Goal: Transaction & Acquisition: Download file/media

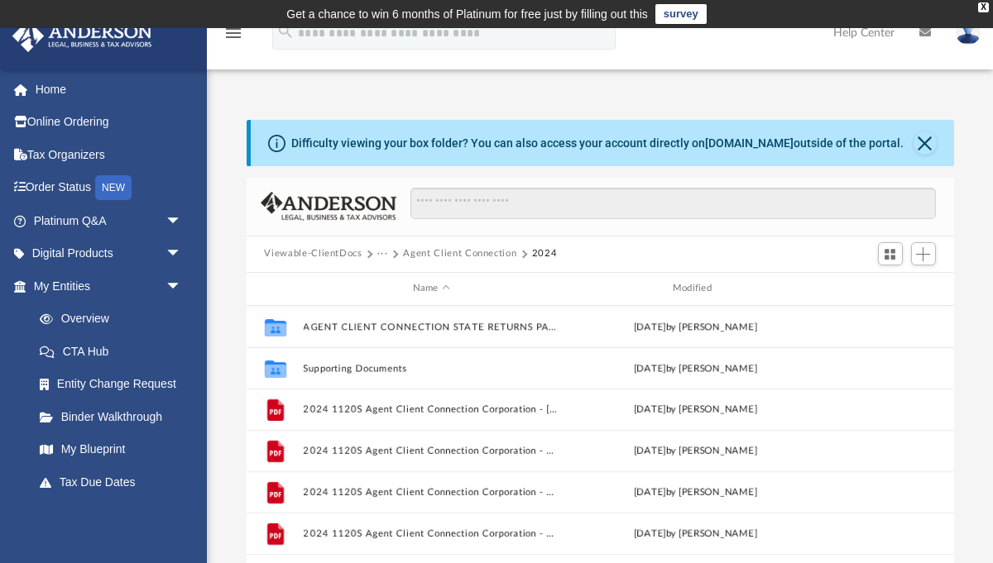
scroll to position [375, 707]
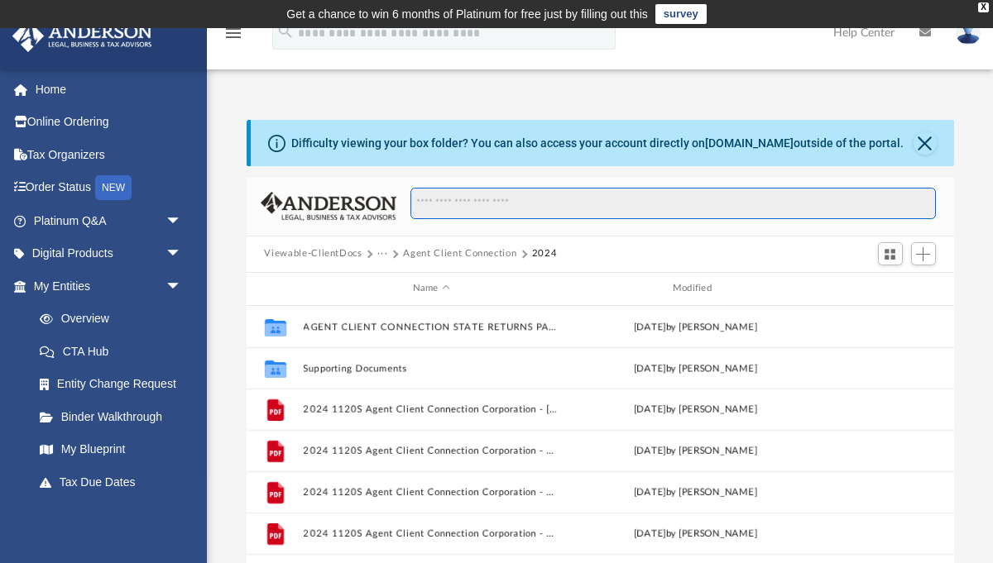
click at [508, 203] on input "Search files and folders" at bounding box center [672, 203] width 524 height 31
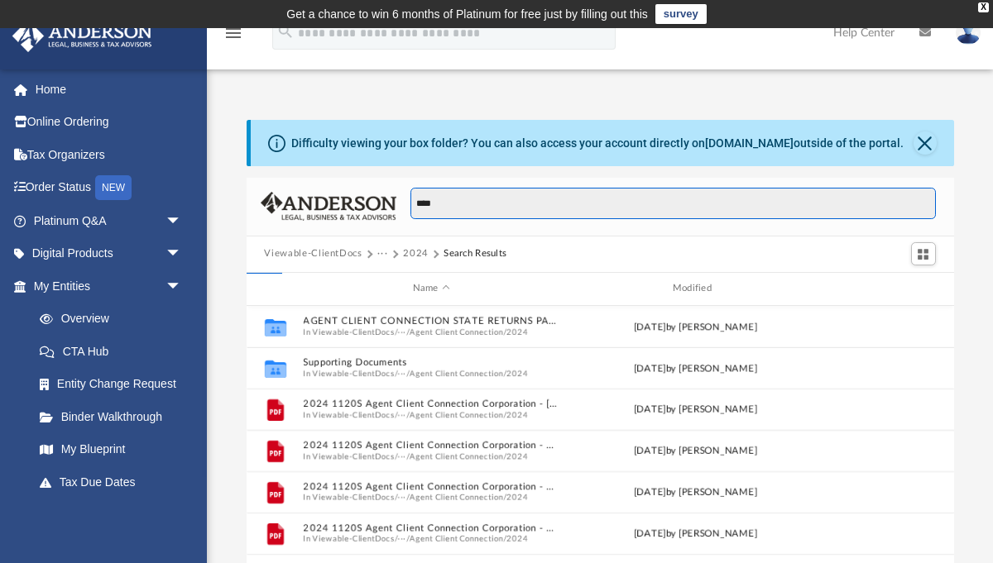
type input "****"
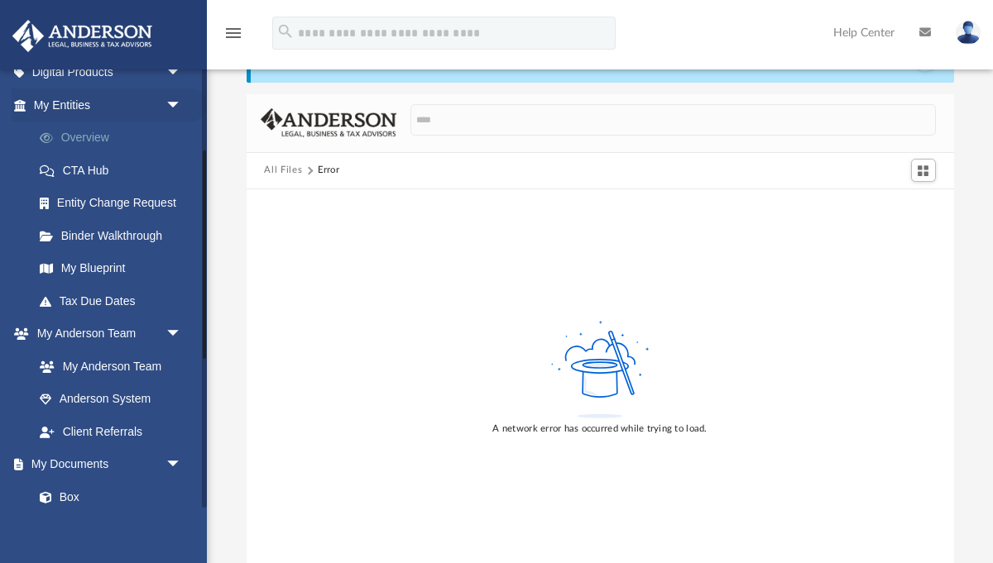
scroll to position [184, 0]
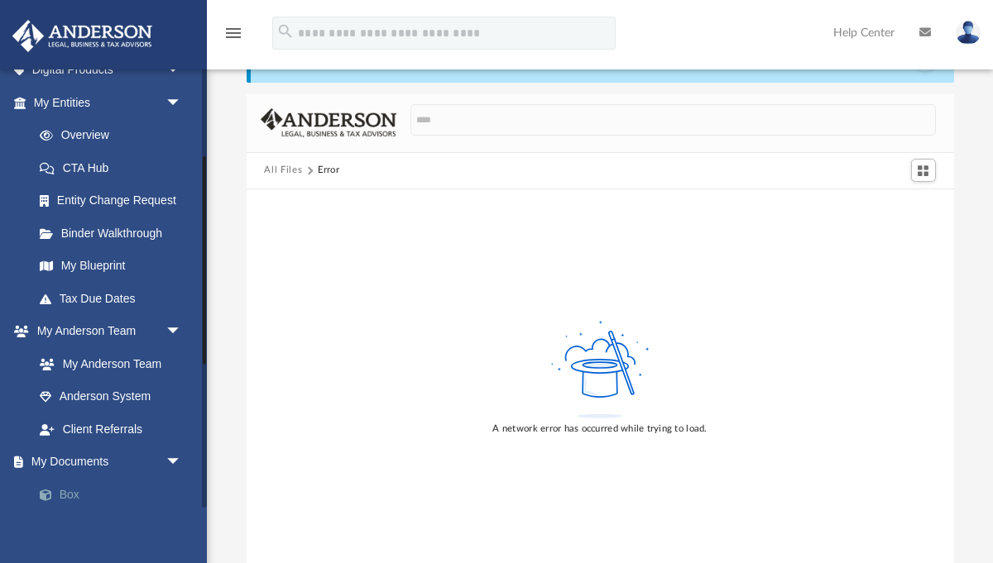
click at [69, 491] on link "Box" at bounding box center [115, 494] width 184 height 33
click at [120, 415] on link "Client Referrals" at bounding box center [115, 429] width 184 height 33
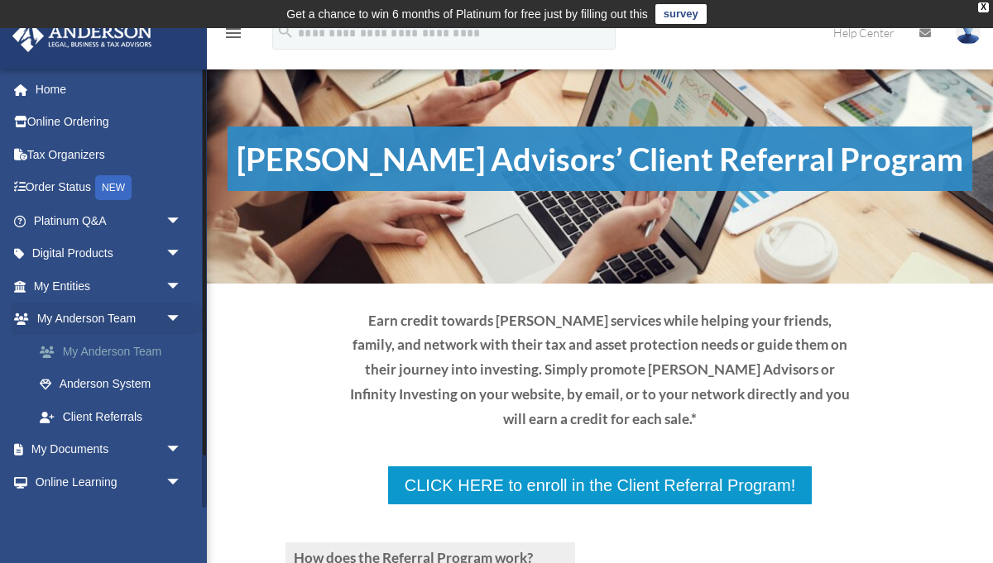
scroll to position [60, 0]
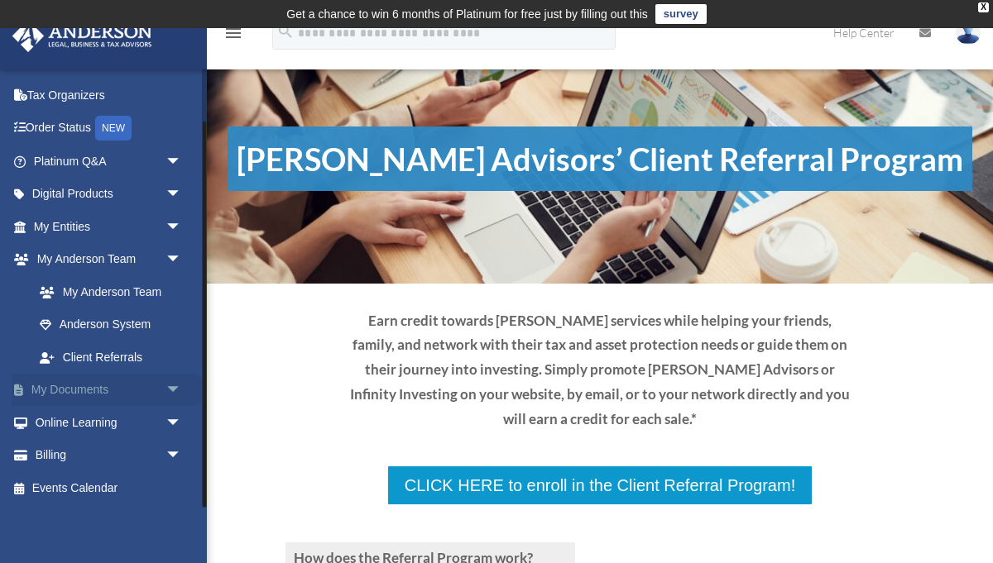
click at [103, 386] on link "My Documents arrow_drop_down" at bounding box center [109, 390] width 195 height 33
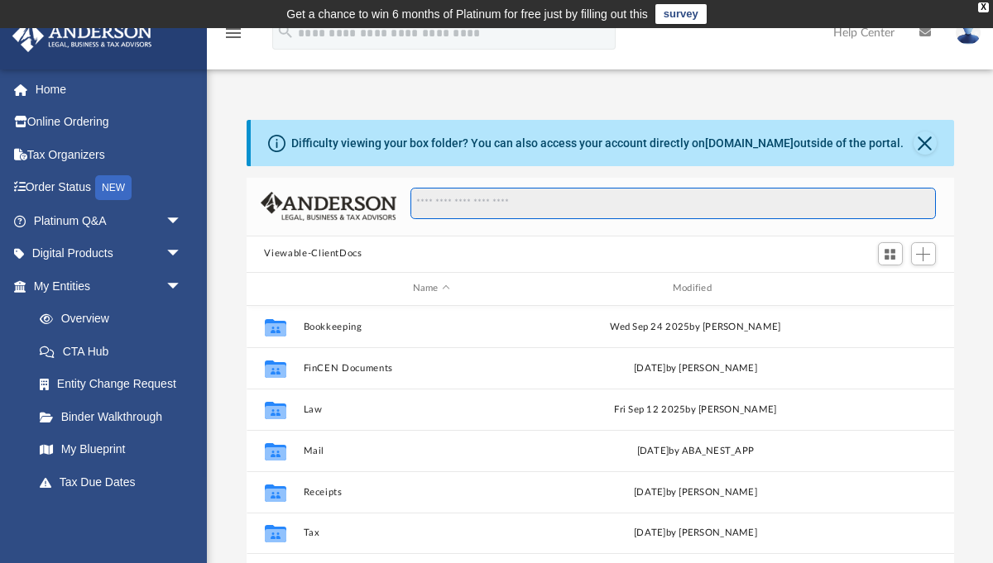
scroll to position [375, 707]
click at [444, 200] on input "Search files and folders" at bounding box center [672, 203] width 524 height 31
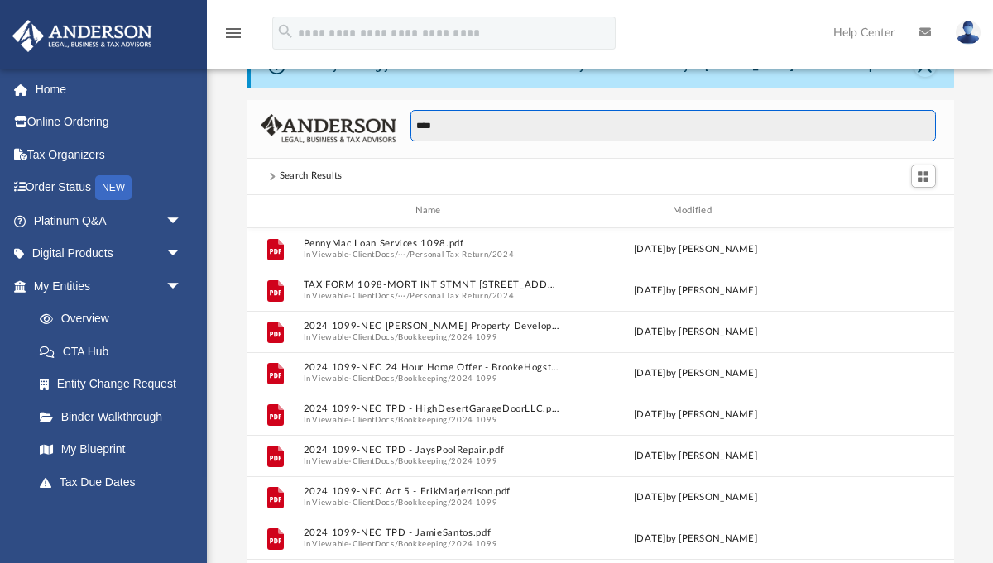
scroll to position [79, 0]
click at [467, 117] on input "****" at bounding box center [672, 124] width 524 height 31
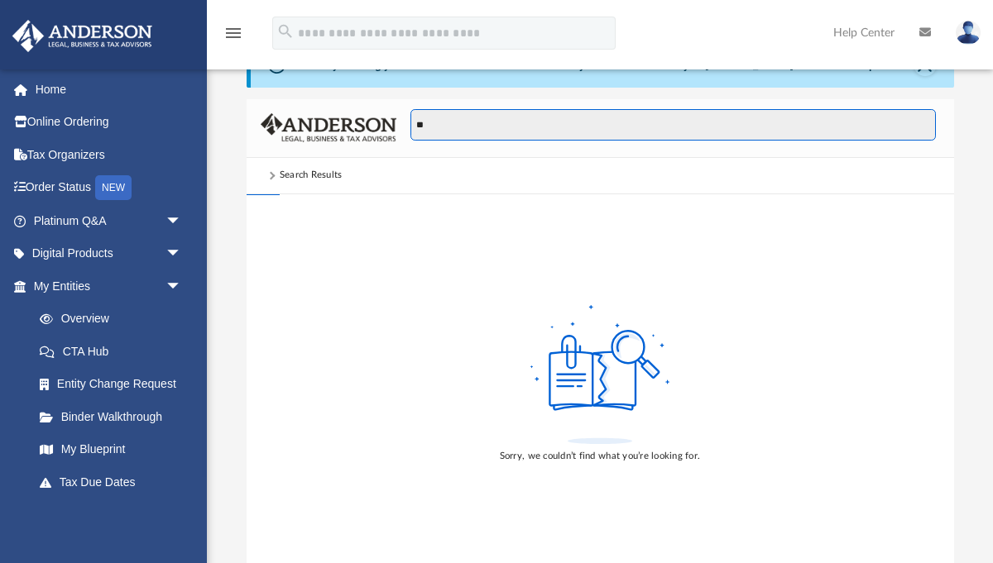
type input "*"
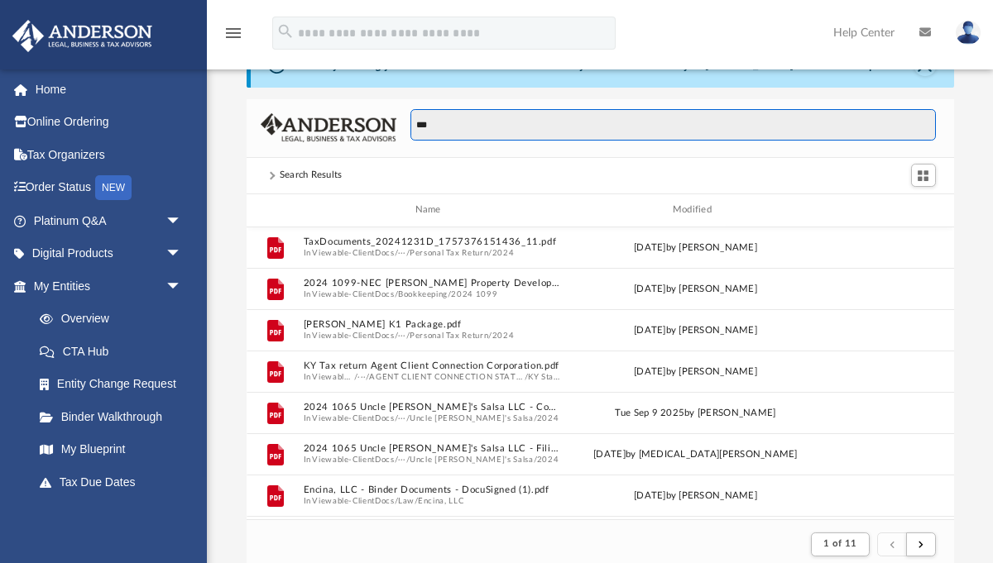
scroll to position [554, 0]
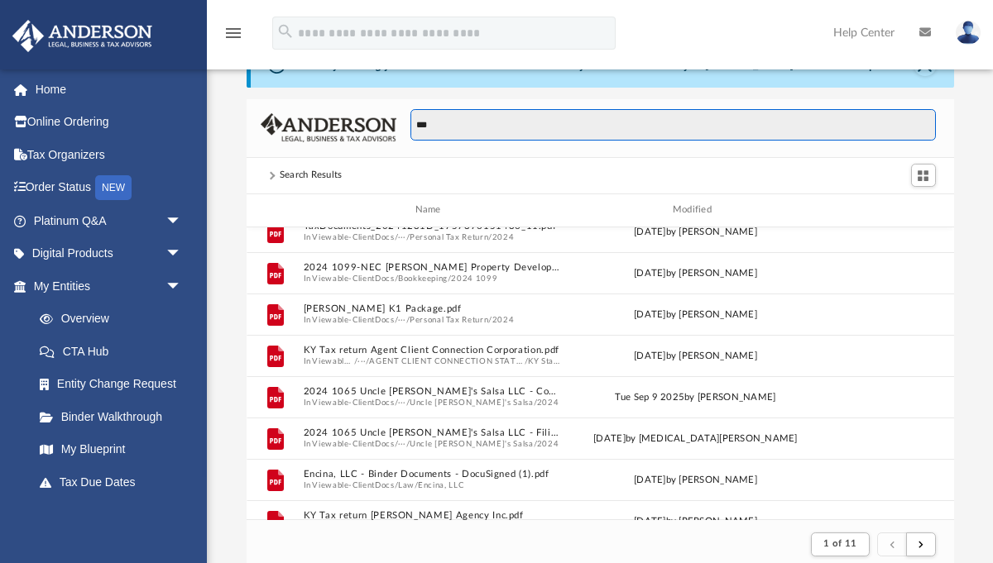
click at [454, 131] on input "***" at bounding box center [672, 124] width 524 height 31
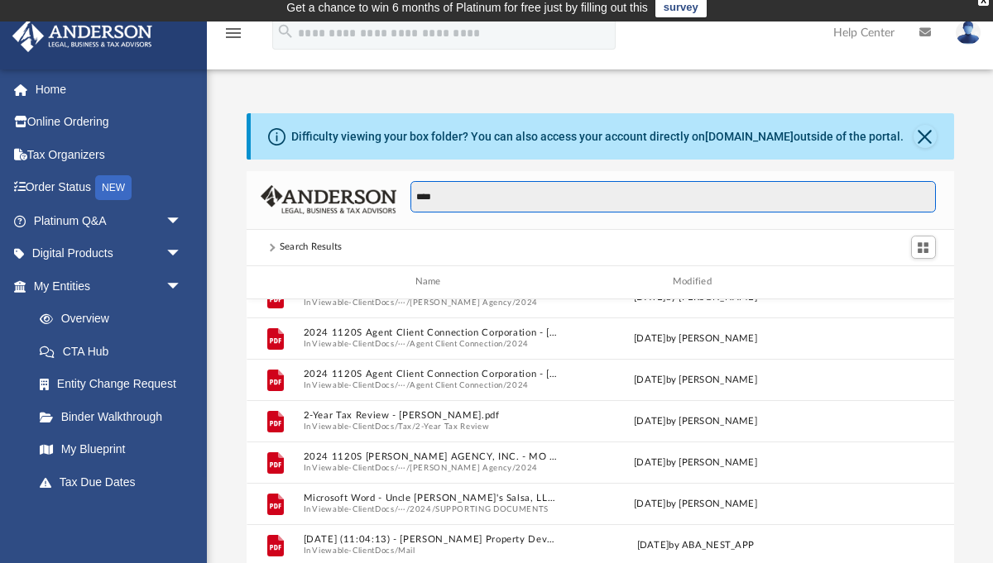
scroll to position [914, 0]
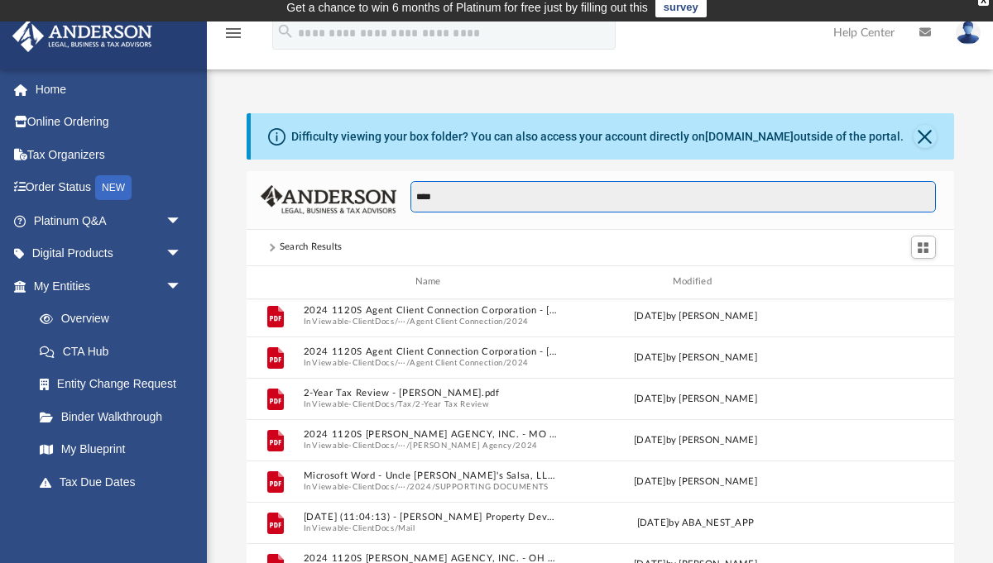
click at [500, 199] on input "****" at bounding box center [672, 196] width 524 height 31
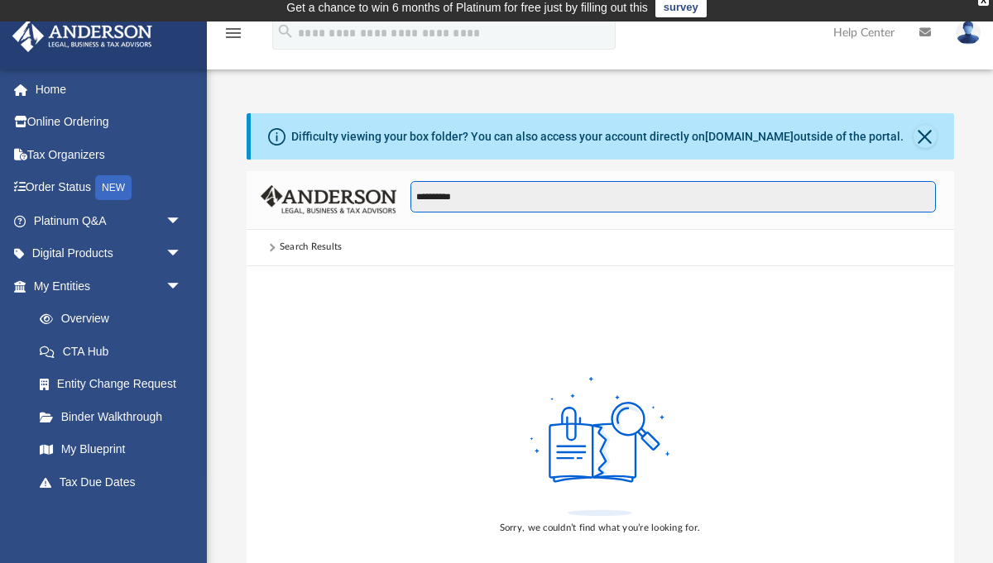
type input "**********"
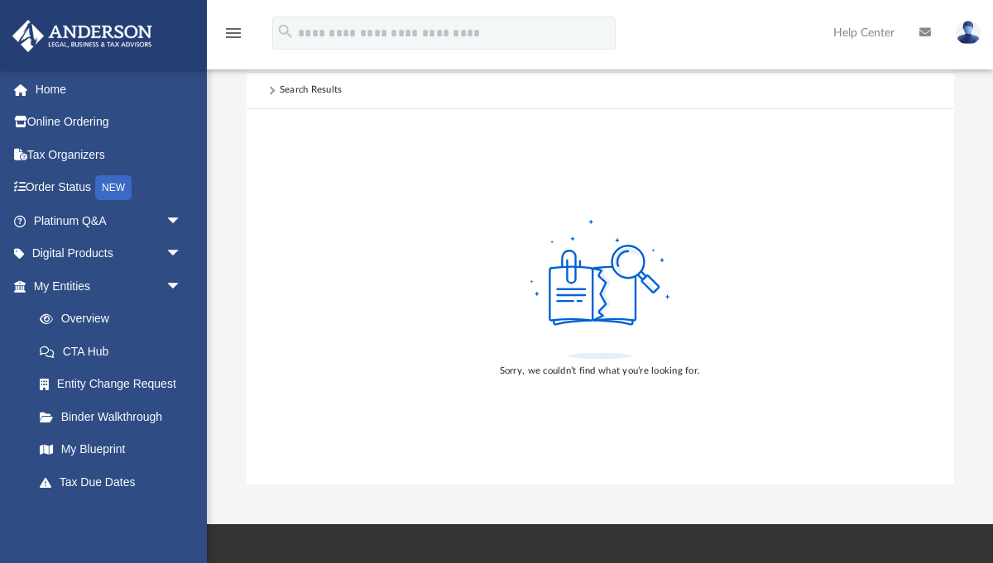
scroll to position [172, 0]
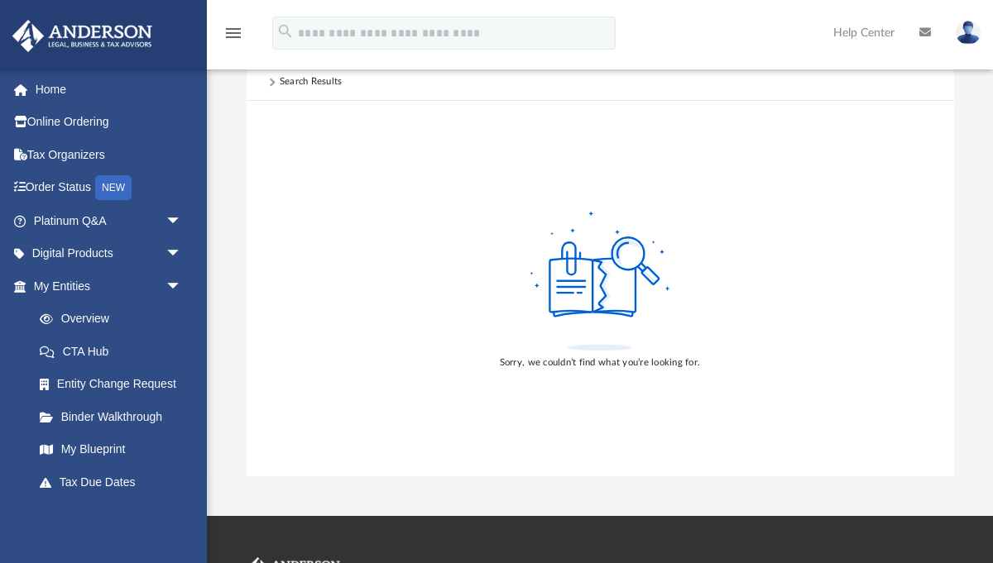
click at [312, 79] on div "Search Results" at bounding box center [311, 81] width 63 height 15
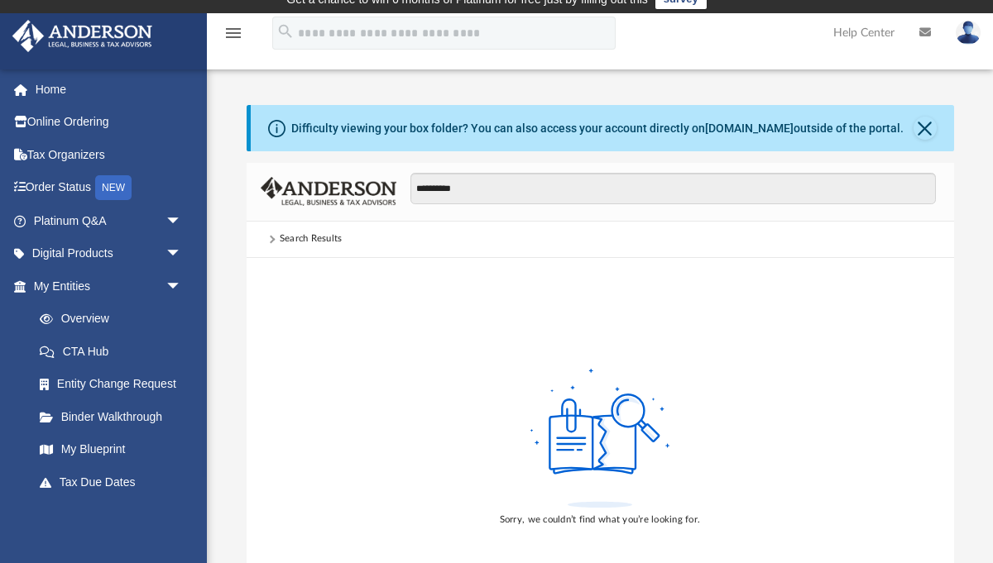
scroll to position [0, 0]
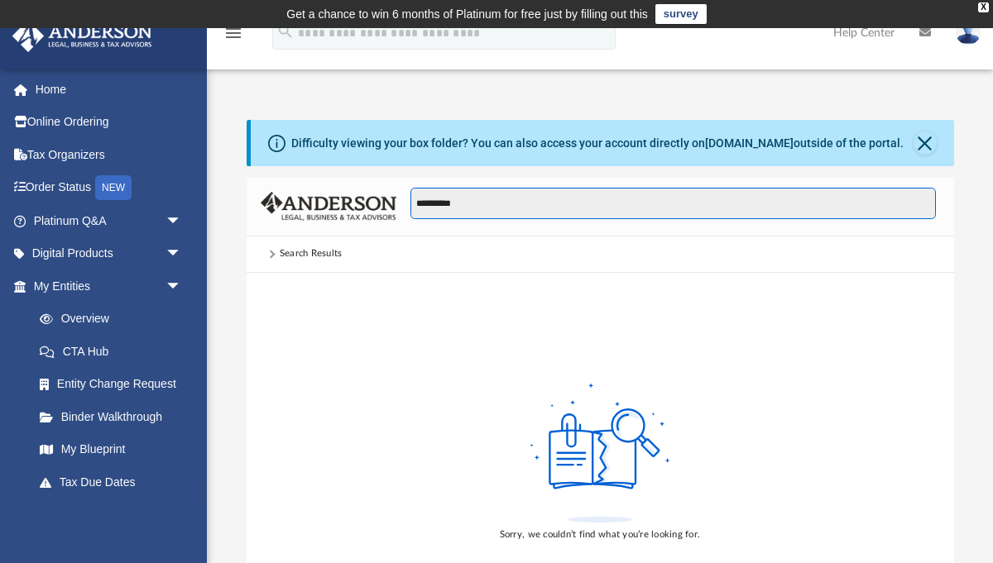
click at [449, 208] on input "**********" at bounding box center [672, 203] width 524 height 31
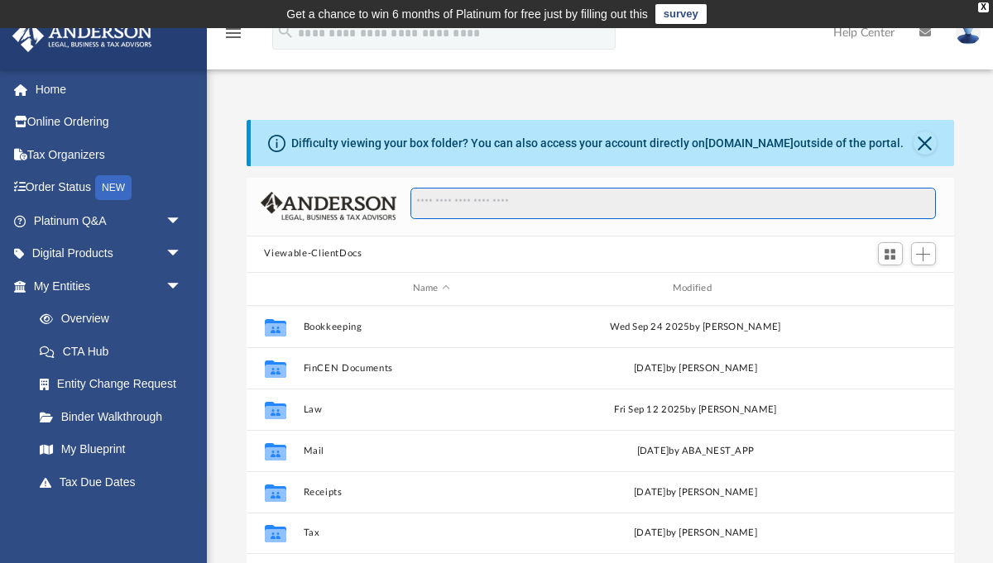
scroll to position [375, 707]
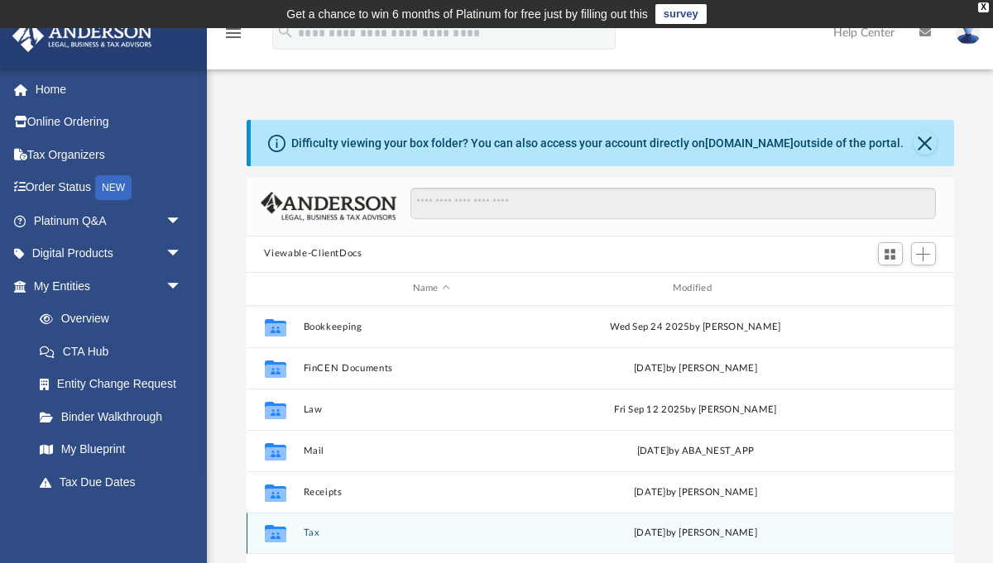
click at [317, 530] on button "Tax" at bounding box center [431, 533] width 256 height 11
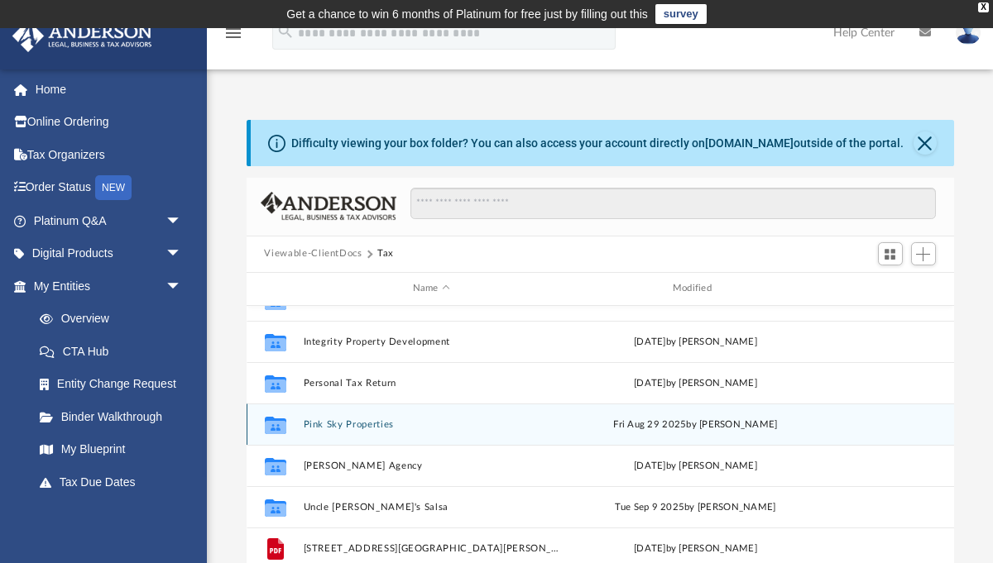
scroll to position [116, 0]
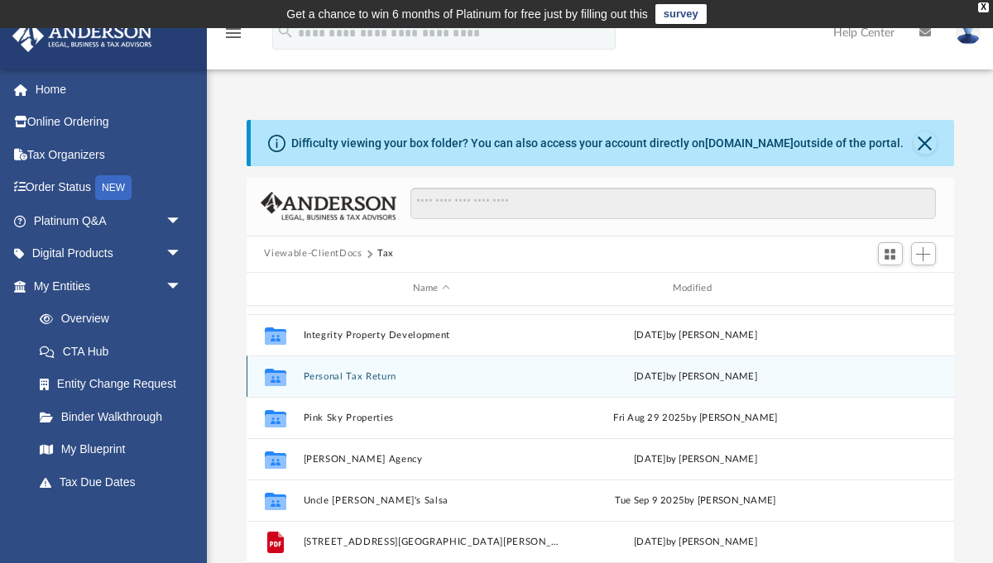
click at [344, 380] on button "Personal Tax Return" at bounding box center [431, 376] width 256 height 11
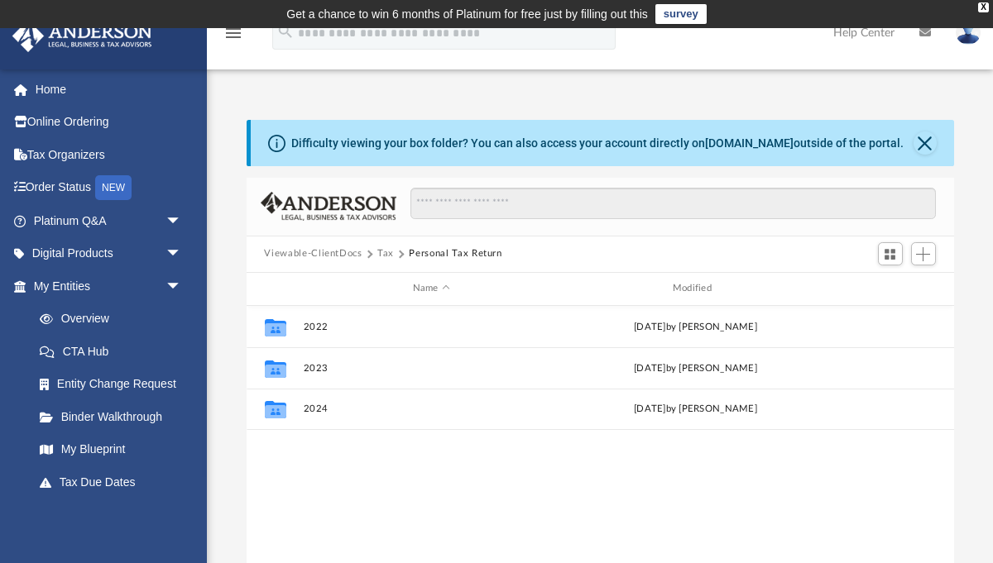
scroll to position [0, 0]
click at [304, 409] on button "2024" at bounding box center [431, 409] width 256 height 11
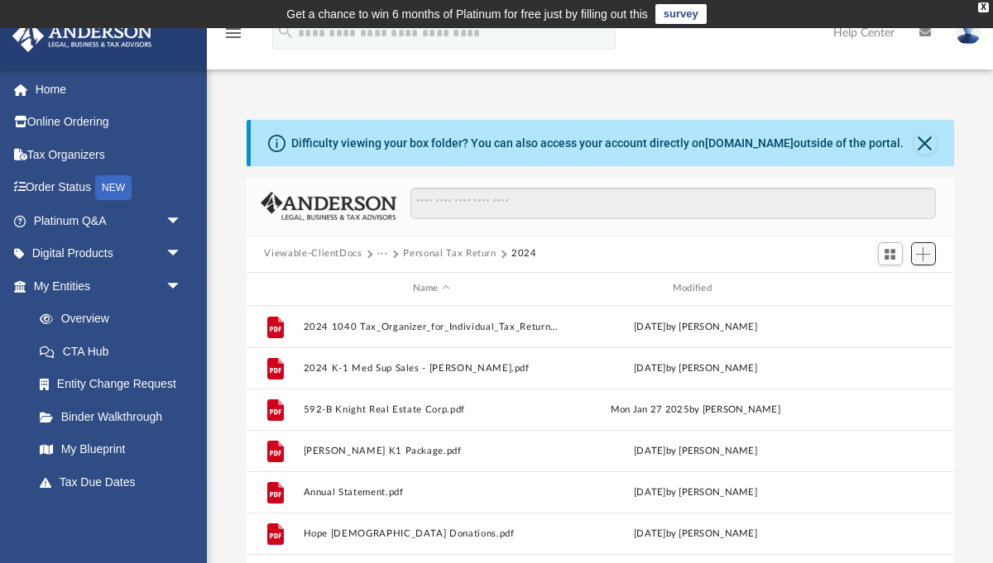
click at [924, 262] on button "Add" at bounding box center [923, 253] width 25 height 23
click at [882, 286] on li "Upload" at bounding box center [899, 286] width 53 height 17
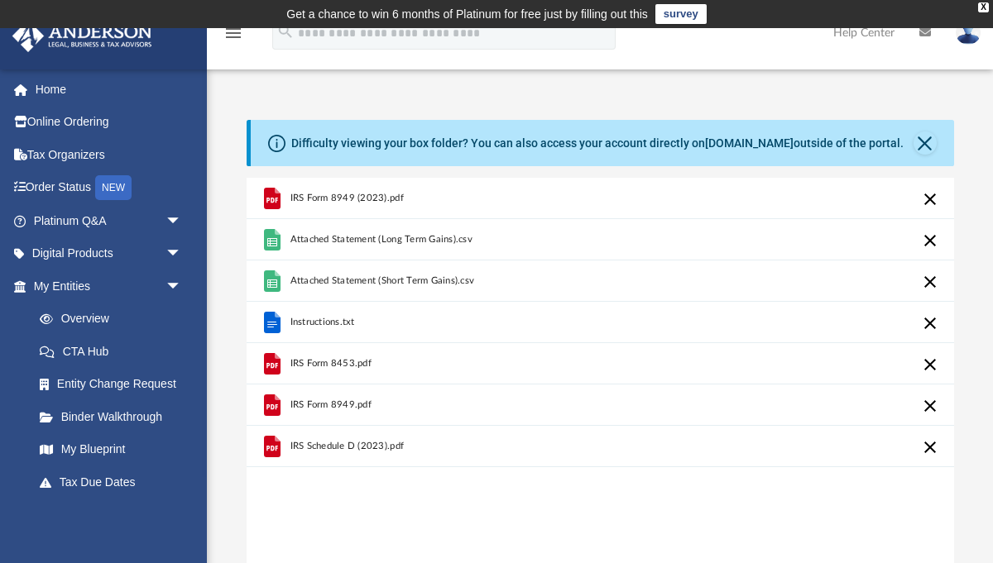
scroll to position [189, 0]
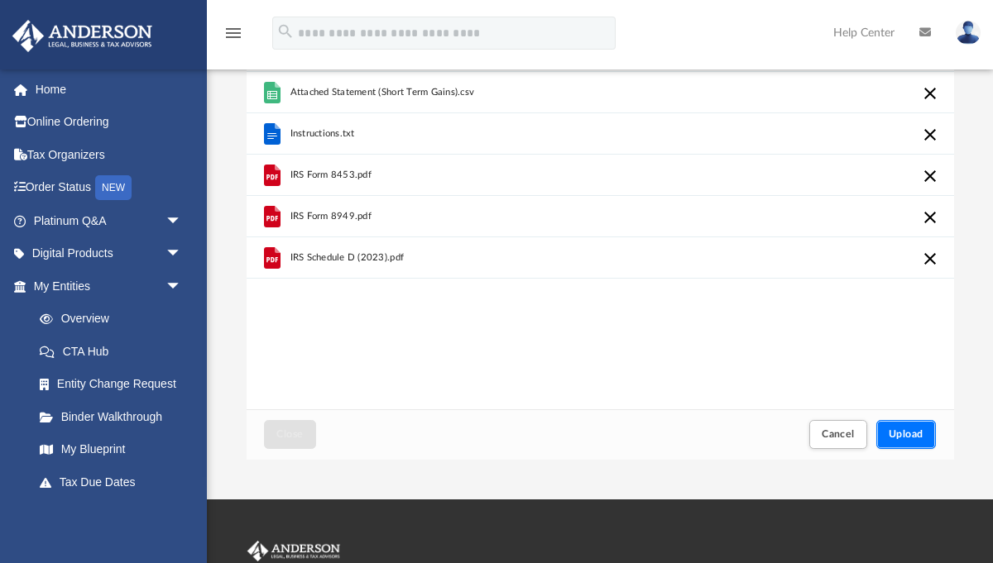
click at [902, 433] on span "Upload" at bounding box center [905, 434] width 35 height 10
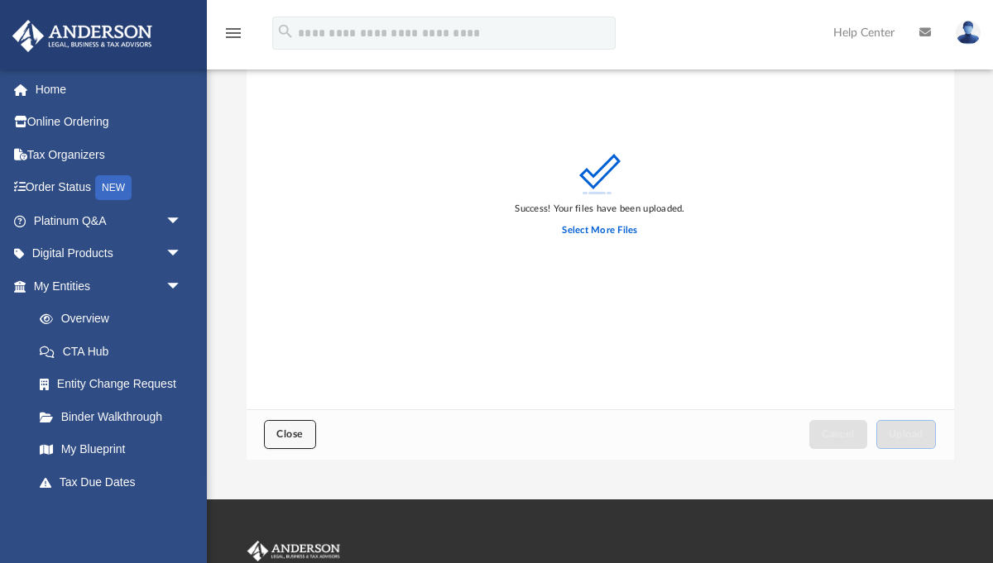
click at [287, 435] on span "Close" at bounding box center [289, 434] width 26 height 10
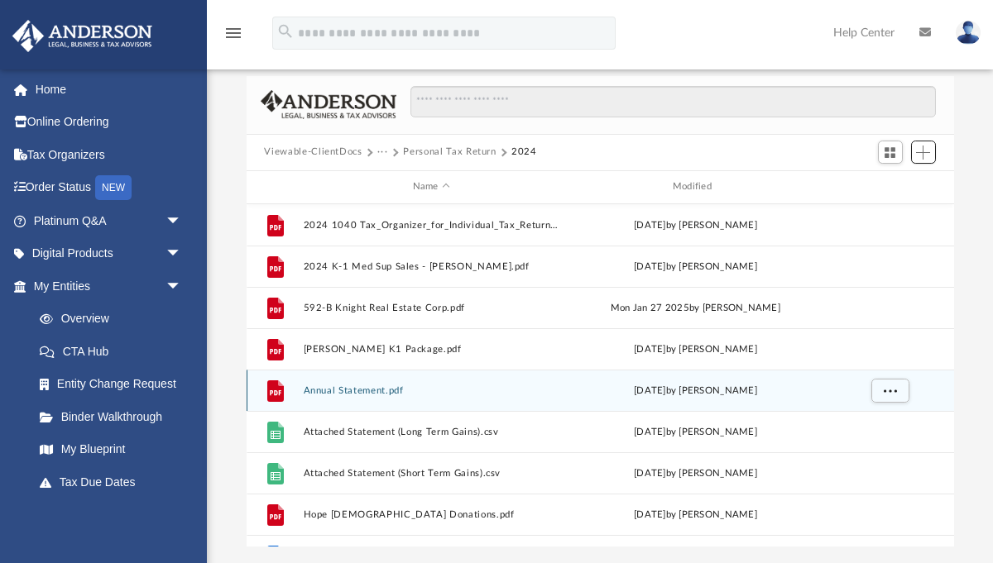
scroll to position [95, 0]
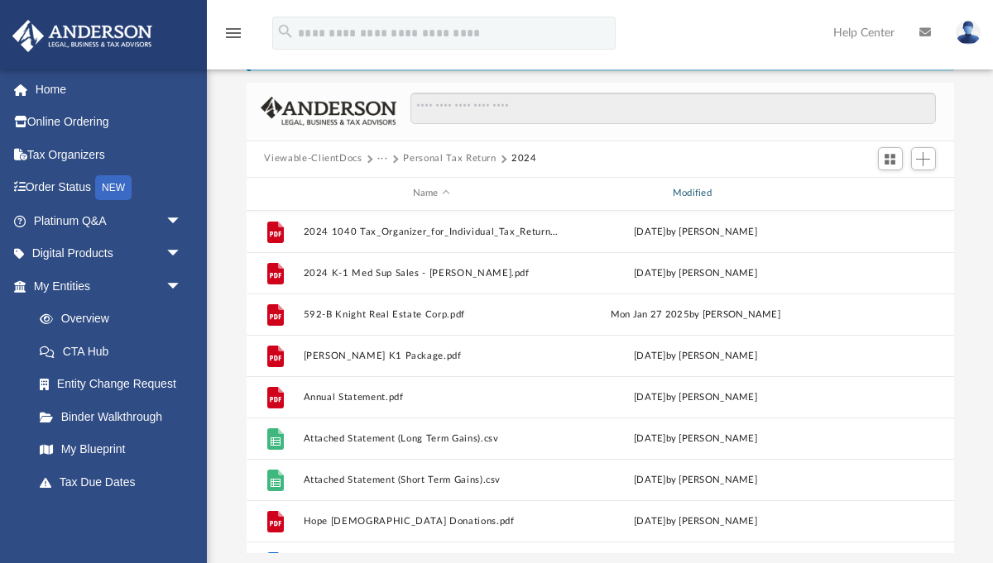
click at [695, 200] on div "Modified" at bounding box center [694, 193] width 257 height 15
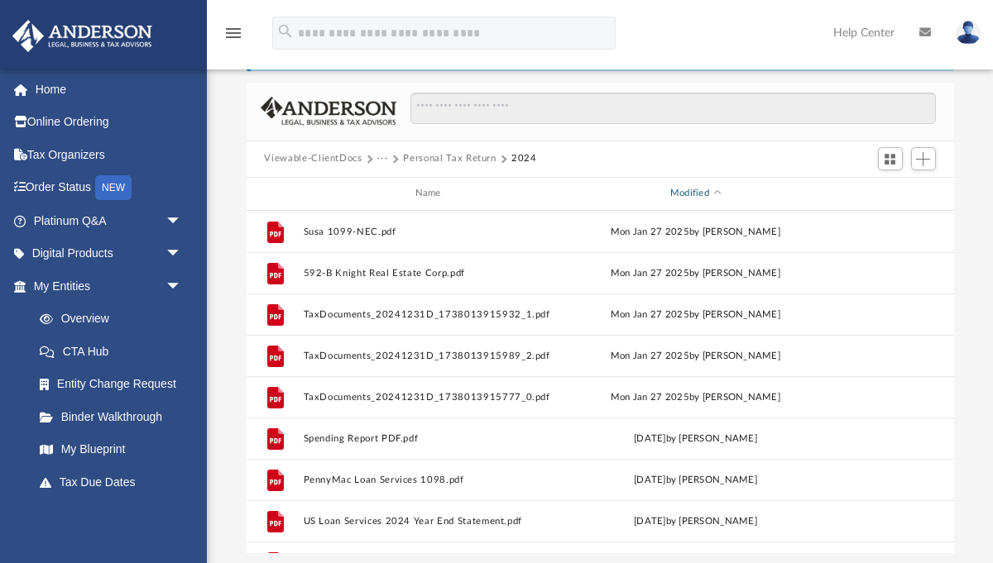
click at [681, 196] on div "Modified" at bounding box center [694, 193] width 257 height 15
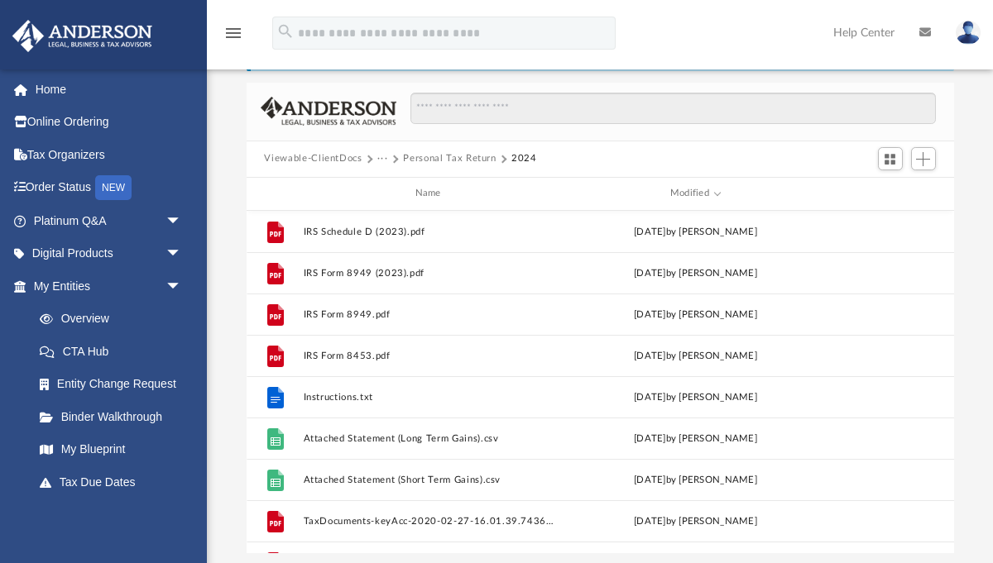
click at [420, 159] on button "Personal Tax Return" at bounding box center [449, 158] width 93 height 15
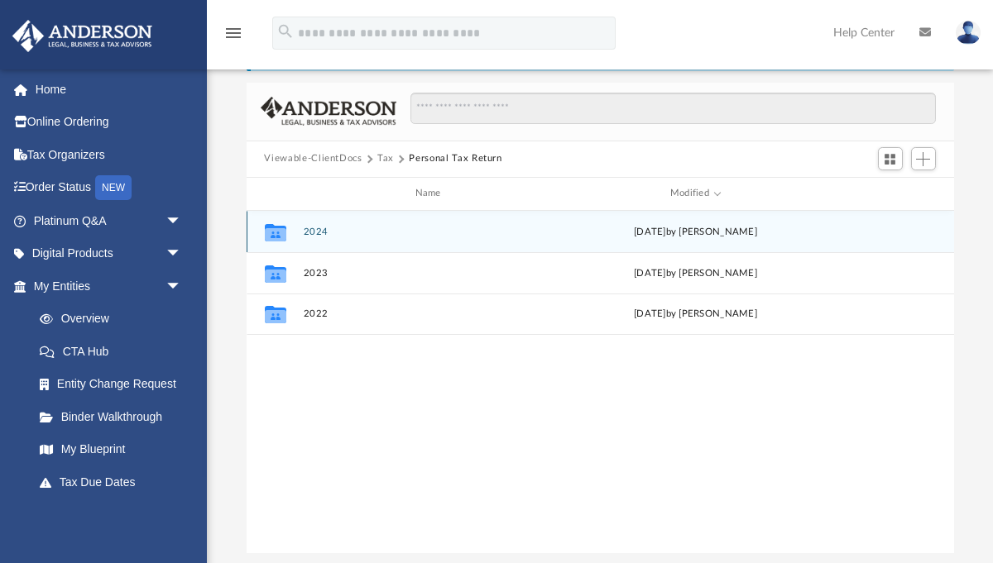
click at [321, 229] on button "2024" at bounding box center [431, 231] width 256 height 11
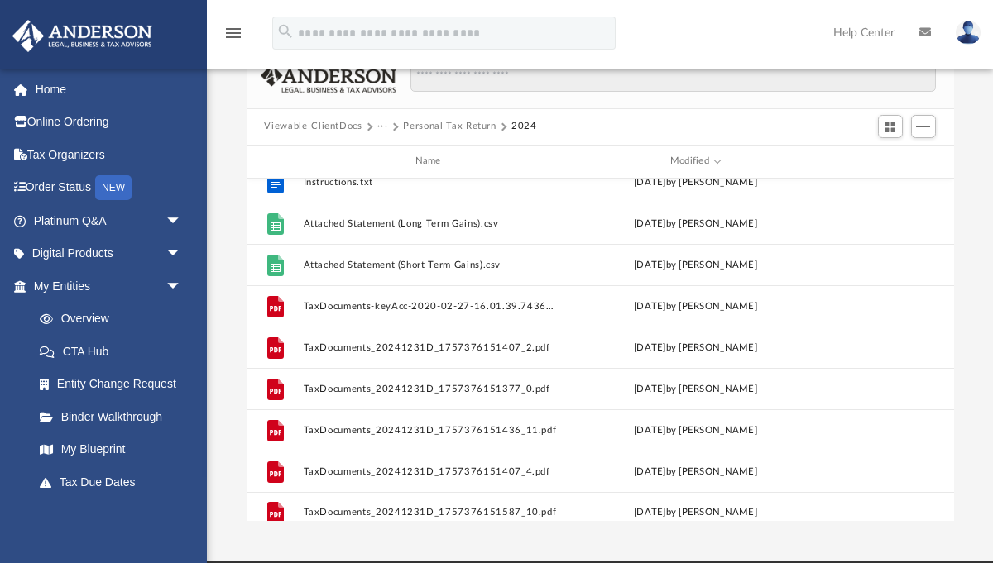
scroll to position [0, 0]
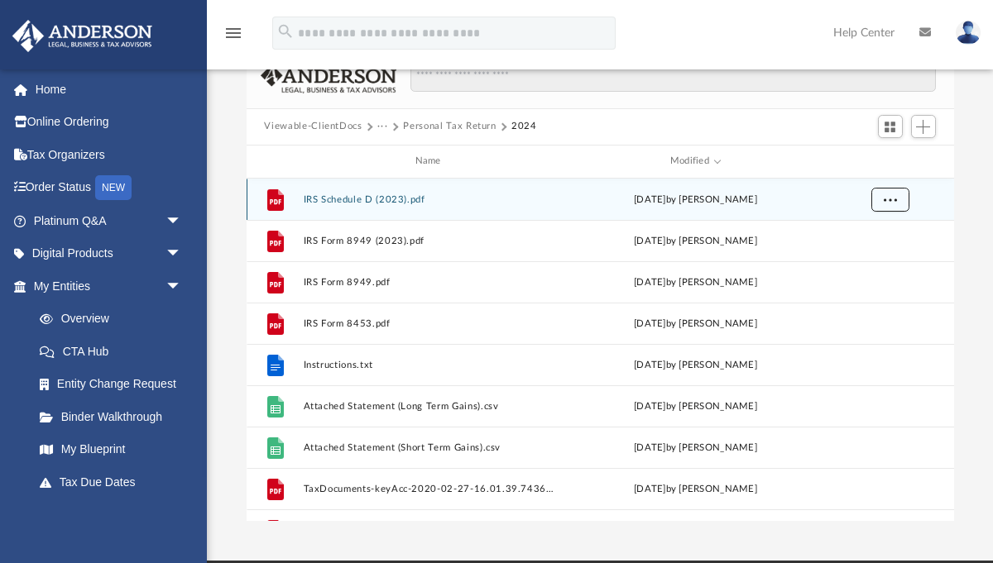
click at [892, 202] on span "More options" at bounding box center [889, 198] width 13 height 9
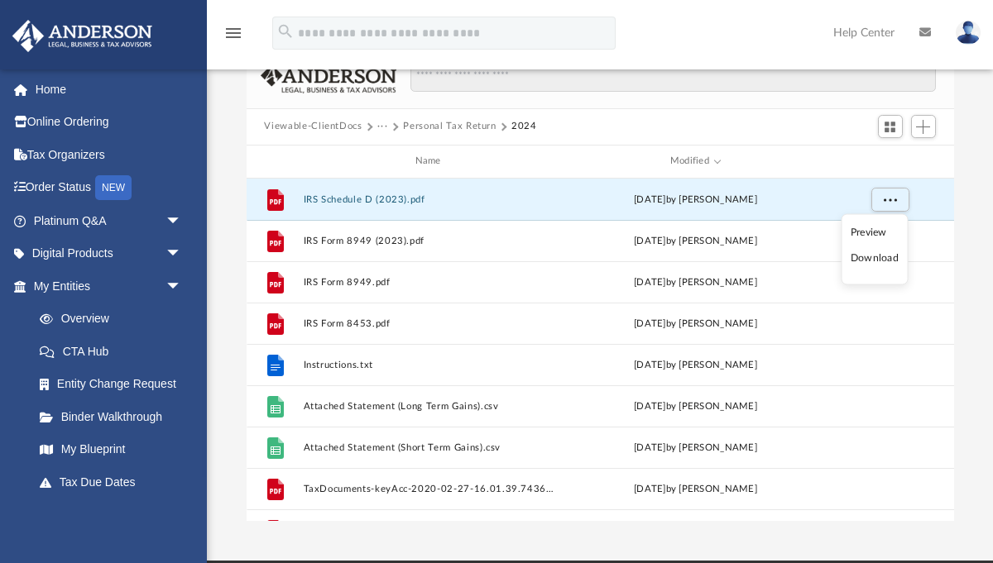
click at [874, 261] on li "Download" at bounding box center [874, 258] width 48 height 17
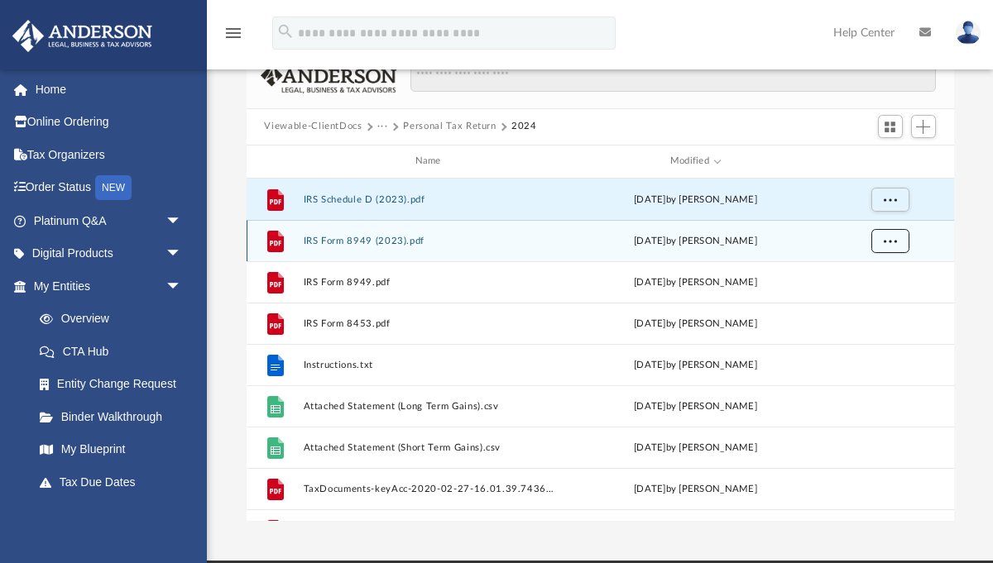
click at [893, 242] on span "More options" at bounding box center [889, 240] width 13 height 9
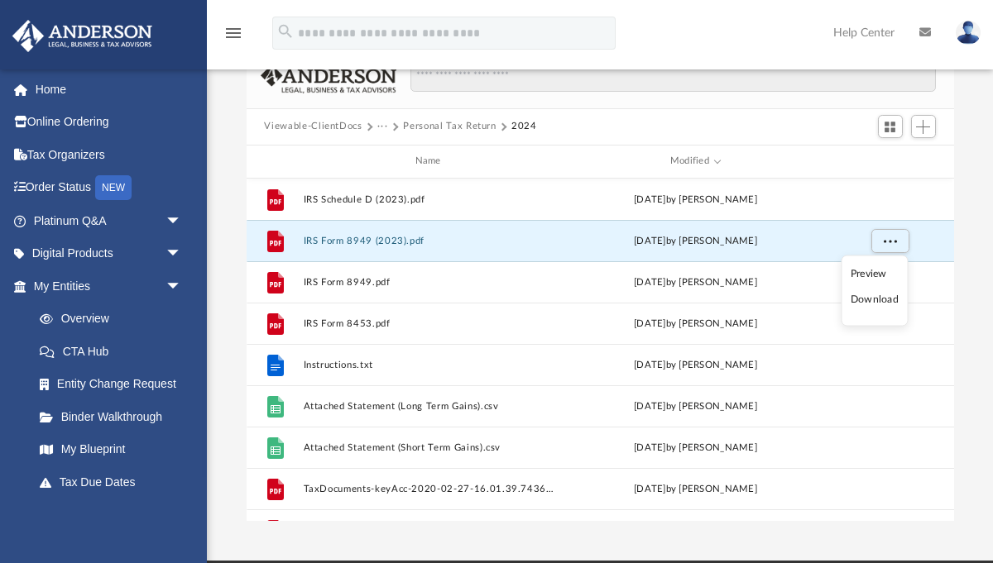
click at [878, 302] on li "Download" at bounding box center [874, 299] width 48 height 17
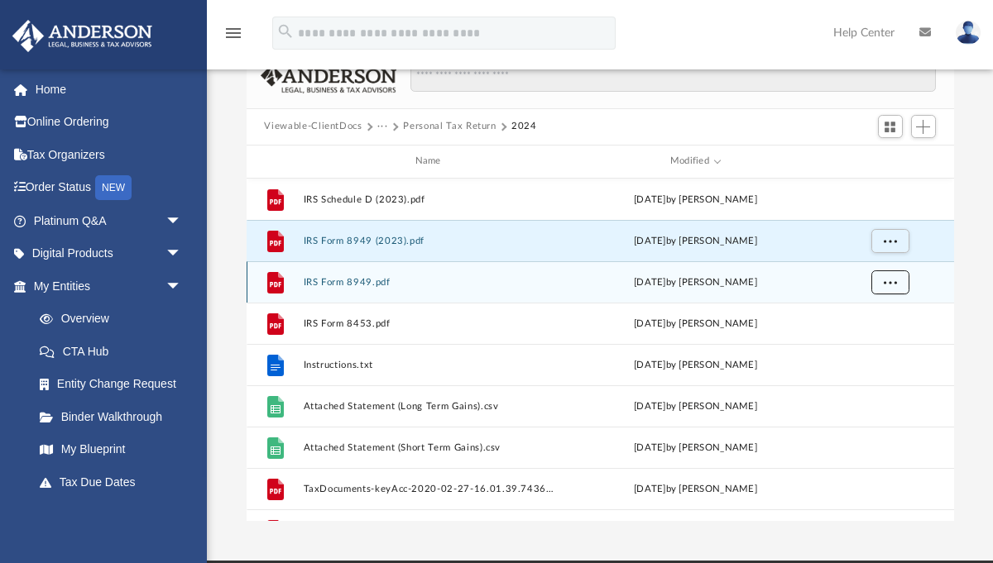
click at [891, 280] on span "More options" at bounding box center [889, 281] width 13 height 9
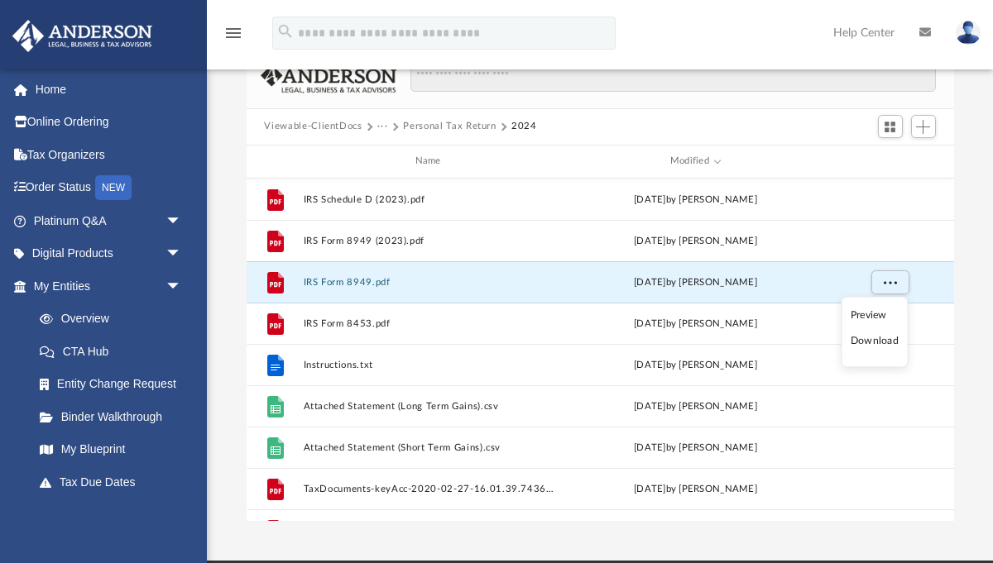
click at [867, 339] on li "Download" at bounding box center [874, 340] width 48 height 17
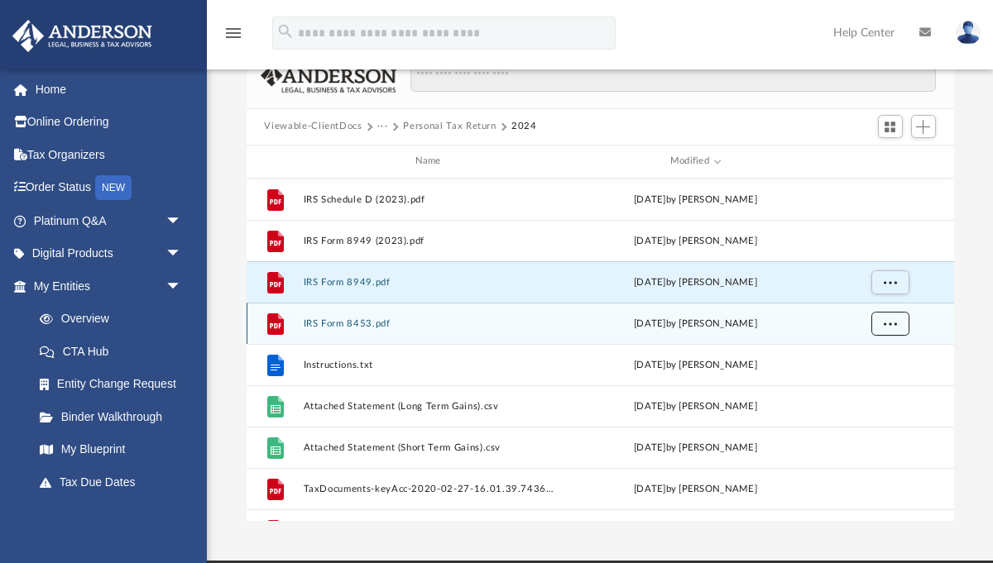
click at [891, 320] on span "More options" at bounding box center [889, 322] width 13 height 9
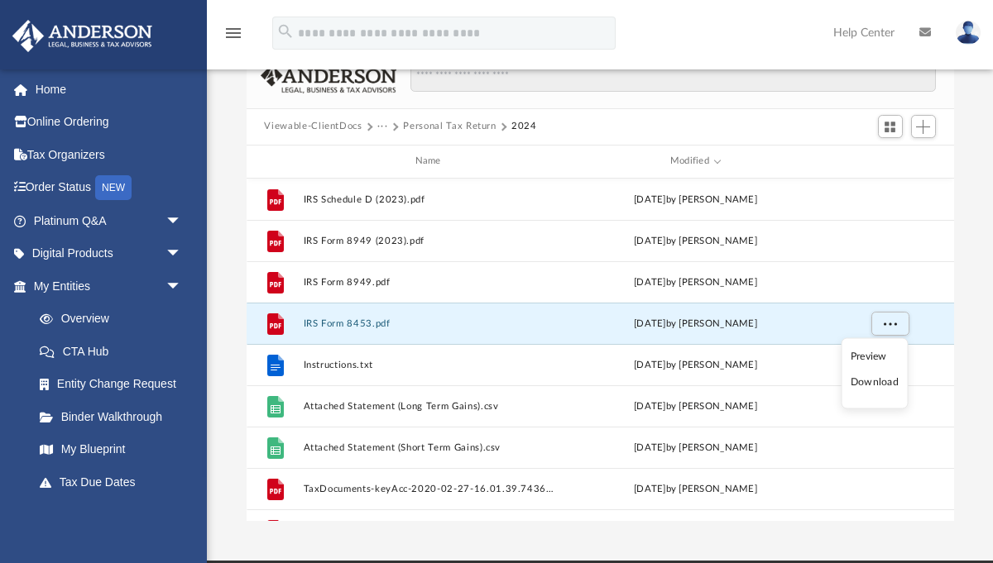
click at [880, 385] on li "Download" at bounding box center [874, 382] width 48 height 17
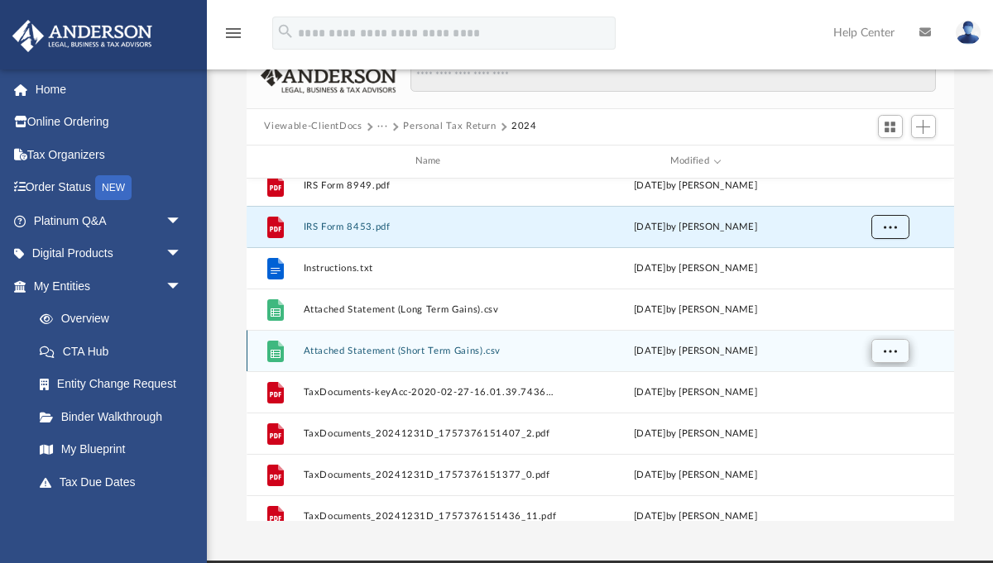
scroll to position [107, 0]
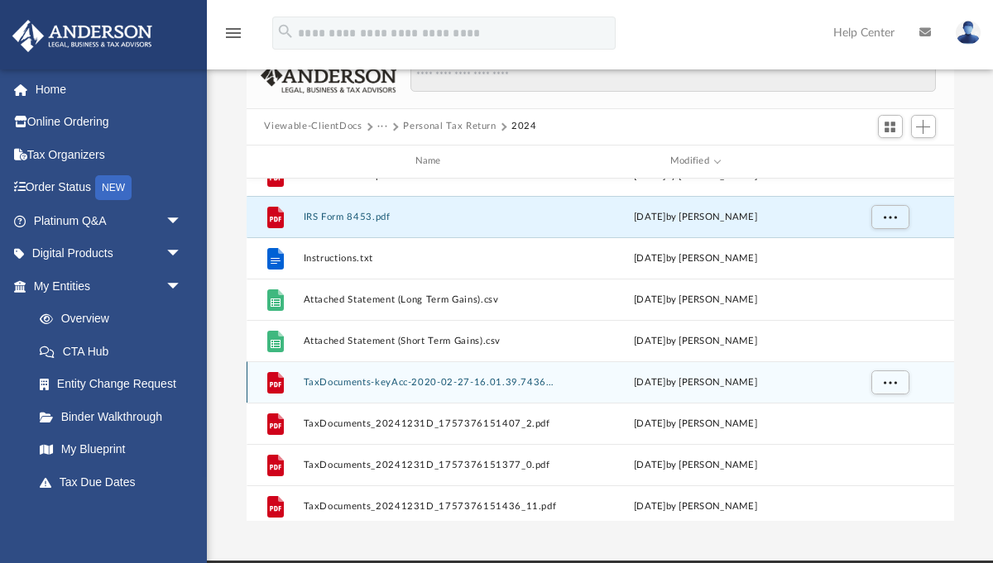
click at [886, 395] on div "grid" at bounding box center [888, 381] width 116 height 31
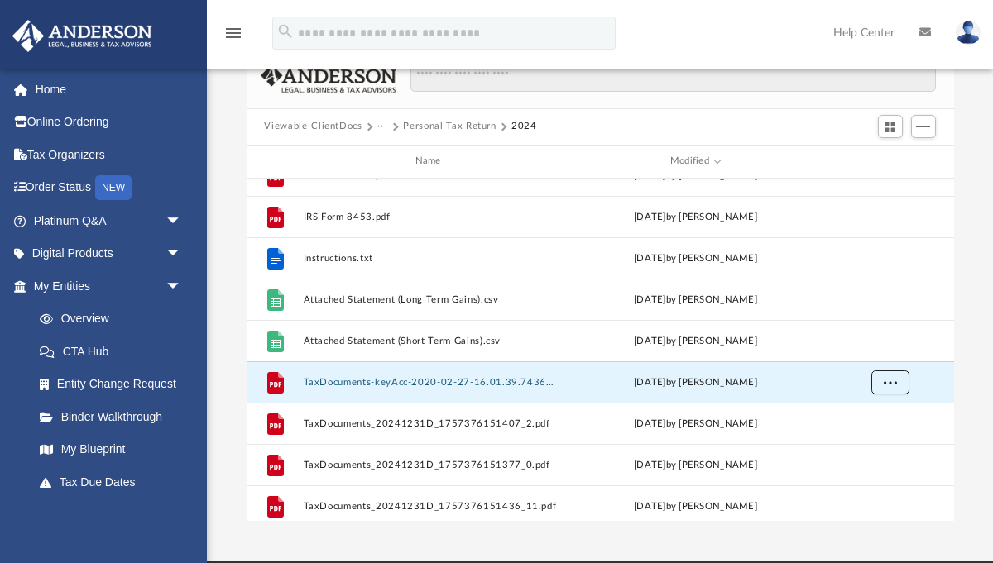
click at [889, 384] on span "More options" at bounding box center [889, 381] width 13 height 9
click at [872, 438] on li "Download" at bounding box center [874, 441] width 48 height 17
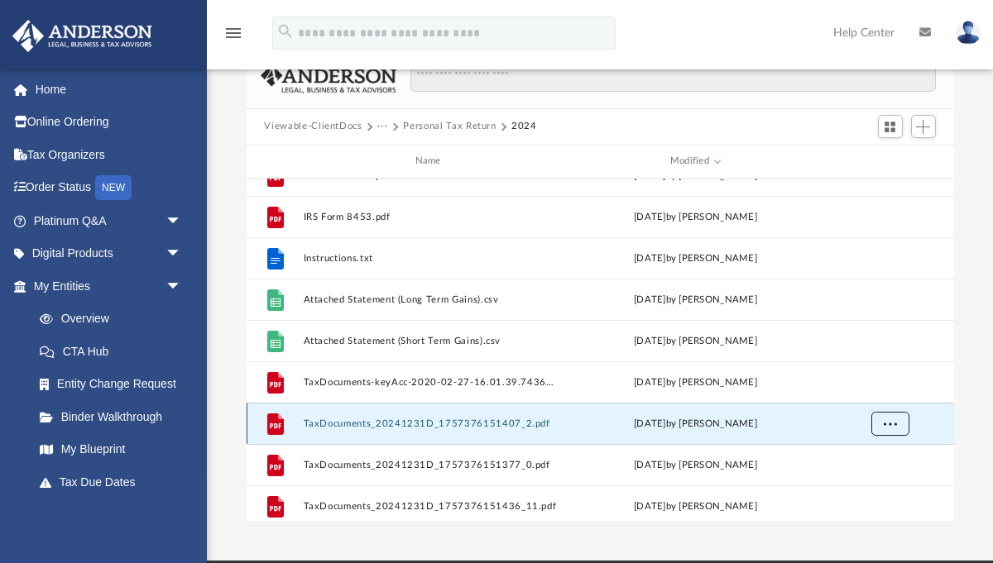
click at [892, 421] on span "More options" at bounding box center [889, 423] width 13 height 9
click at [899, 428] on button "More options" at bounding box center [889, 423] width 38 height 25
click at [953, 414] on div "Difficulty viewing your box folder? You can also access your account directly o…" at bounding box center [600, 257] width 786 height 529
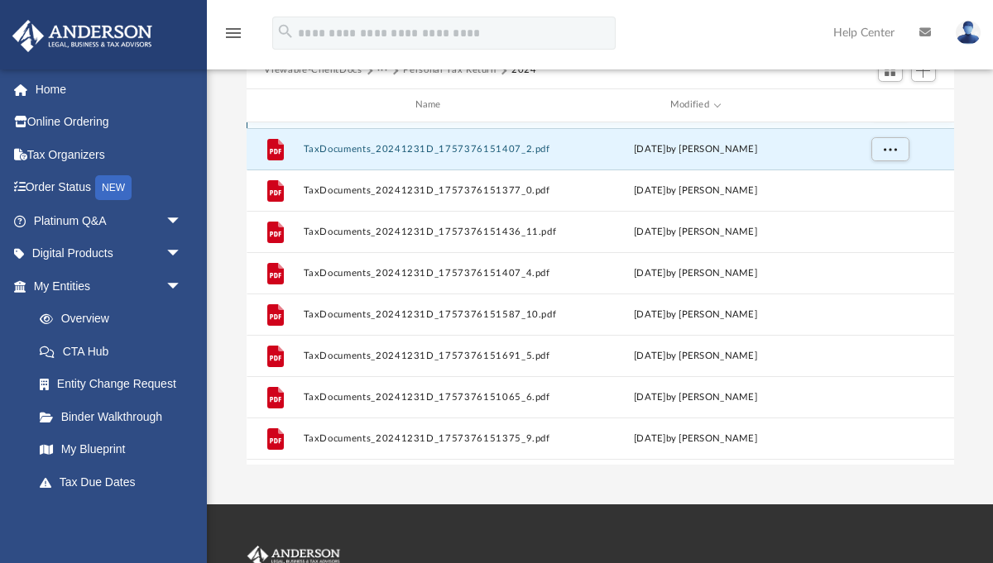
scroll to position [326, 0]
click at [878, 152] on button "More options" at bounding box center [889, 148] width 38 height 25
click at [867, 208] on li "Download" at bounding box center [874, 207] width 48 height 17
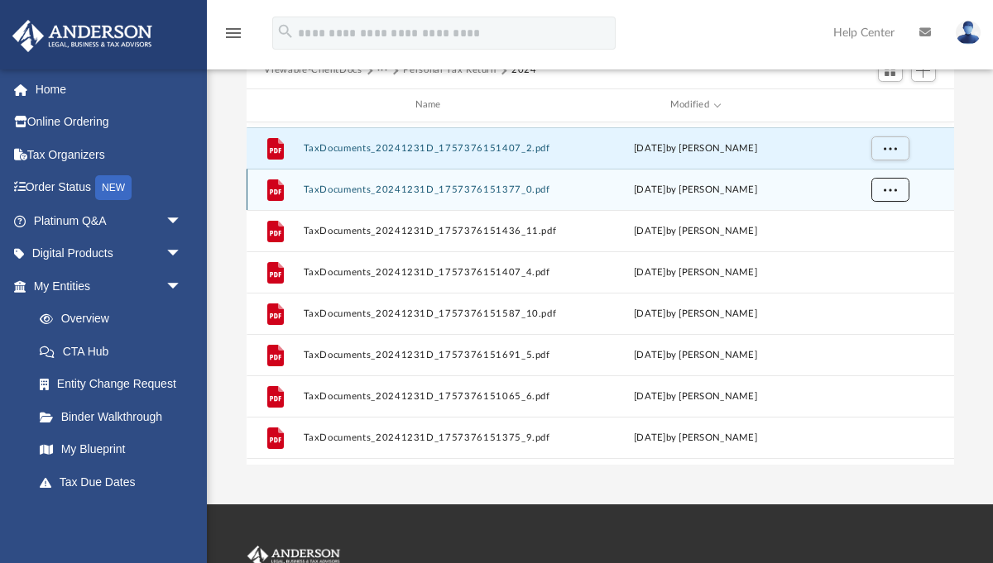
click at [892, 186] on span "More options" at bounding box center [889, 188] width 13 height 9
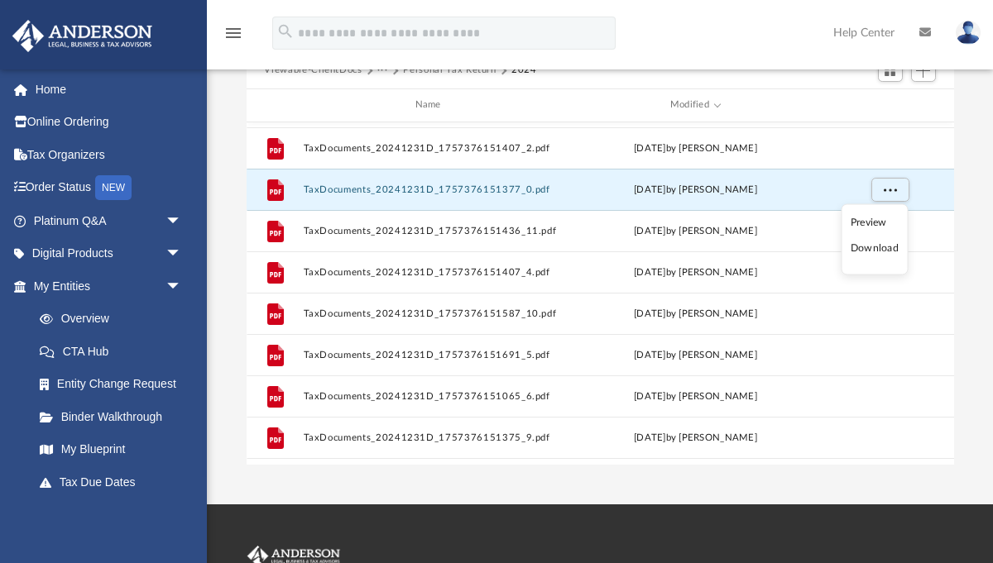
click at [873, 253] on li "Download" at bounding box center [874, 248] width 48 height 17
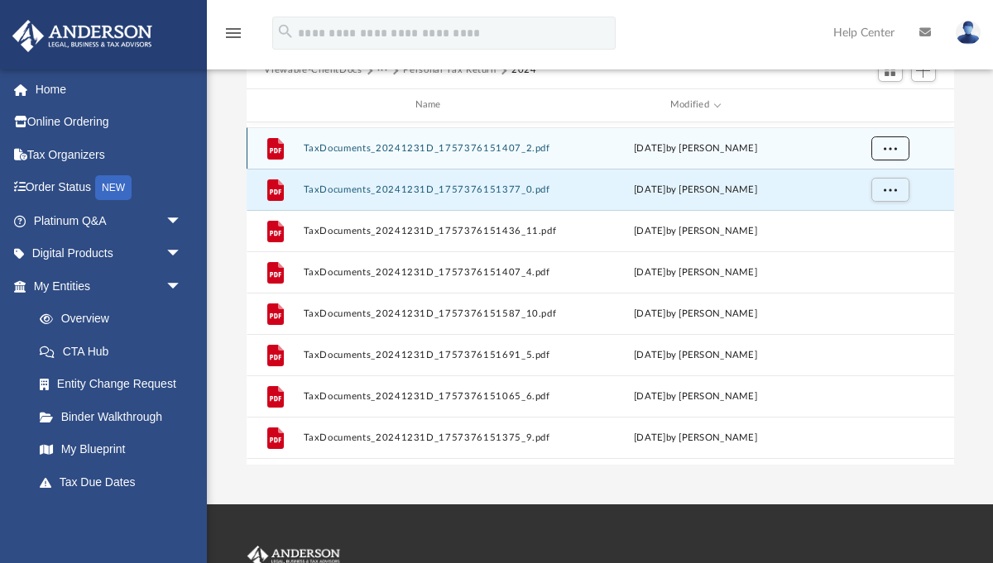
click at [891, 147] on span "More options" at bounding box center [889, 147] width 13 height 9
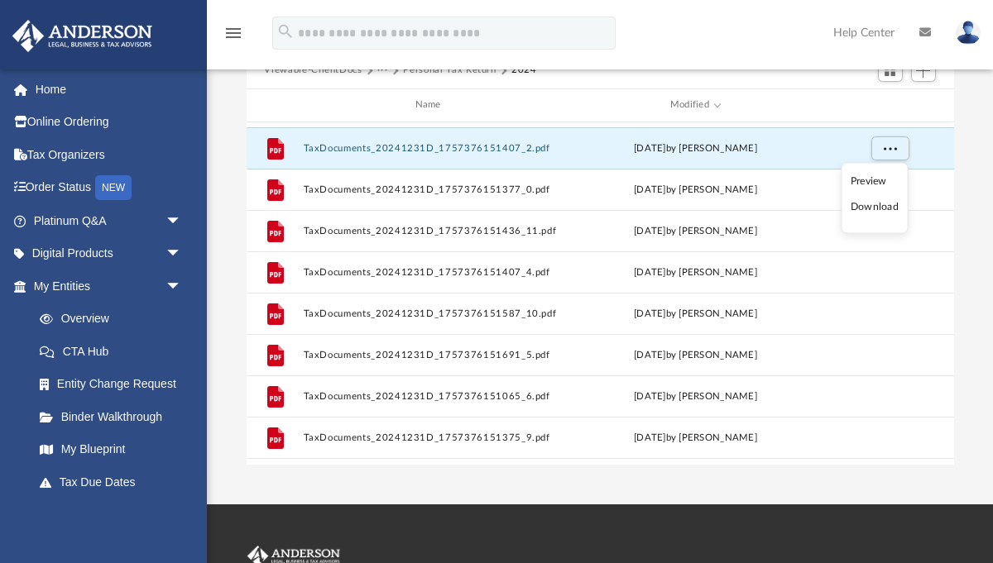
click at [878, 208] on li "Download" at bounding box center [874, 207] width 48 height 17
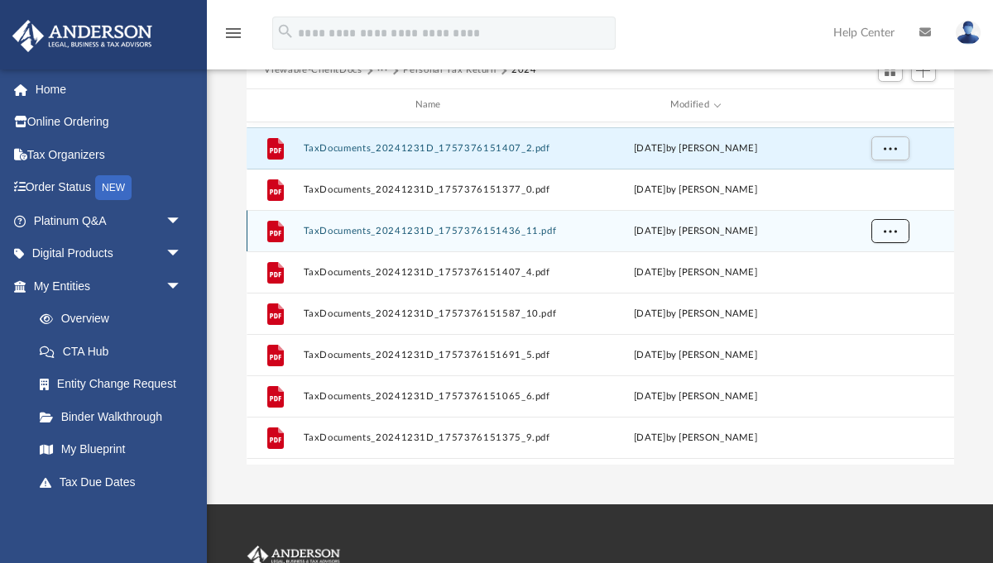
click at [896, 230] on button "More options" at bounding box center [889, 230] width 38 height 25
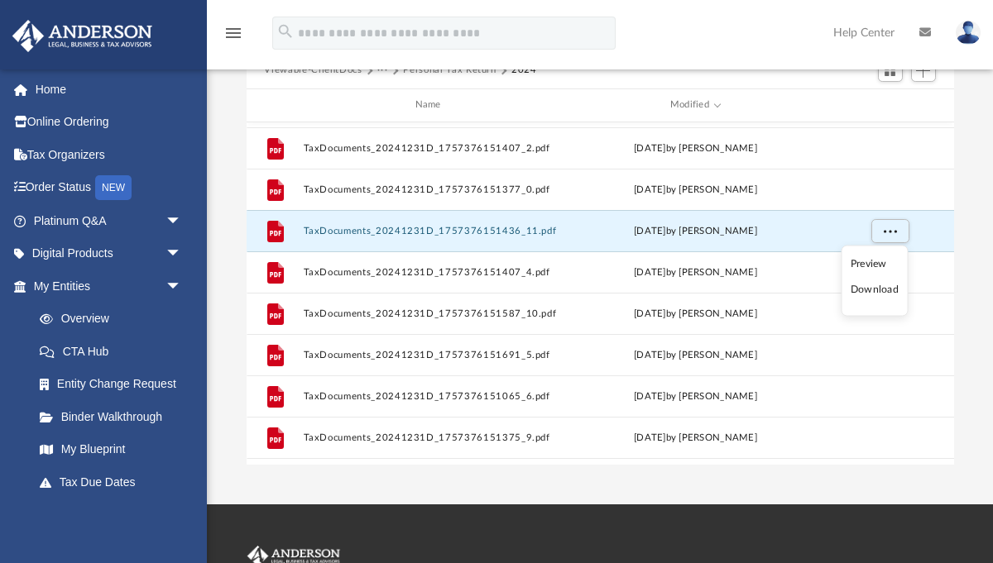
click at [869, 290] on li "Download" at bounding box center [874, 289] width 48 height 17
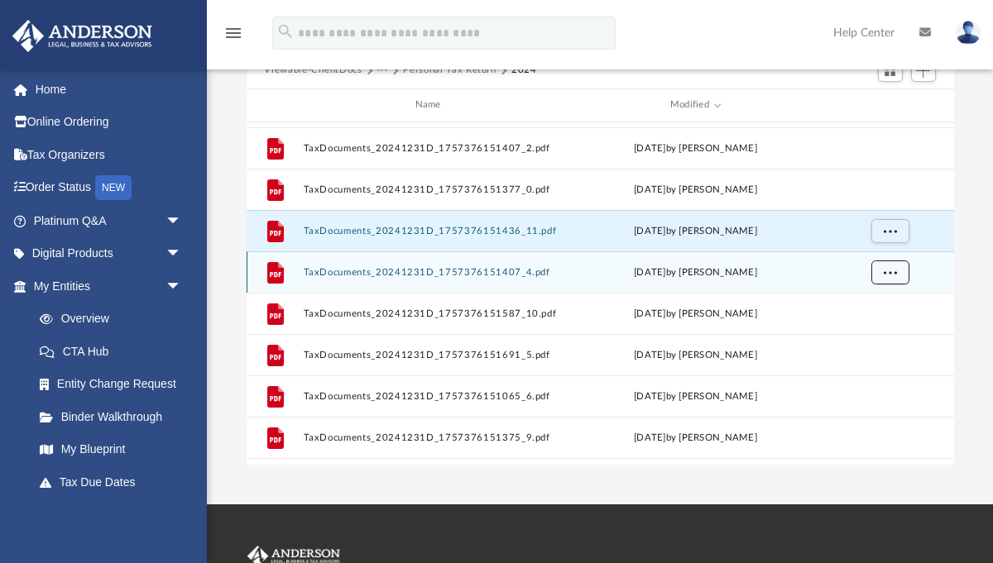
click at [897, 276] on button "More options" at bounding box center [889, 272] width 38 height 25
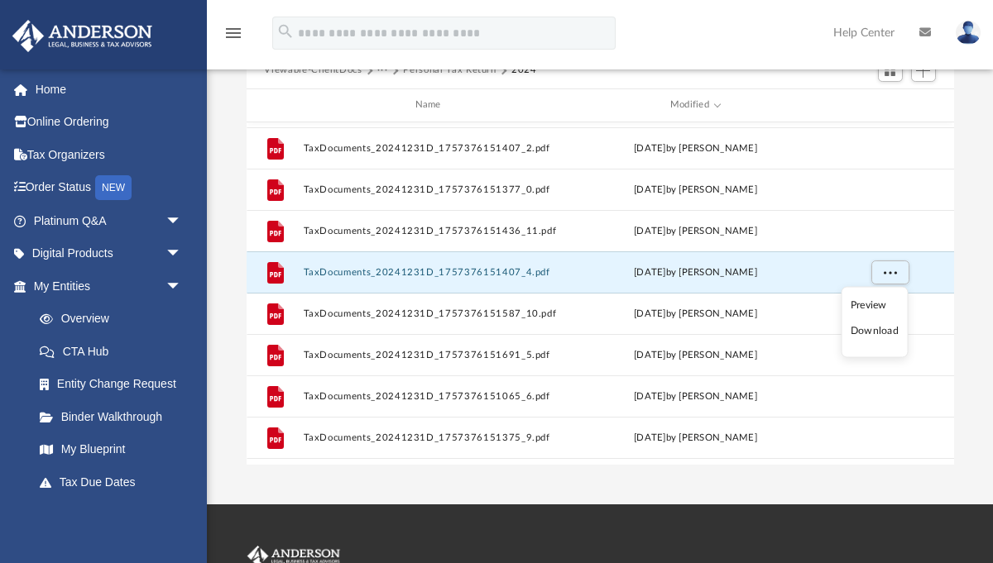
click at [877, 332] on li "Download" at bounding box center [874, 331] width 48 height 17
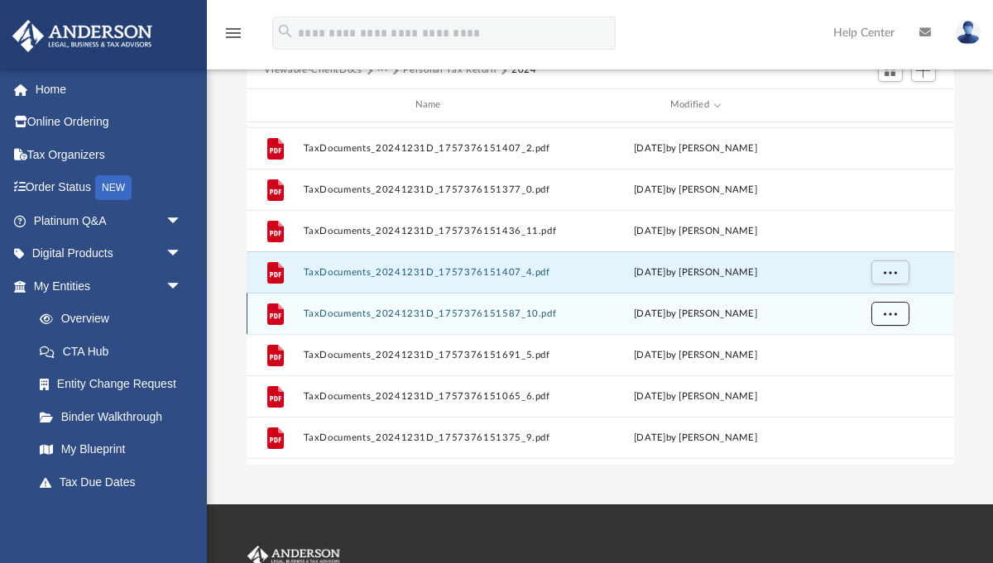
click at [894, 311] on span "More options" at bounding box center [889, 313] width 13 height 9
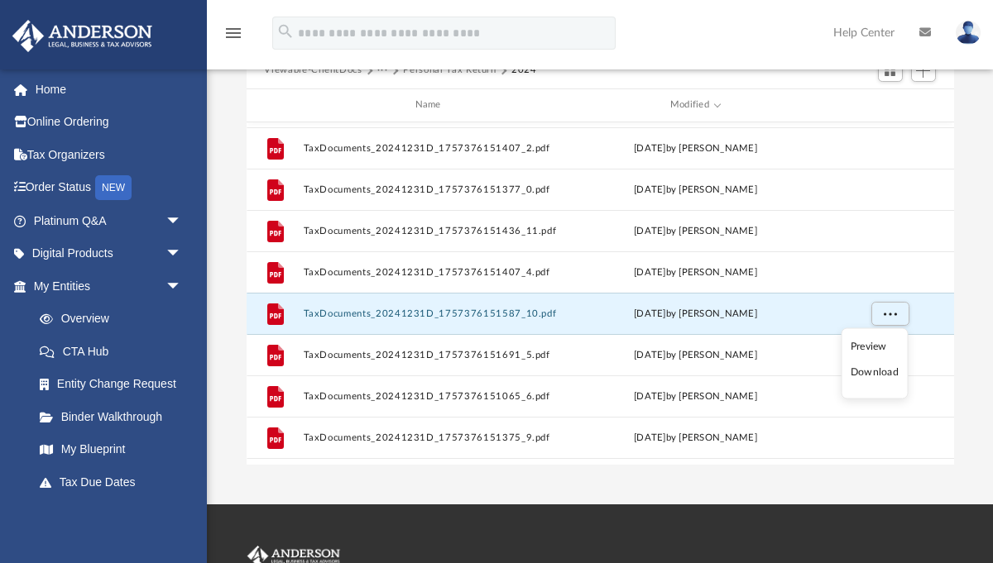
click at [876, 375] on li "Download" at bounding box center [874, 372] width 48 height 17
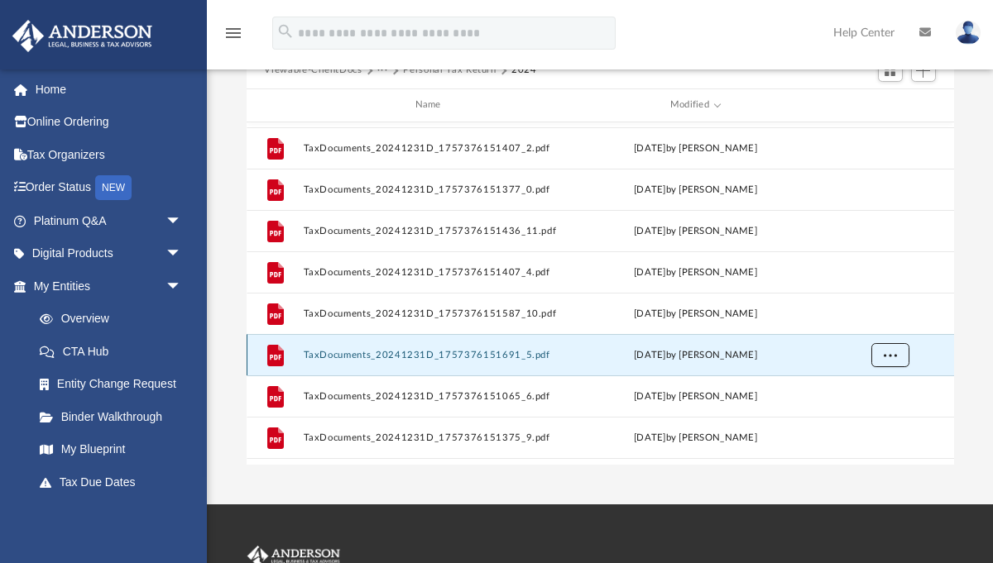
click at [892, 354] on span "More options" at bounding box center [889, 354] width 13 height 9
click at [873, 417] on li "Download" at bounding box center [874, 413] width 48 height 17
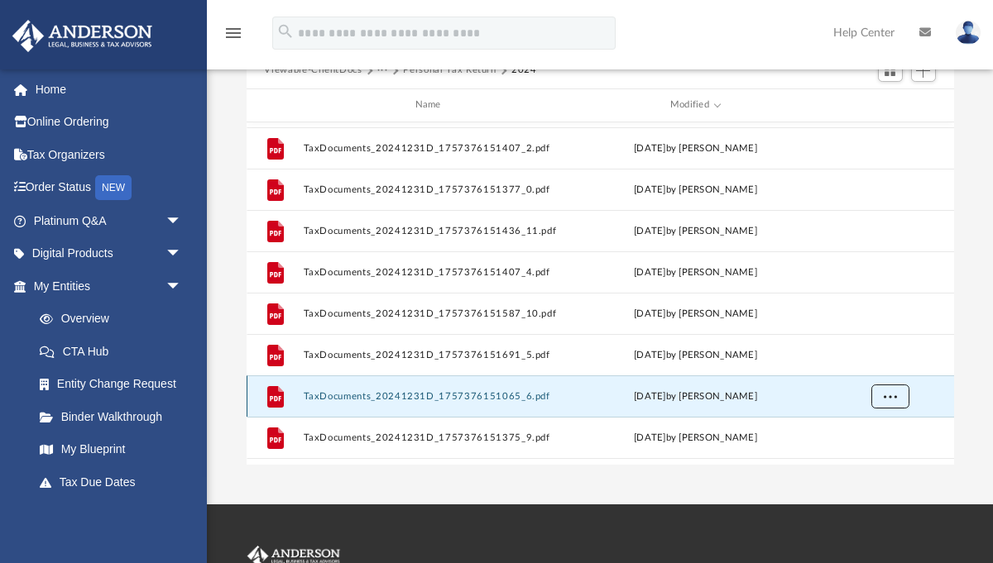
click at [894, 398] on span "More options" at bounding box center [889, 395] width 13 height 9
click at [878, 361] on li "Download" at bounding box center [874, 360] width 48 height 17
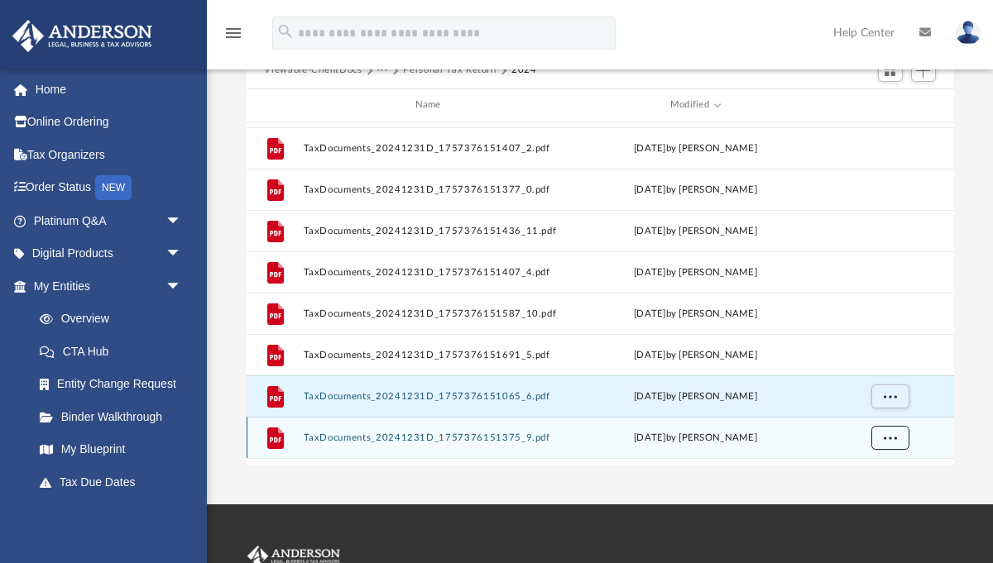
click at [890, 436] on span "More options" at bounding box center [889, 437] width 13 height 9
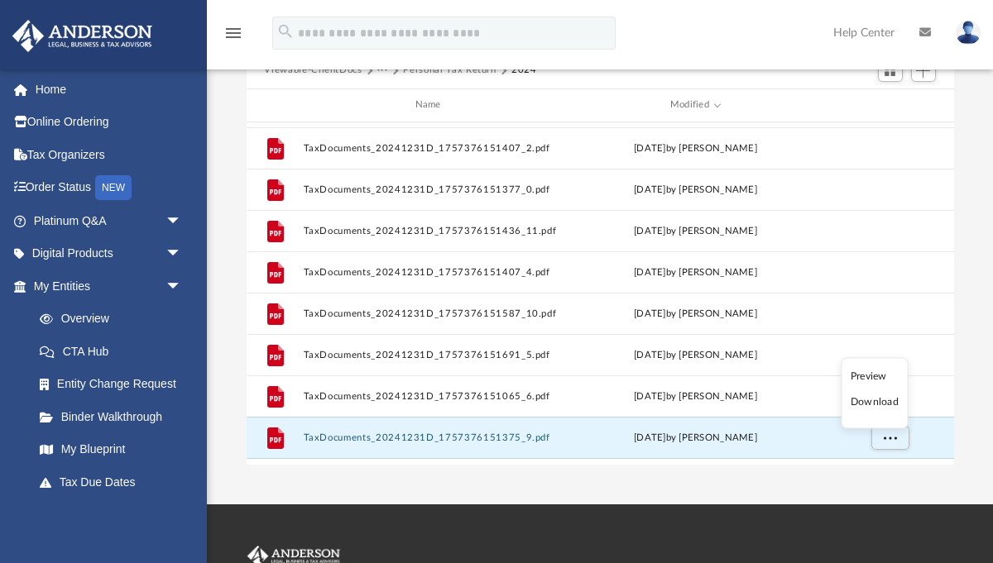
click at [883, 403] on li "Download" at bounding box center [874, 402] width 48 height 17
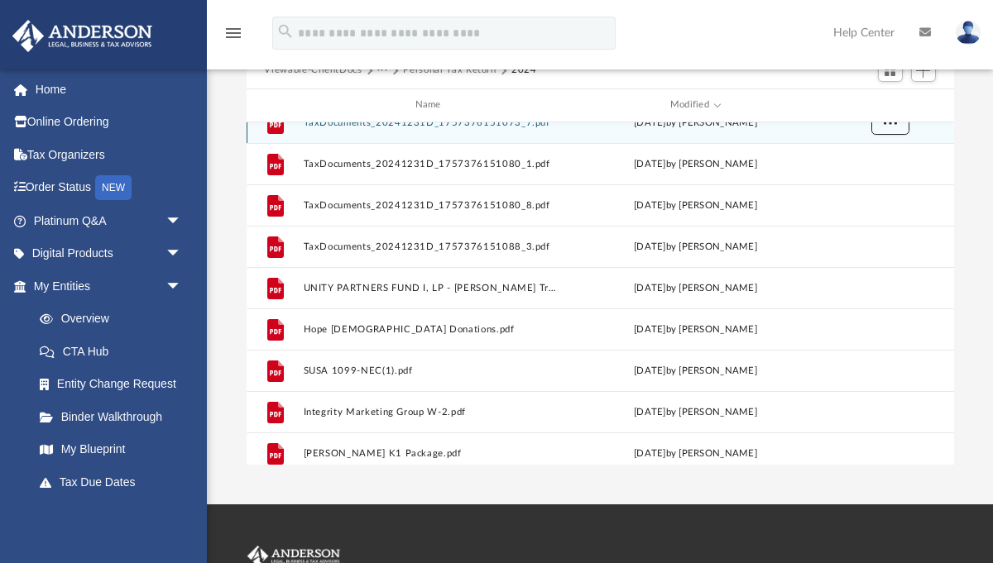
scroll to position [662, 0]
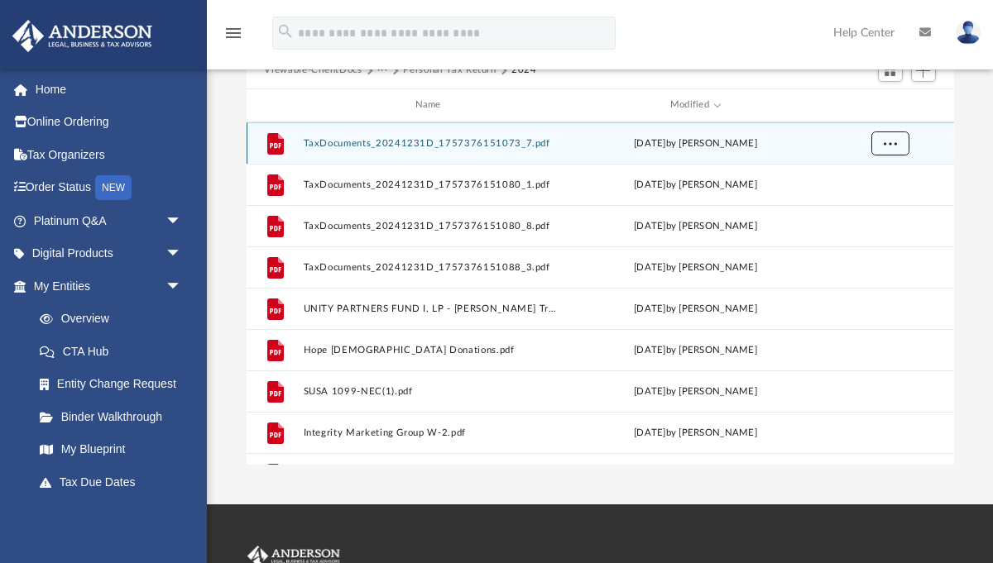
click at [892, 129] on div "grid" at bounding box center [888, 142] width 116 height 31
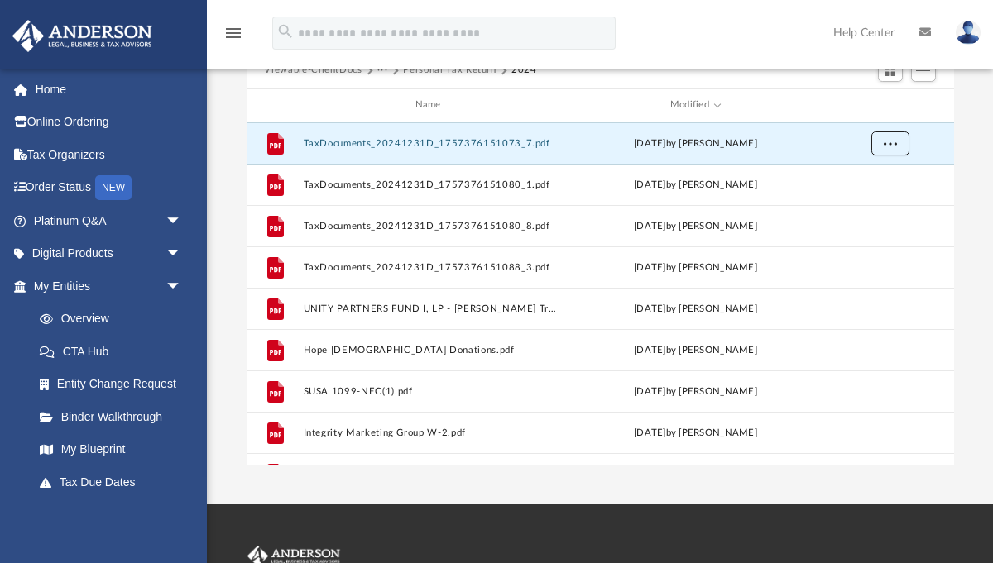
click at [888, 146] on span "More options" at bounding box center [889, 142] width 13 height 9
click at [880, 205] on li "Download" at bounding box center [874, 202] width 48 height 17
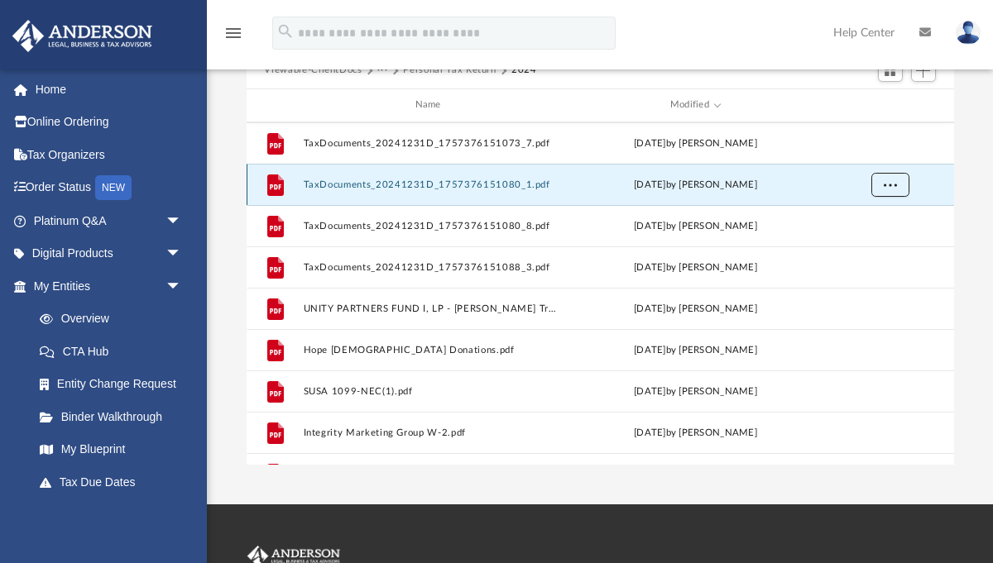
click at [897, 183] on button "More options" at bounding box center [889, 184] width 38 height 25
click at [877, 243] on li "Download" at bounding box center [874, 243] width 48 height 17
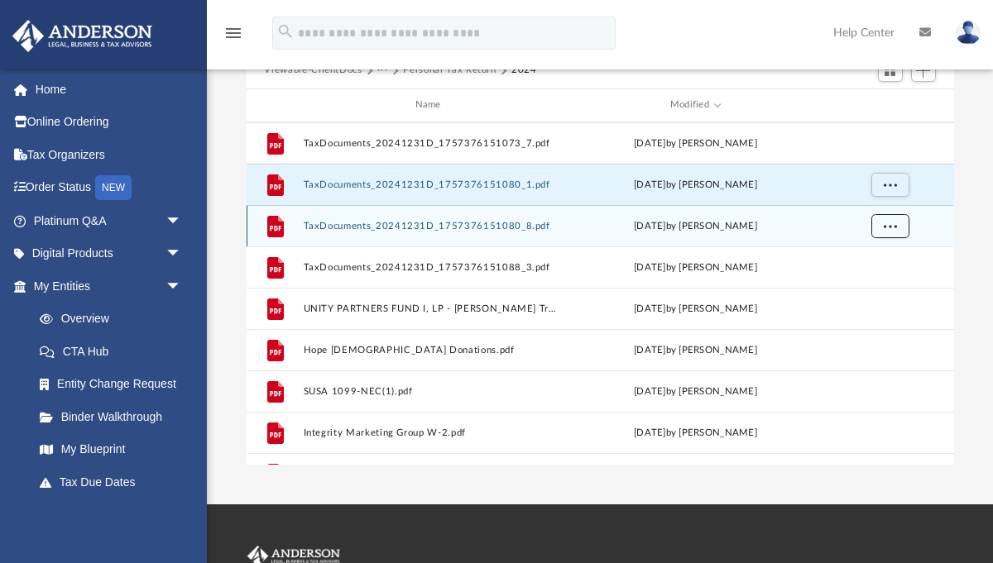
click at [892, 222] on span "More options" at bounding box center [889, 225] width 13 height 9
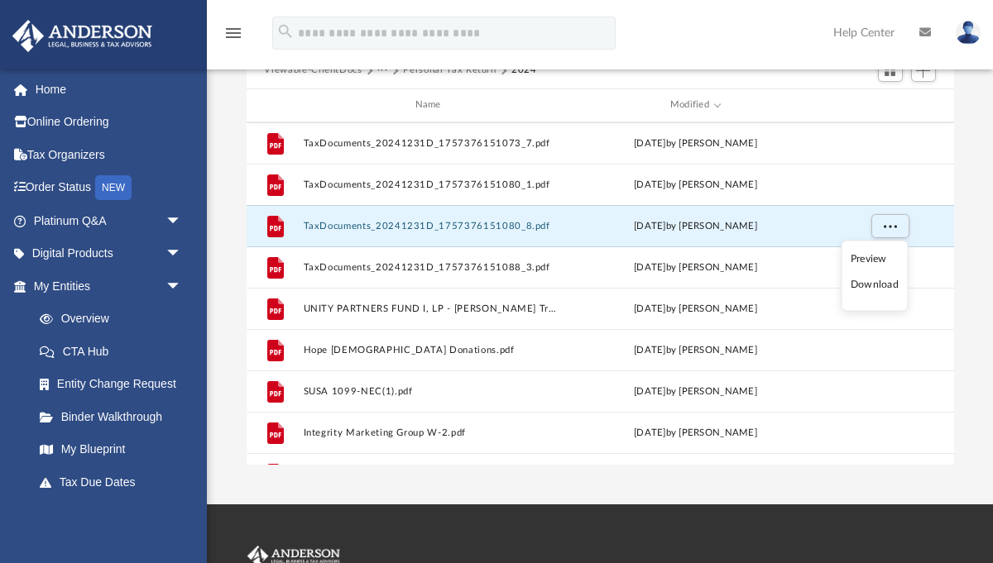
click at [880, 285] on li "Download" at bounding box center [874, 284] width 48 height 17
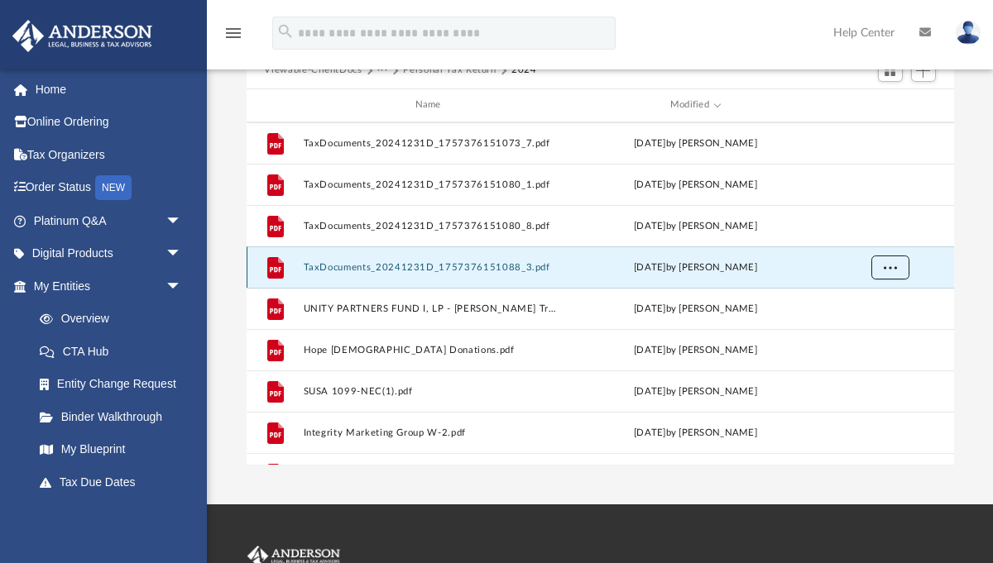
click at [892, 268] on span "More options" at bounding box center [889, 266] width 13 height 9
click at [871, 328] on li "Download" at bounding box center [874, 326] width 48 height 17
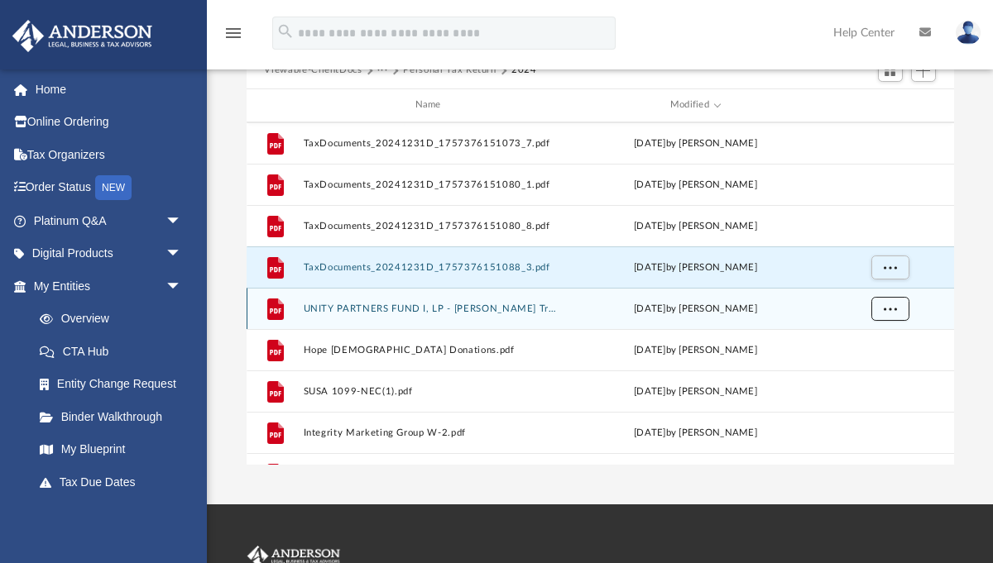
click at [892, 308] on span "More options" at bounding box center [889, 308] width 13 height 9
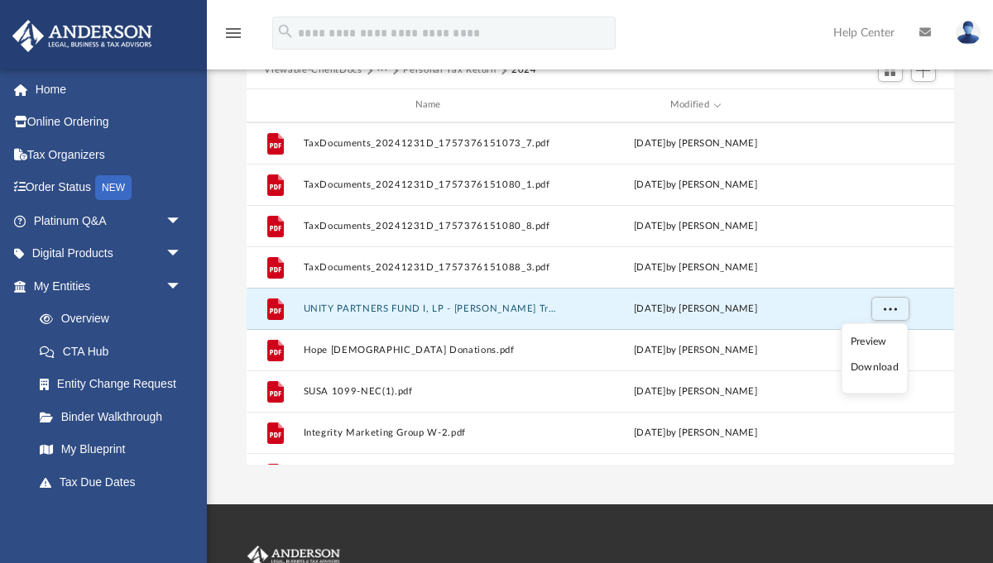
click at [875, 371] on li "Download" at bounding box center [874, 367] width 48 height 17
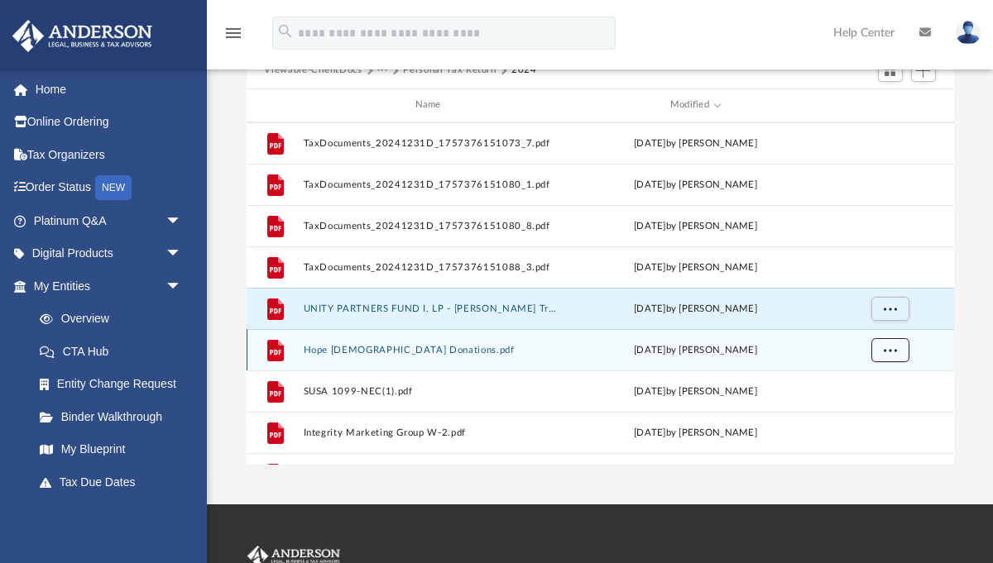
click at [897, 349] on button "More options" at bounding box center [889, 349] width 38 height 25
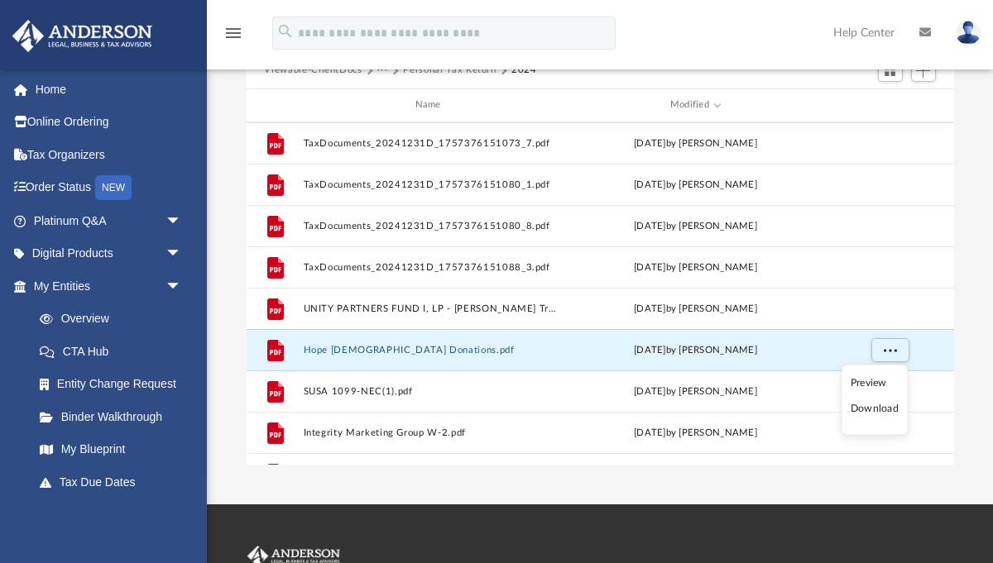
click at [879, 407] on li "Download" at bounding box center [874, 408] width 48 height 17
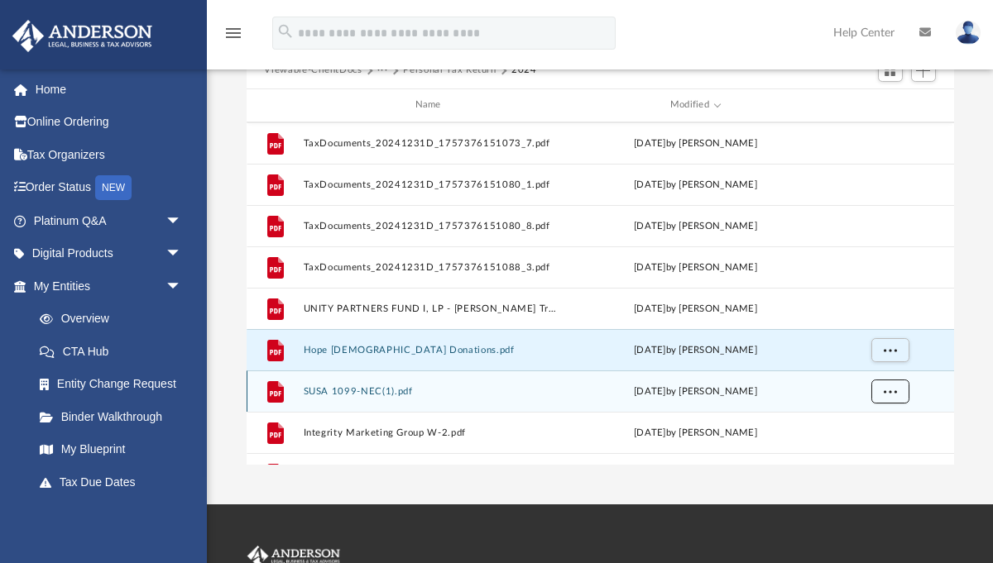
click at [896, 391] on button "More options" at bounding box center [889, 391] width 38 height 25
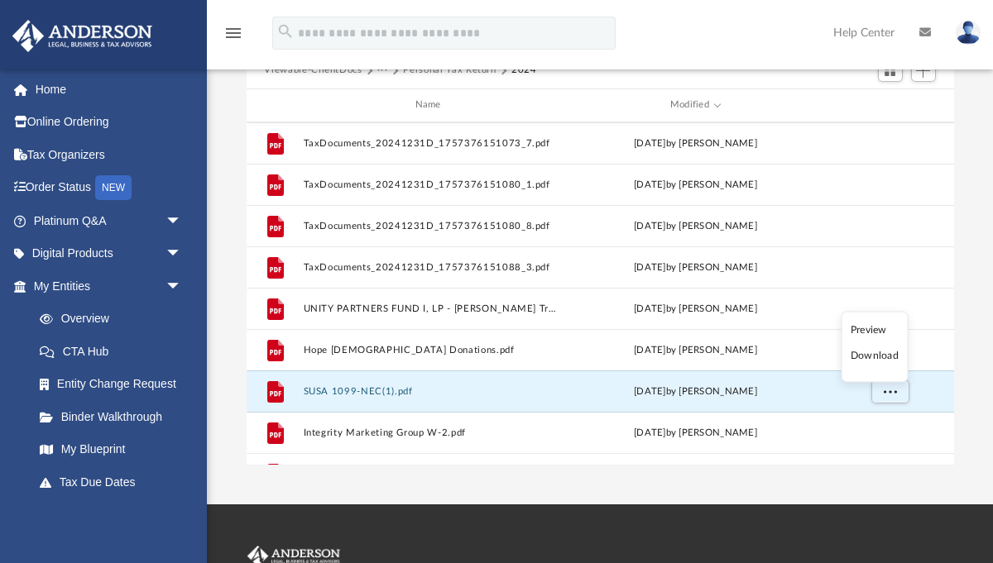
click at [881, 360] on li "Download" at bounding box center [874, 355] width 48 height 17
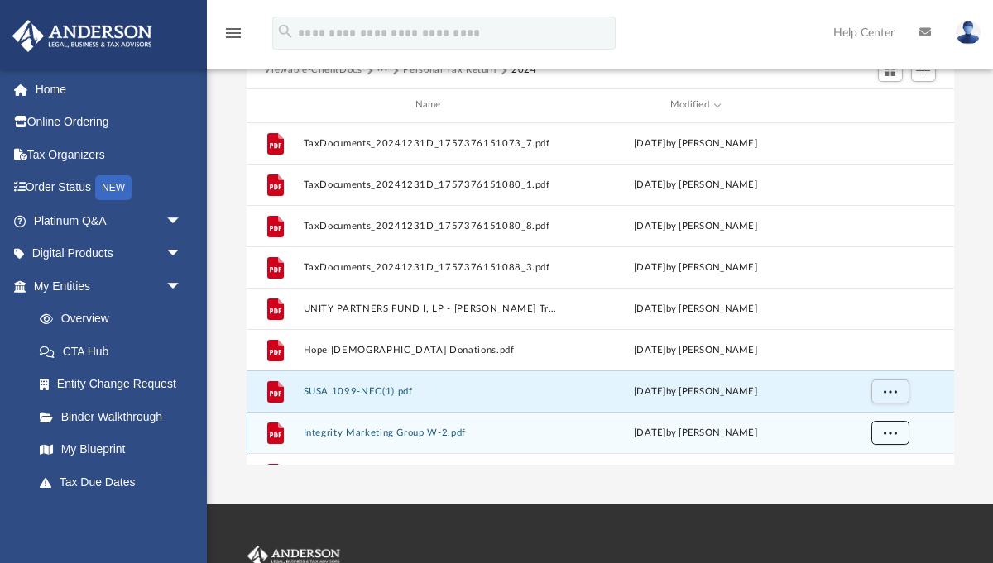
click at [884, 432] on span "More options" at bounding box center [889, 432] width 13 height 9
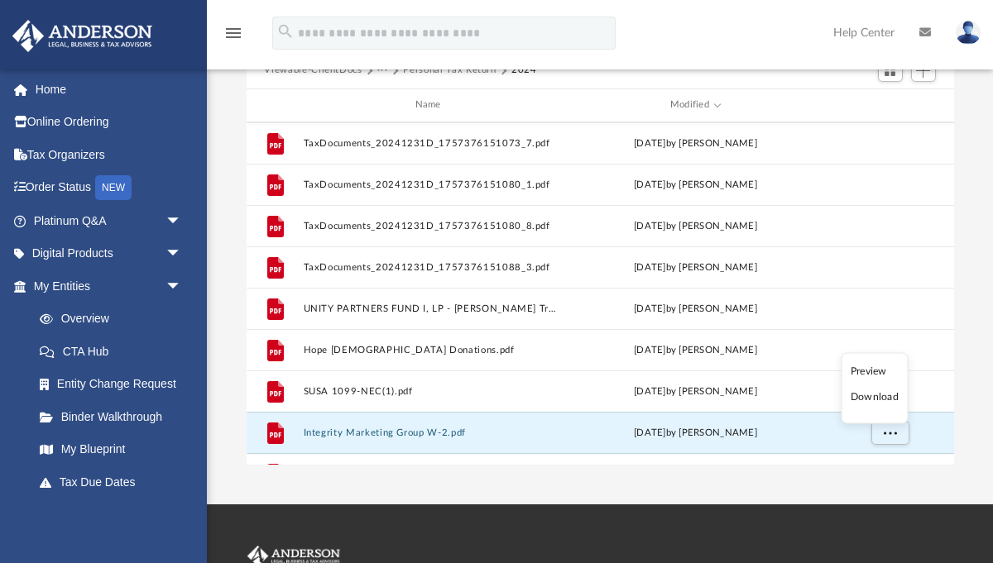
click at [881, 398] on li "Download" at bounding box center [874, 397] width 48 height 17
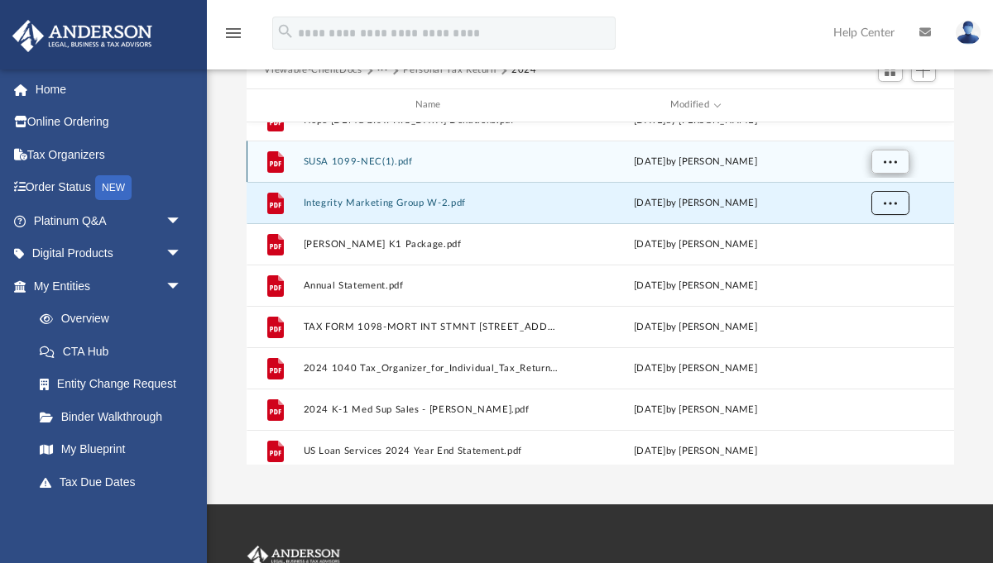
scroll to position [895, 0]
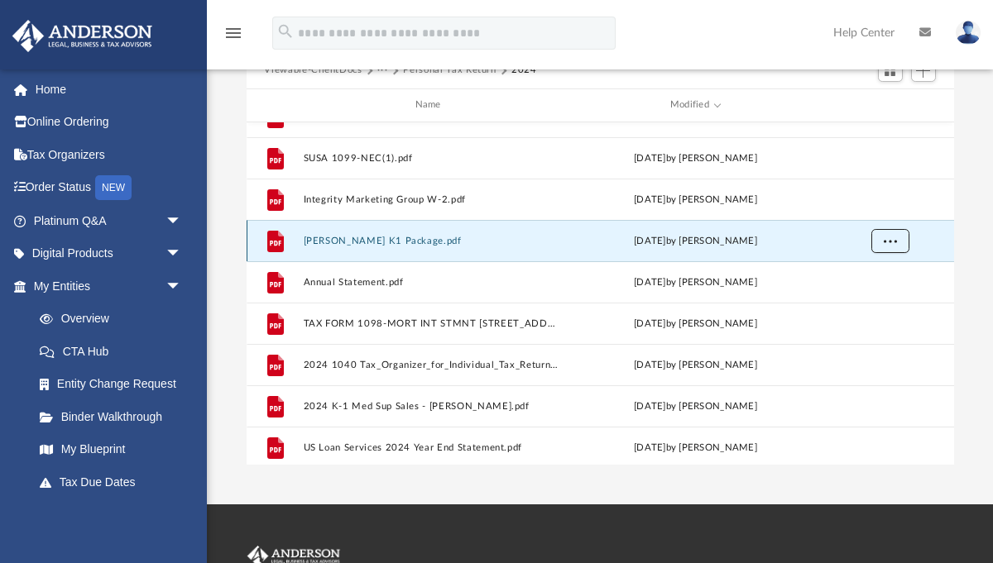
click at [892, 248] on button "More options" at bounding box center [889, 240] width 38 height 25
click at [879, 299] on li "Download" at bounding box center [874, 299] width 48 height 17
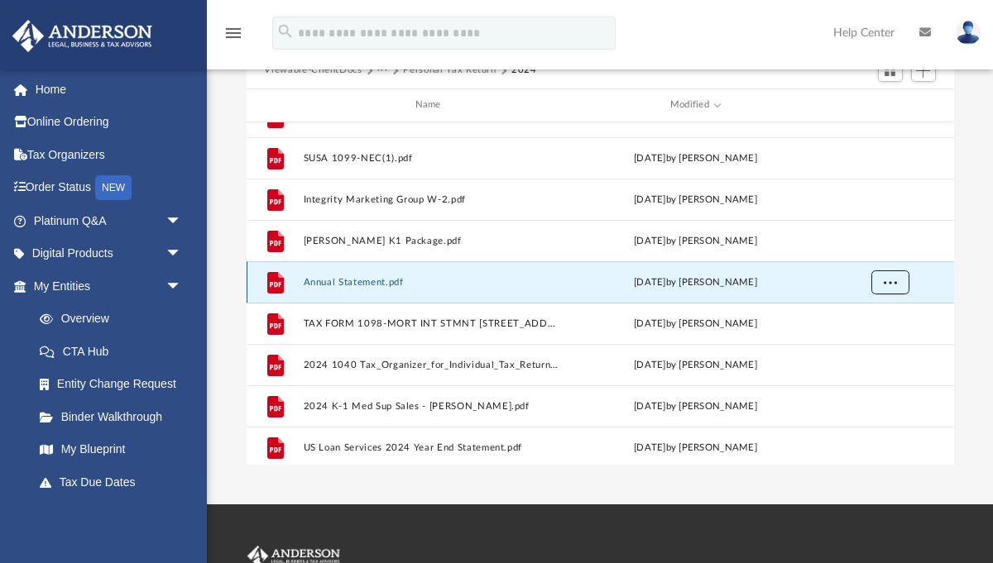
click at [894, 279] on span "More options" at bounding box center [889, 281] width 13 height 9
click at [874, 342] on li "Download" at bounding box center [874, 340] width 48 height 17
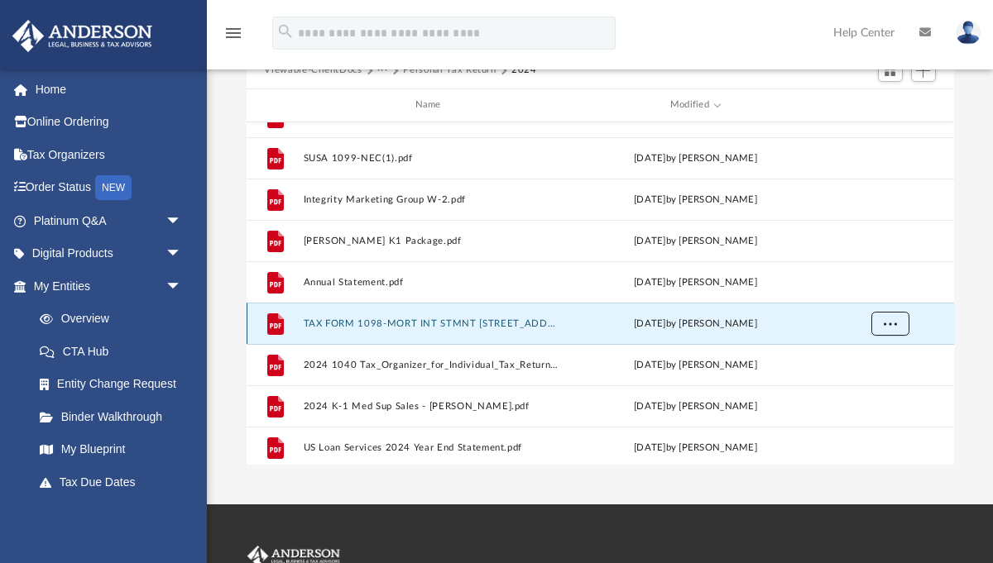
click at [890, 322] on span "More options" at bounding box center [889, 322] width 13 height 9
click at [872, 383] on li "Download" at bounding box center [874, 382] width 48 height 17
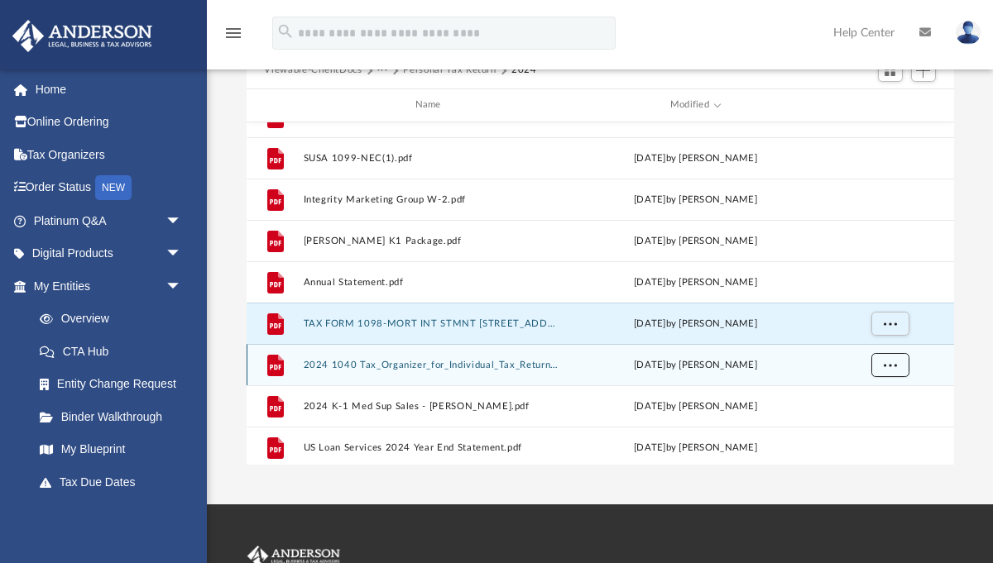
click at [886, 361] on span "More options" at bounding box center [889, 364] width 13 height 9
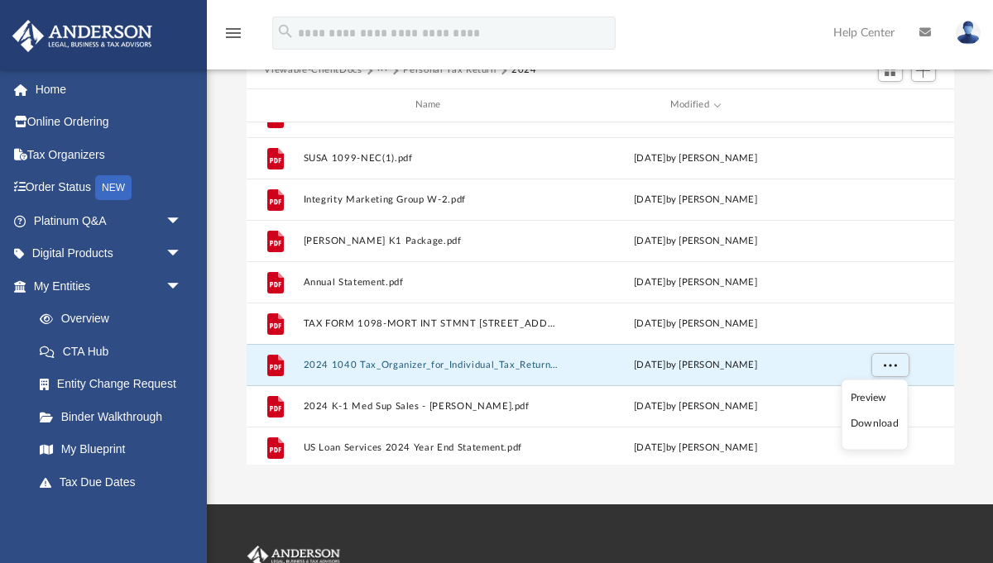
click at [873, 426] on li "Download" at bounding box center [874, 423] width 48 height 17
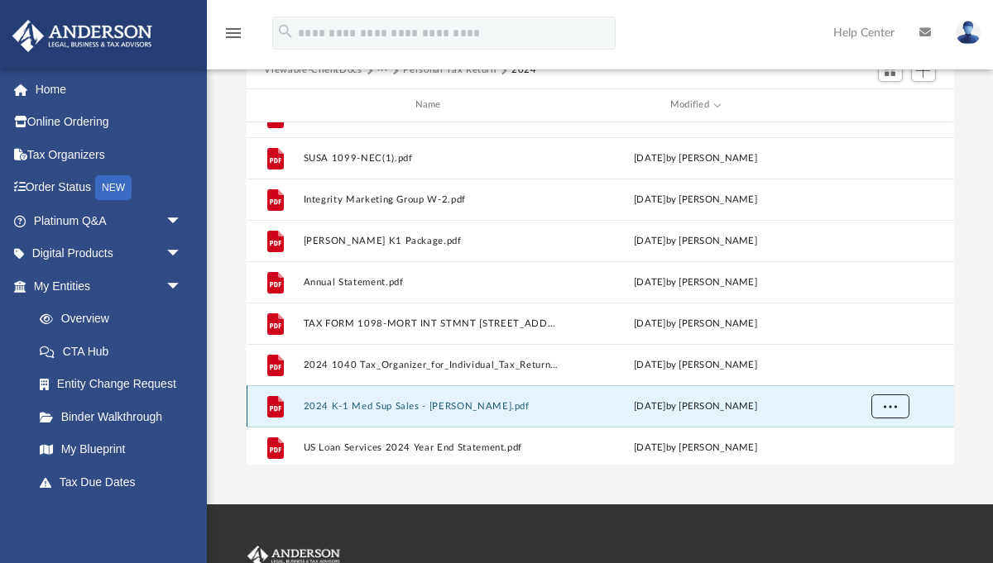
click at [889, 402] on span "More options" at bounding box center [889, 405] width 13 height 9
click at [881, 367] on li "Download" at bounding box center [874, 370] width 48 height 17
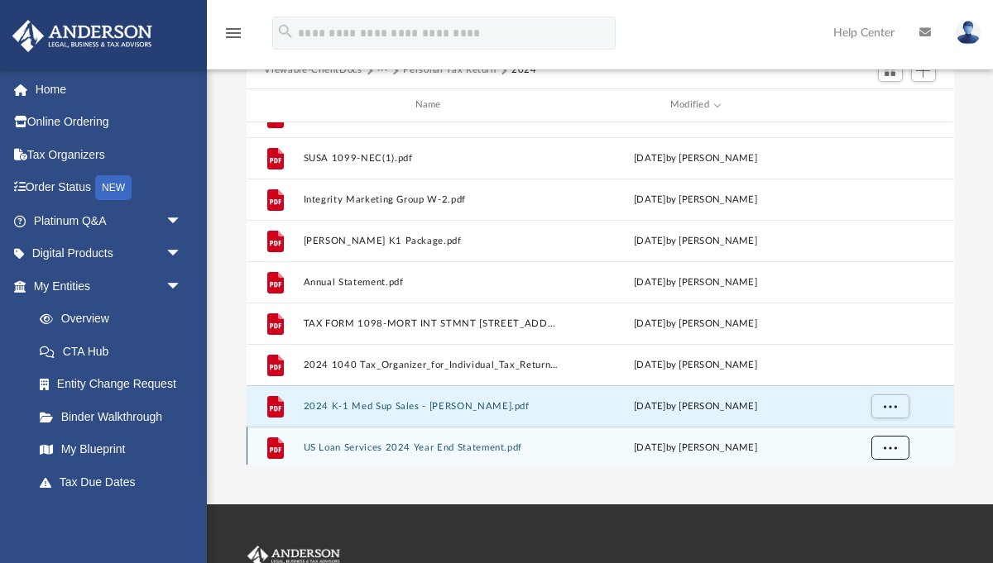
click at [886, 449] on span "More options" at bounding box center [889, 446] width 13 height 9
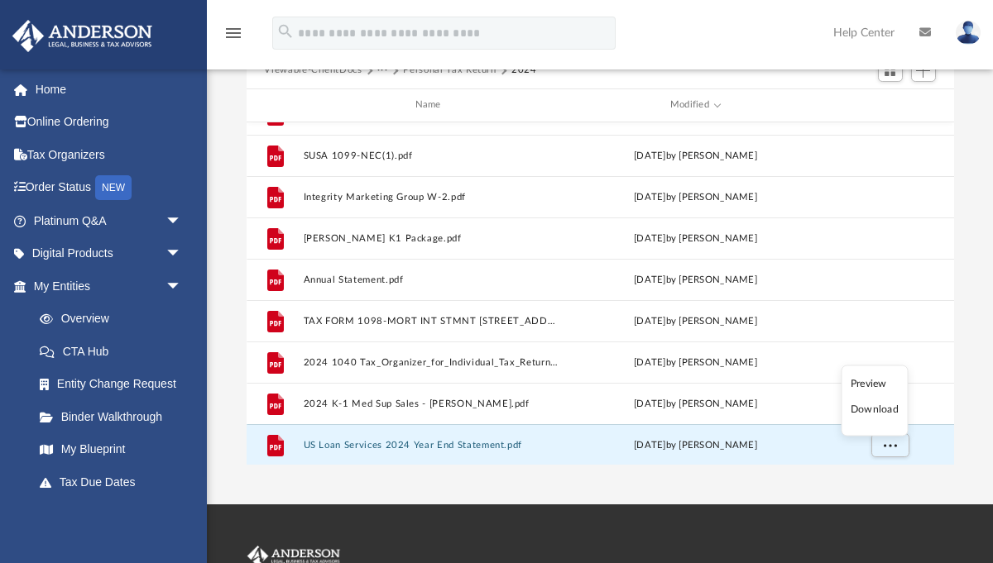
click at [882, 409] on li "Download" at bounding box center [874, 409] width 48 height 17
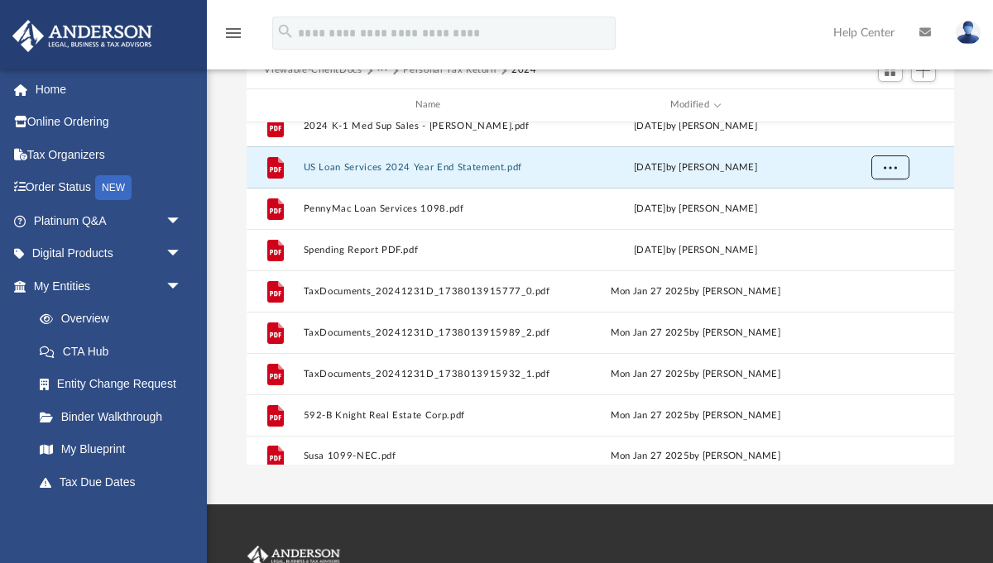
scroll to position [1187, 0]
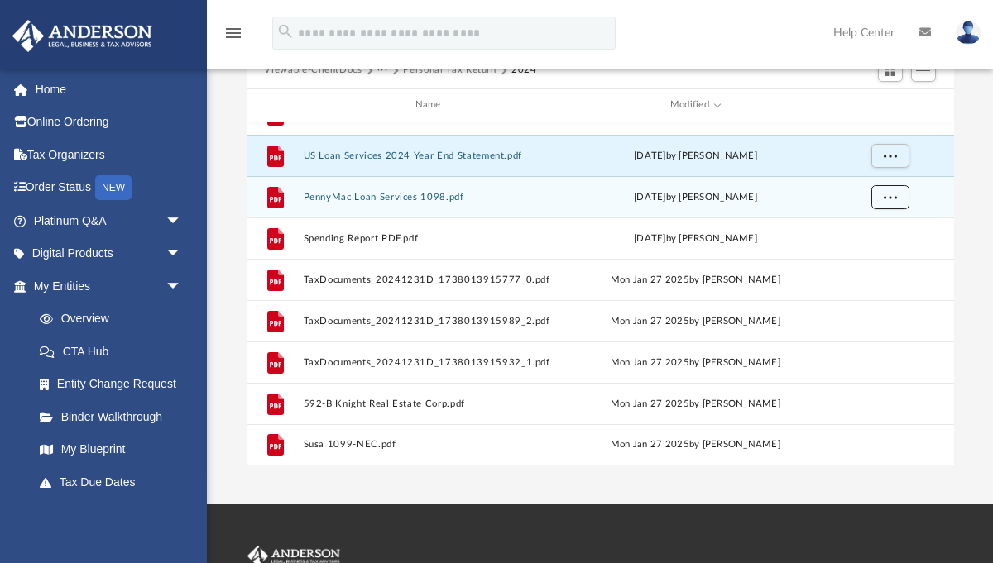
click at [887, 197] on span "More options" at bounding box center [889, 196] width 13 height 9
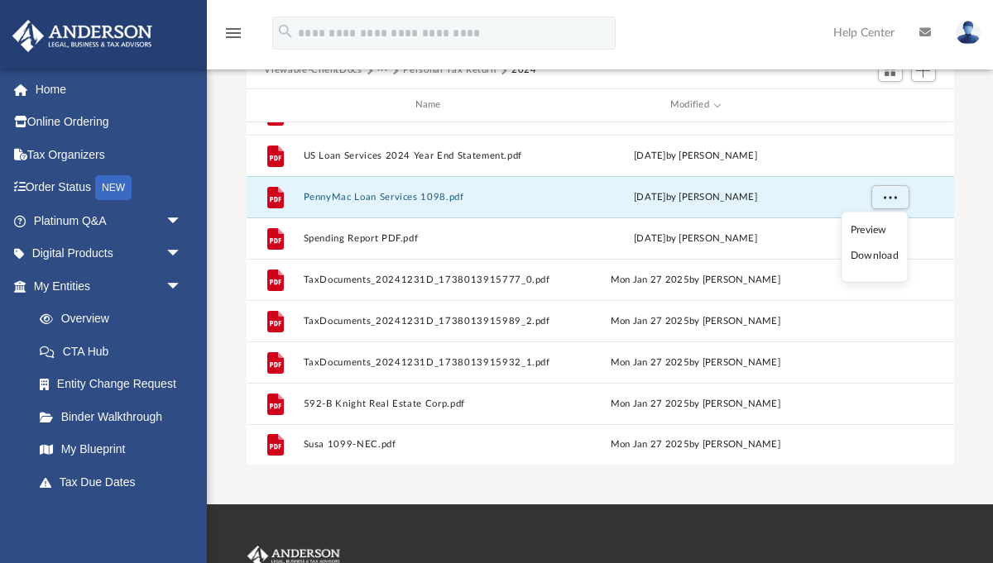
click at [881, 256] on li "Download" at bounding box center [874, 255] width 48 height 17
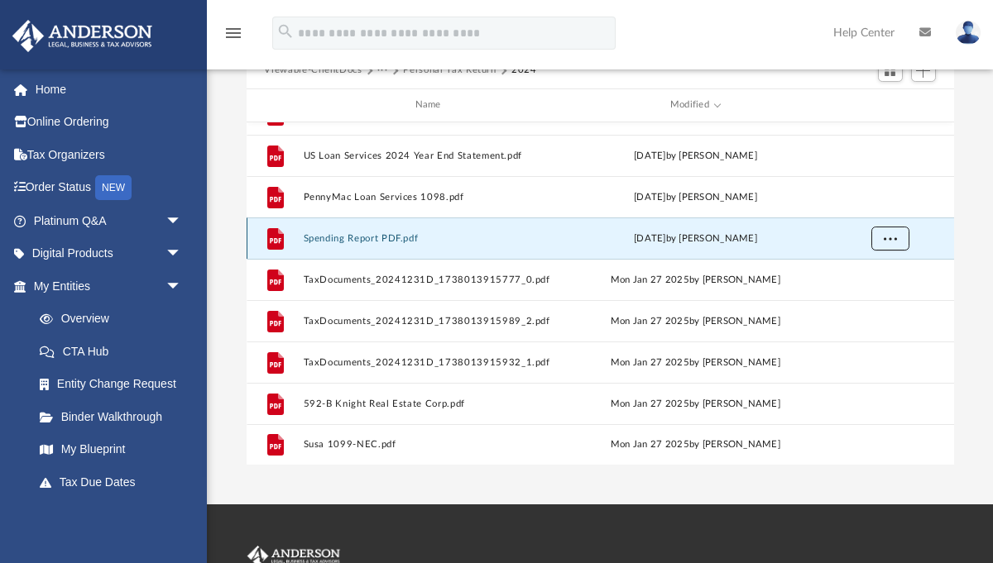
click at [888, 234] on span "More options" at bounding box center [889, 237] width 13 height 9
click at [878, 296] on li "Download" at bounding box center [874, 297] width 48 height 17
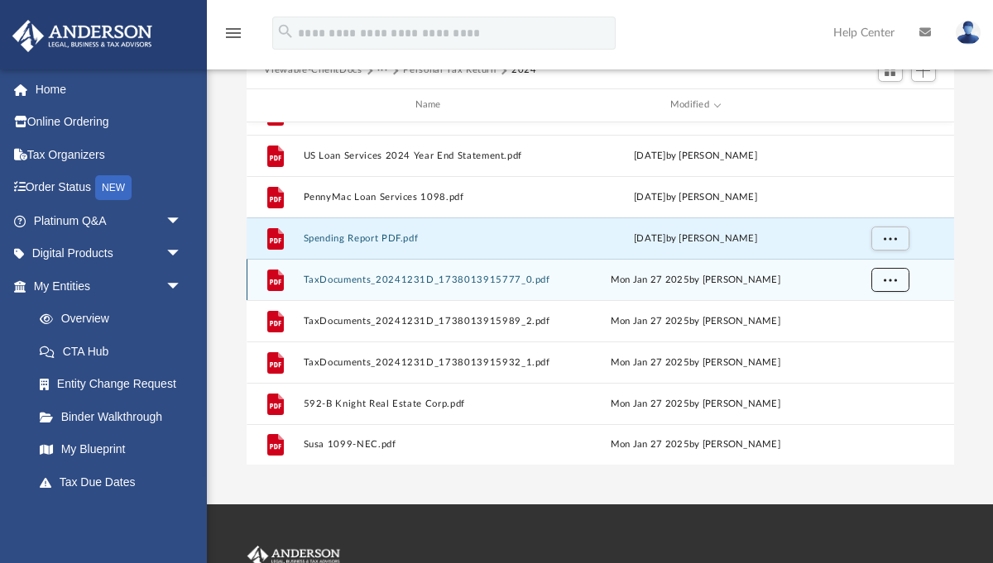
click at [897, 280] on button "More options" at bounding box center [889, 279] width 38 height 25
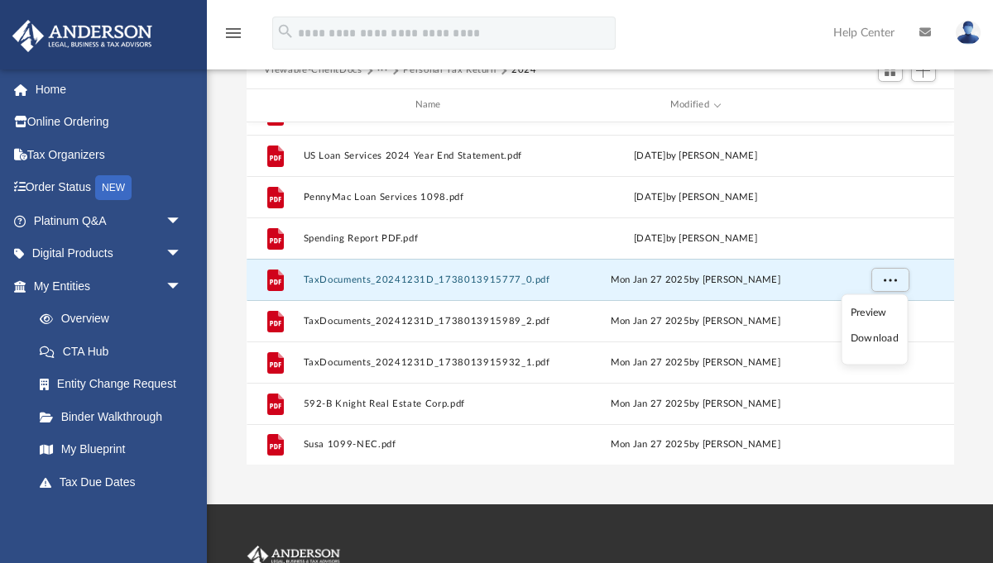
click at [875, 340] on li "Download" at bounding box center [874, 338] width 48 height 17
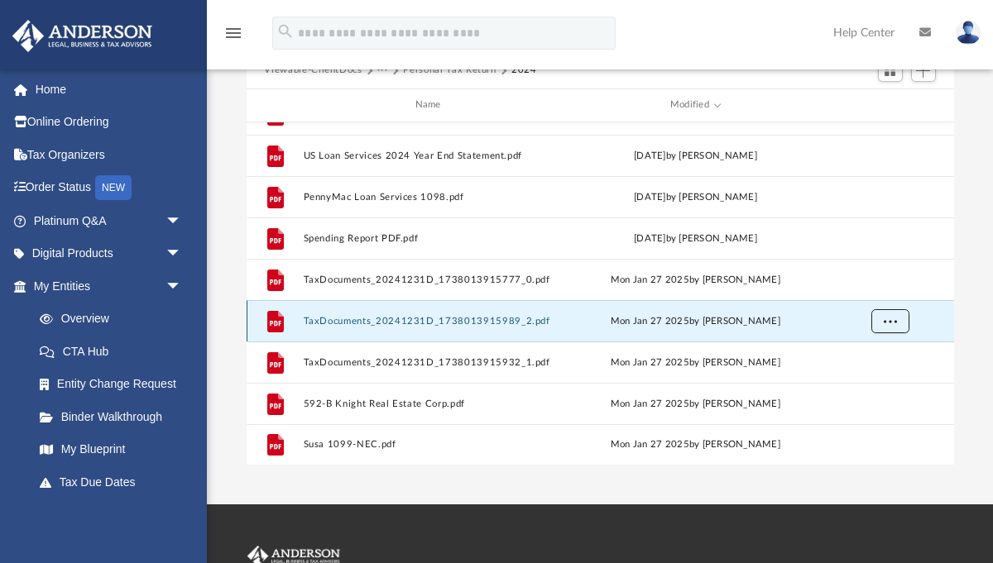
click at [894, 318] on span "More options" at bounding box center [889, 320] width 13 height 9
click at [879, 382] on li "Download" at bounding box center [874, 379] width 48 height 17
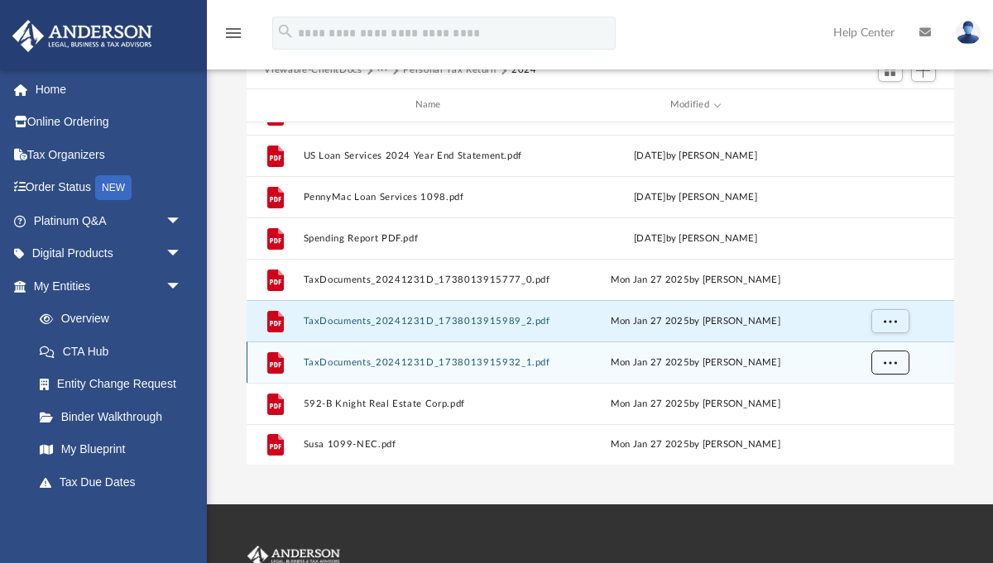
click at [890, 360] on span "More options" at bounding box center [889, 361] width 13 height 9
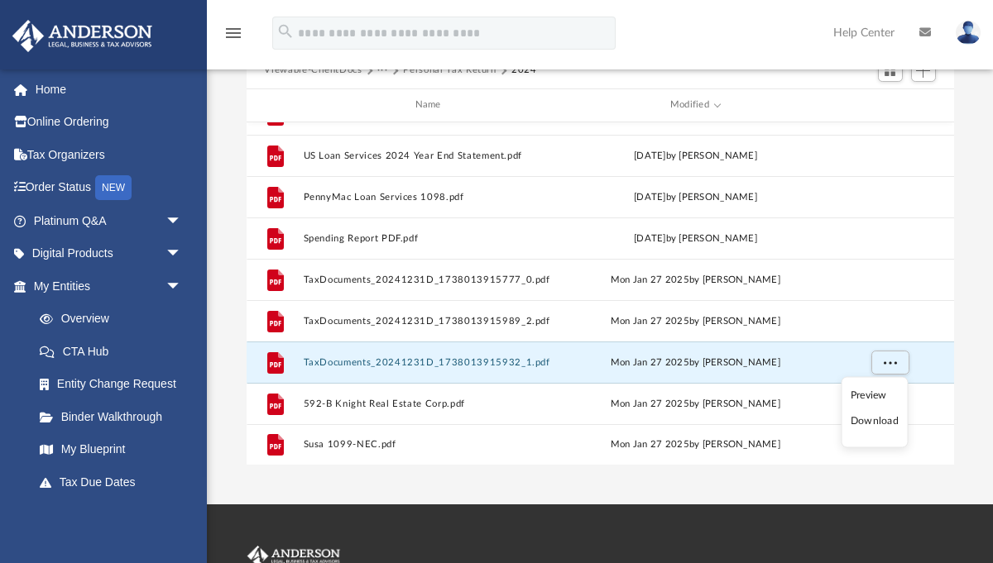
click at [874, 422] on li "Download" at bounding box center [874, 421] width 48 height 17
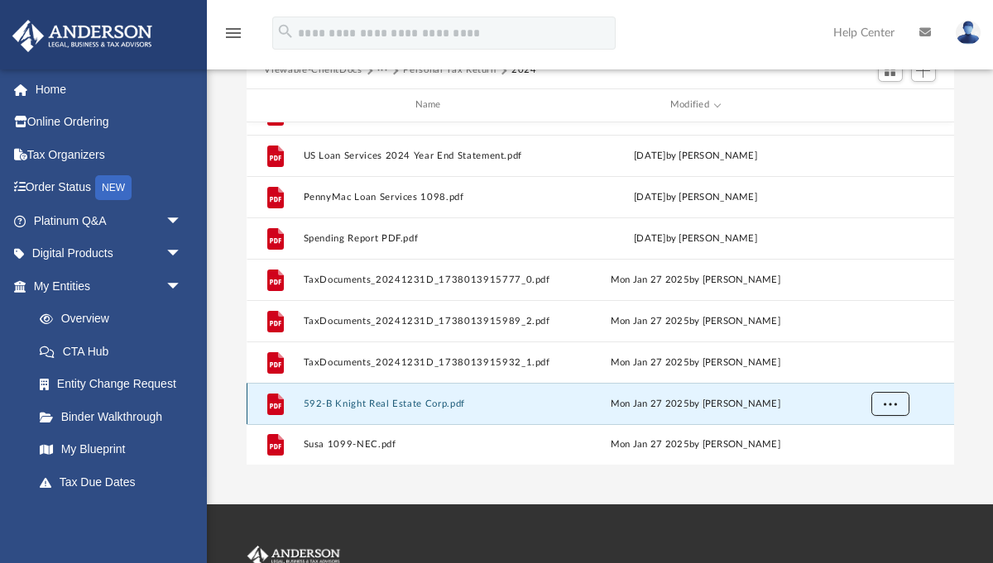
click at [888, 407] on span "More options" at bounding box center [889, 403] width 13 height 9
click at [880, 371] on li "Download" at bounding box center [874, 368] width 48 height 17
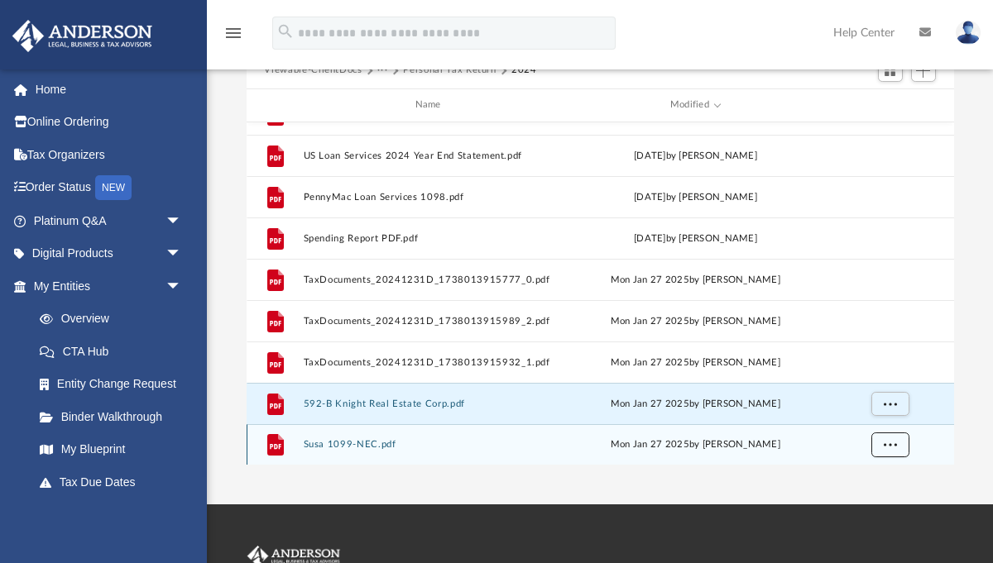
click at [884, 441] on span "More options" at bounding box center [889, 443] width 13 height 9
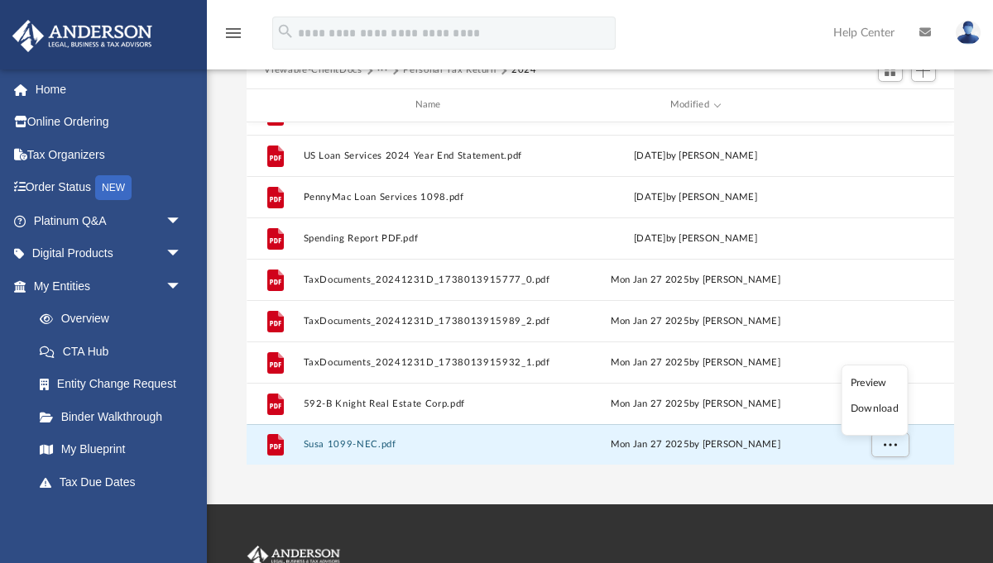
click at [868, 410] on li "Download" at bounding box center [874, 408] width 48 height 17
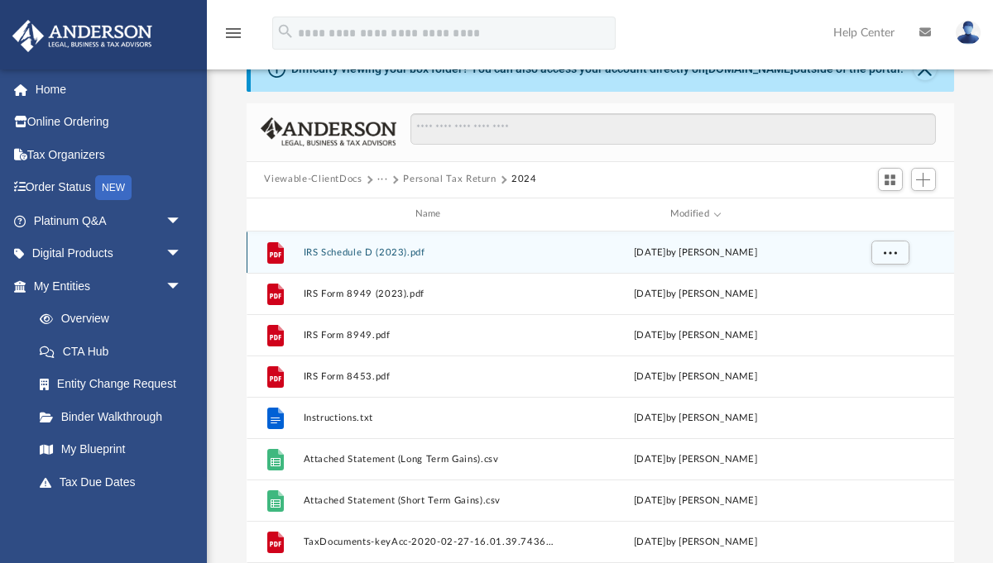
scroll to position [72, 0]
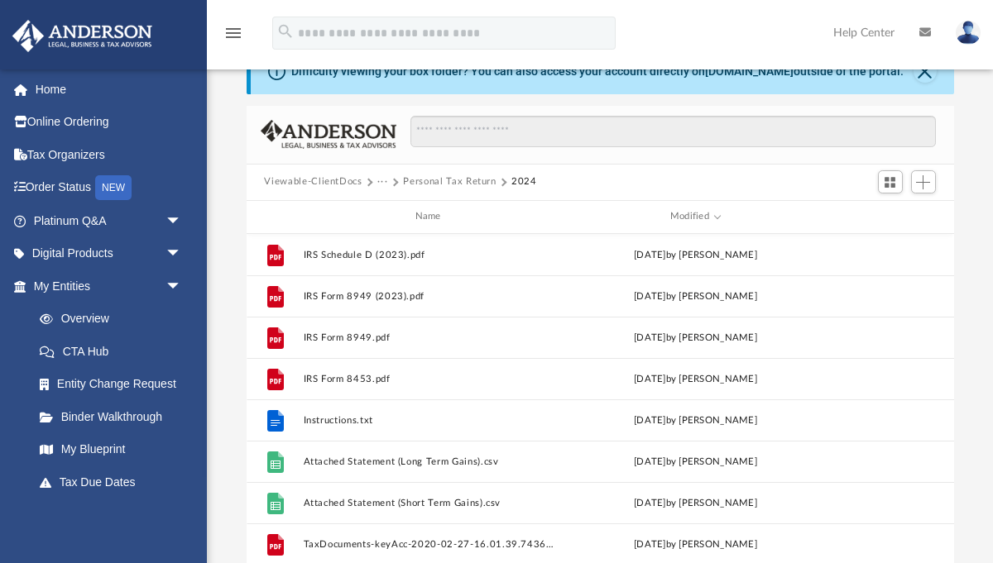
click at [438, 179] on button "Personal Tax Return" at bounding box center [449, 182] width 93 height 15
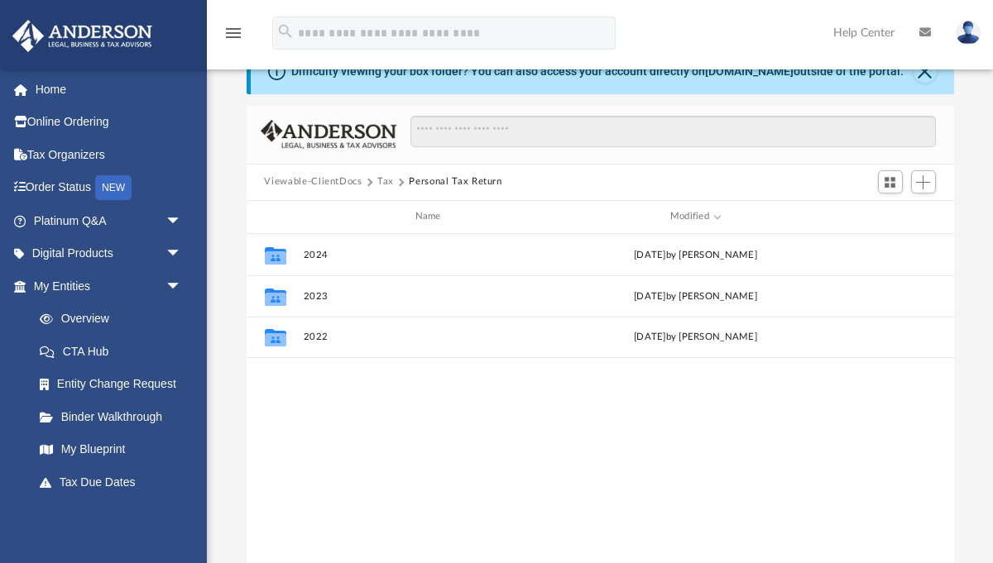
click at [388, 181] on button "Tax" at bounding box center [385, 182] width 17 height 15
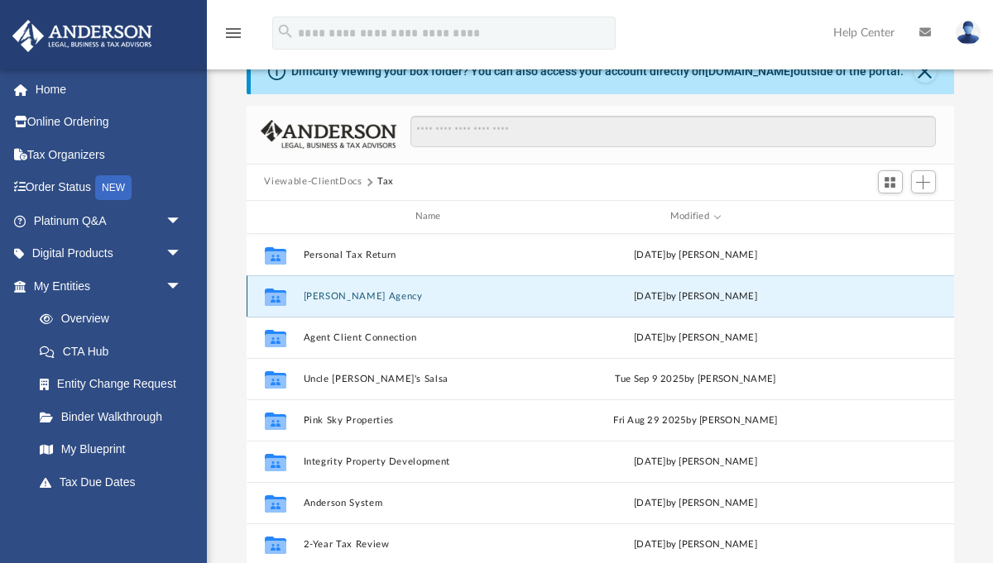
click at [341, 295] on button "Taylor Agency" at bounding box center [431, 295] width 256 height 11
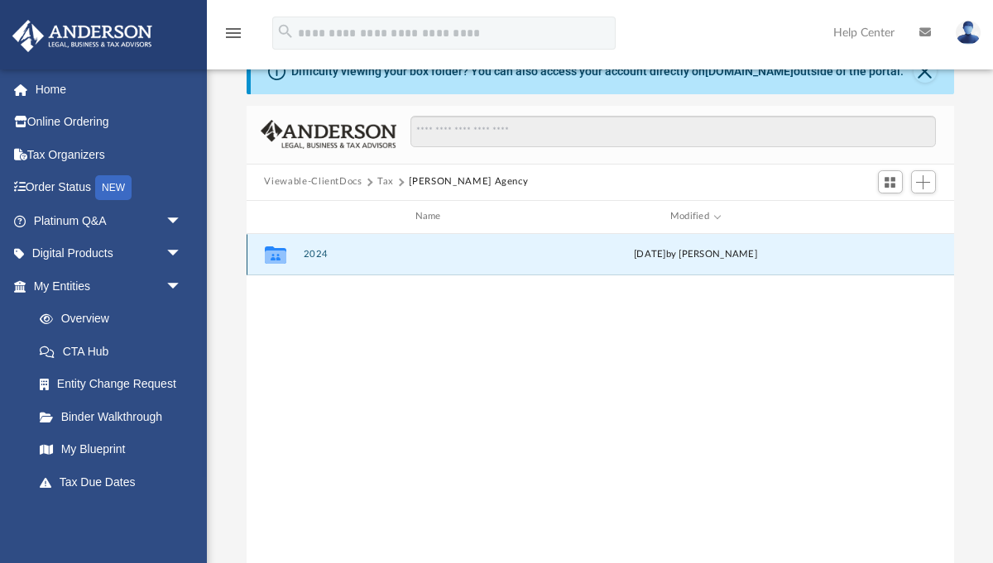
click at [317, 256] on button "2024" at bounding box center [431, 254] width 256 height 11
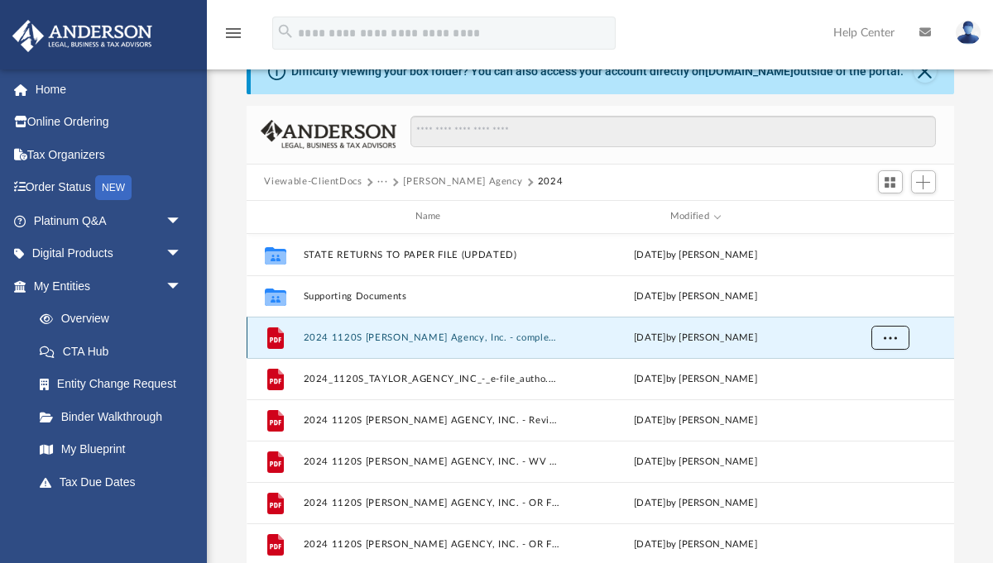
click at [893, 332] on span "More options" at bounding box center [889, 336] width 13 height 9
click at [876, 399] on li "Download" at bounding box center [874, 396] width 48 height 17
click at [381, 182] on button "···" at bounding box center [382, 182] width 11 height 15
click at [396, 206] on li "Tax" at bounding box center [394, 210] width 16 height 17
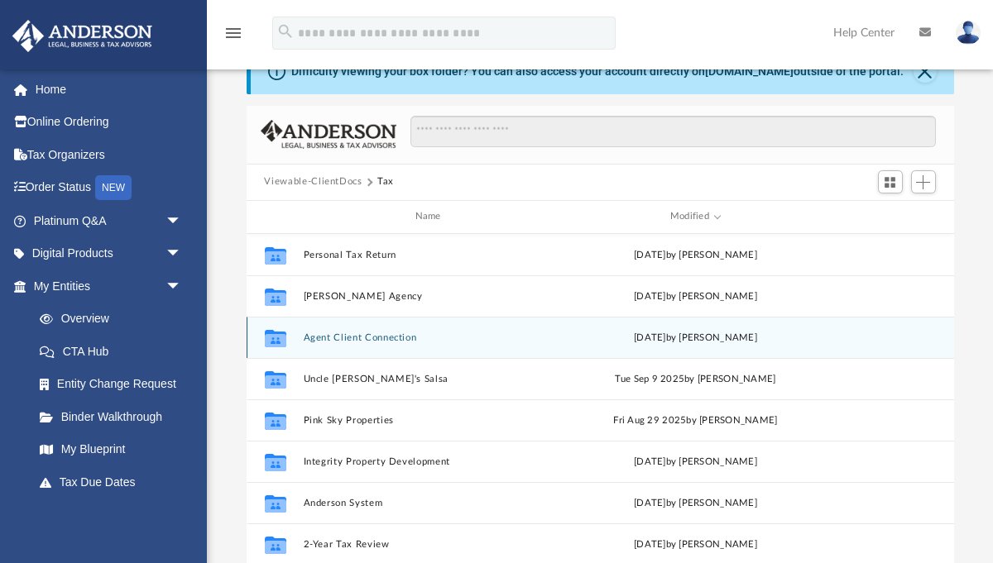
click at [361, 337] on button "Agent Client Connection" at bounding box center [431, 337] width 256 height 11
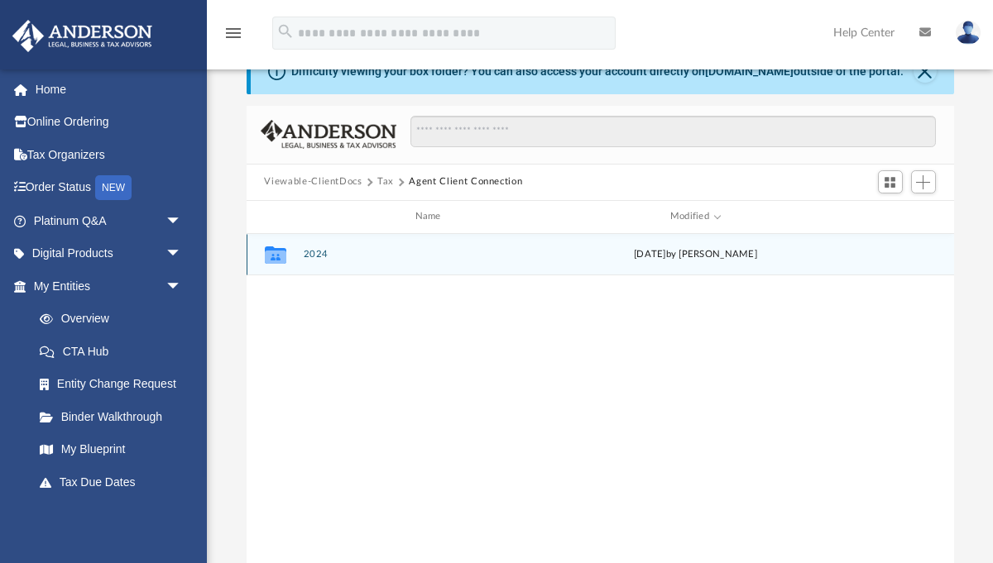
click at [731, 256] on div "Thu Sep 18 2025 by Dutch Dochev" at bounding box center [695, 254] width 256 height 15
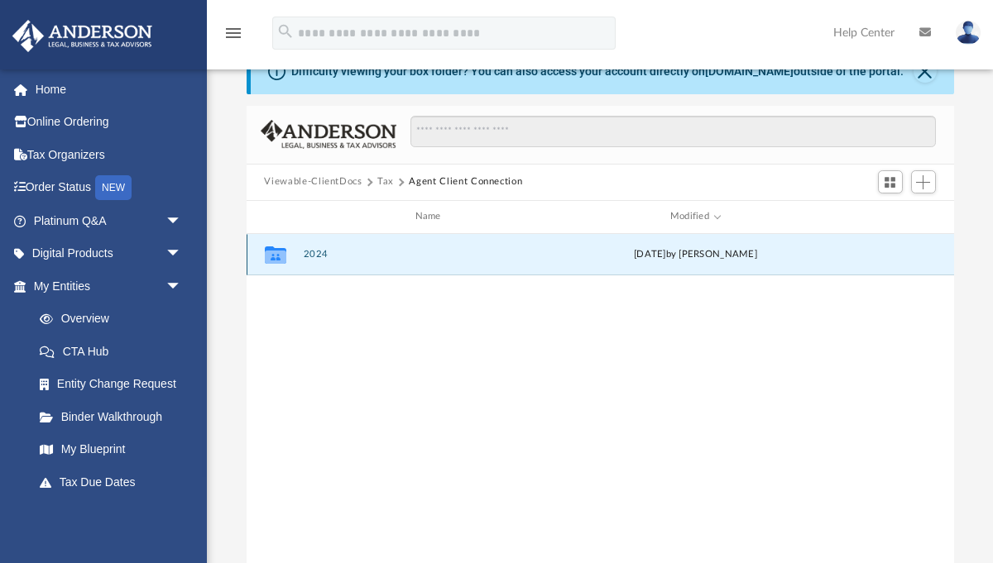
click at [308, 250] on button "2024" at bounding box center [431, 254] width 256 height 11
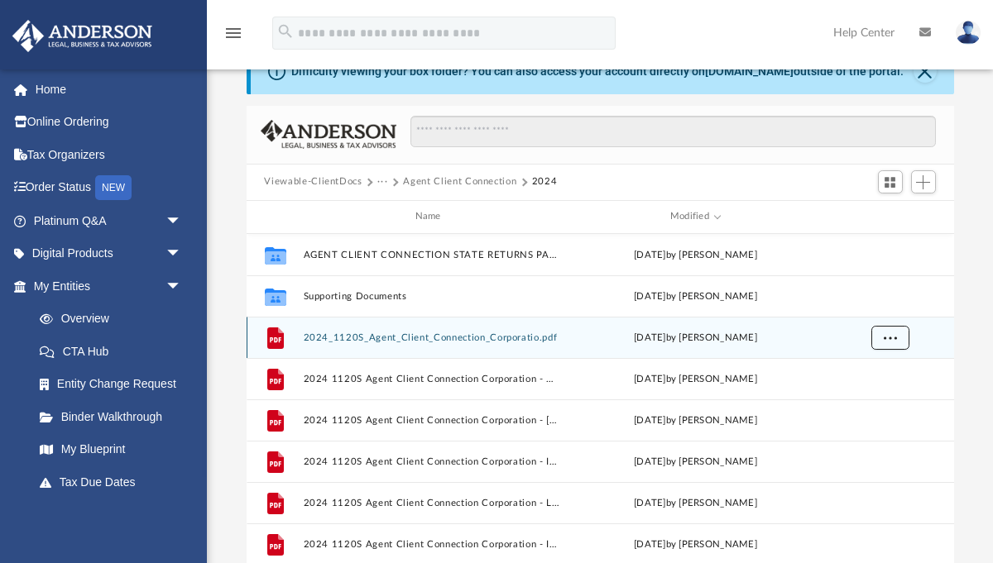
click at [878, 337] on button "More options" at bounding box center [889, 337] width 38 height 25
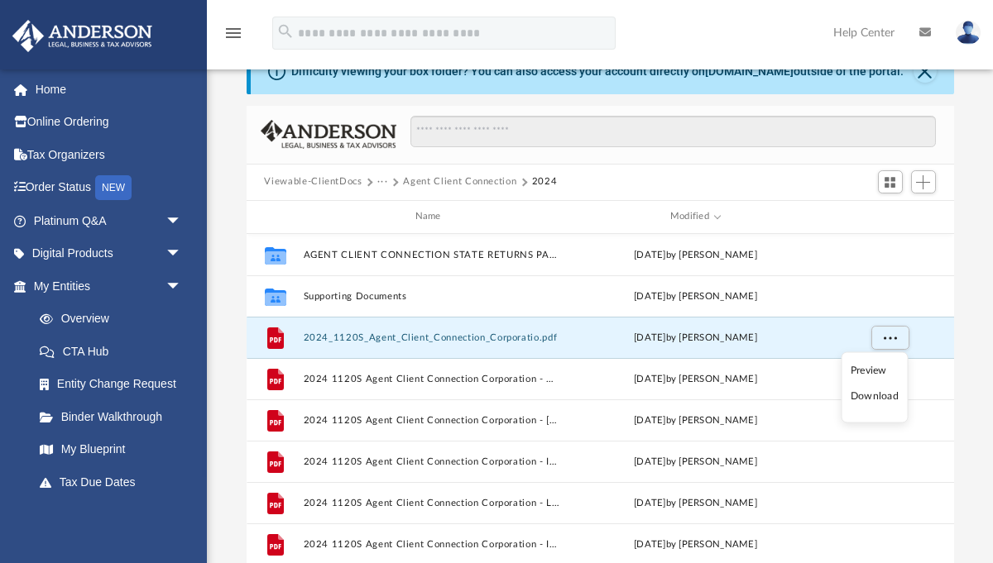
click at [877, 398] on li "Download" at bounding box center [874, 396] width 48 height 17
click at [381, 183] on button "···" at bounding box center [382, 182] width 11 height 15
click at [388, 208] on li "Tax" at bounding box center [394, 210] width 16 height 17
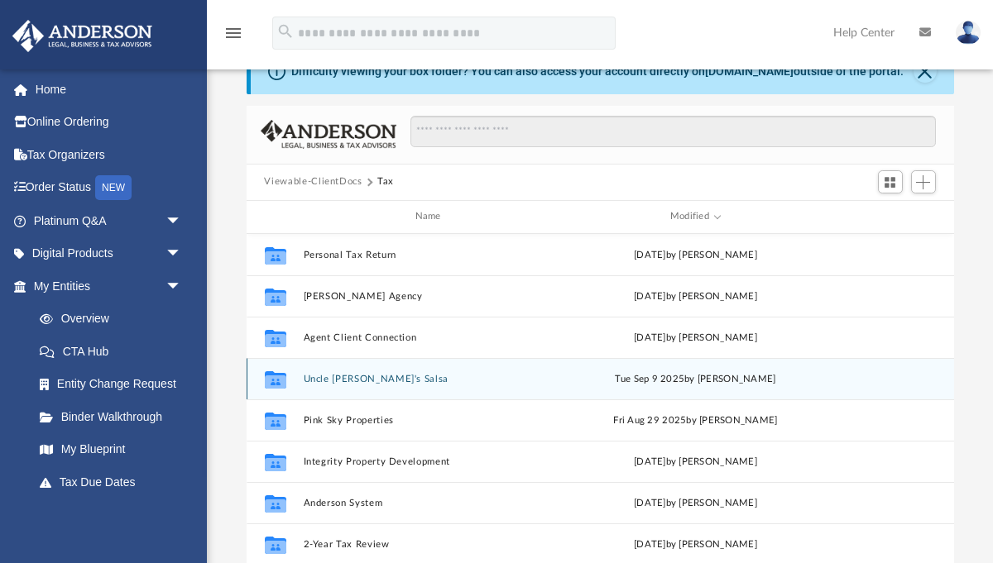
click at [350, 380] on button "Uncle Jimmy's Salsa" at bounding box center [431, 378] width 256 height 11
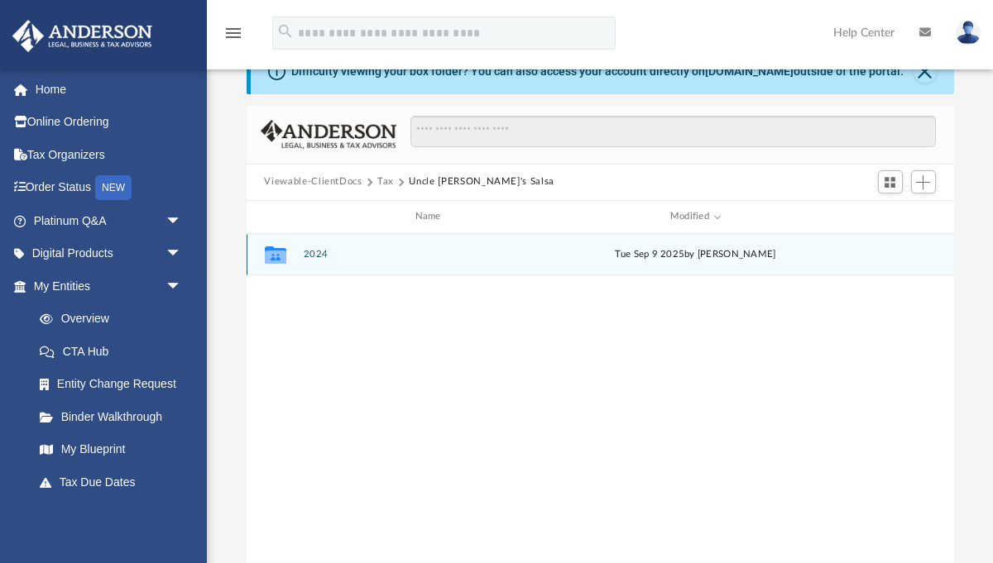
click at [303, 256] on button "2024" at bounding box center [431, 254] width 256 height 11
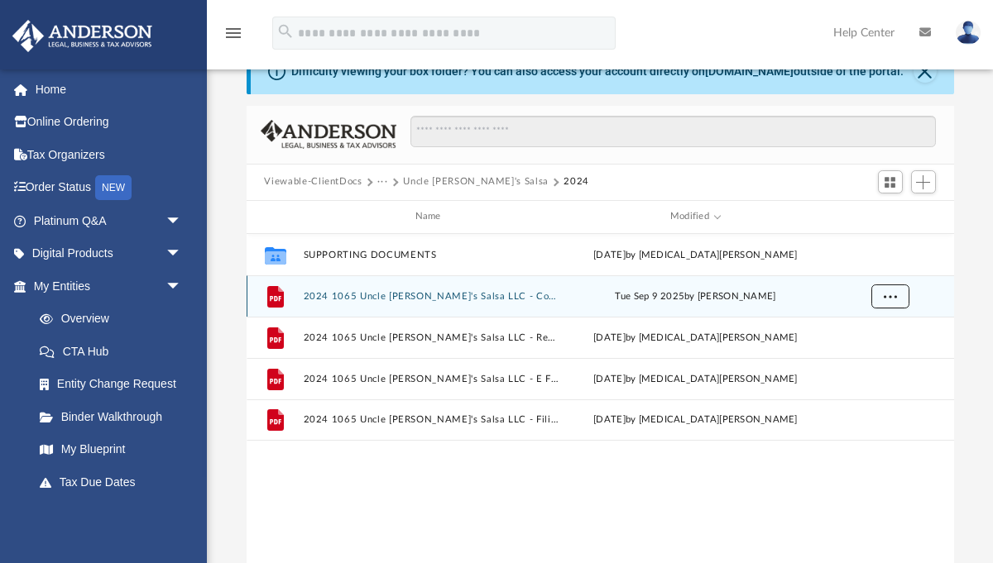
click at [887, 294] on span "More options" at bounding box center [889, 295] width 13 height 9
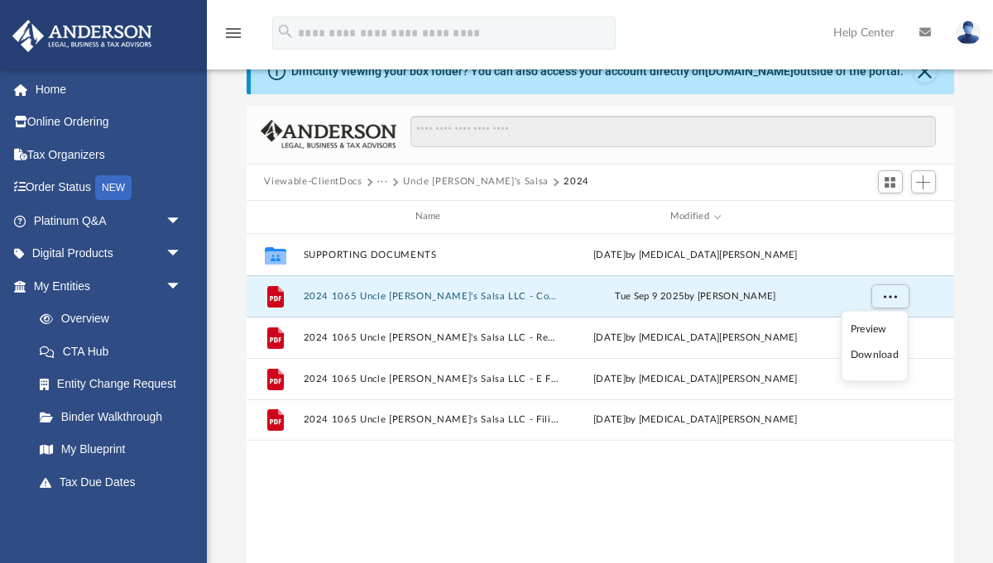
click at [873, 356] on li "Download" at bounding box center [874, 355] width 48 height 17
click at [380, 182] on button "···" at bounding box center [382, 182] width 11 height 15
click at [390, 211] on li "Tax" at bounding box center [394, 210] width 16 height 17
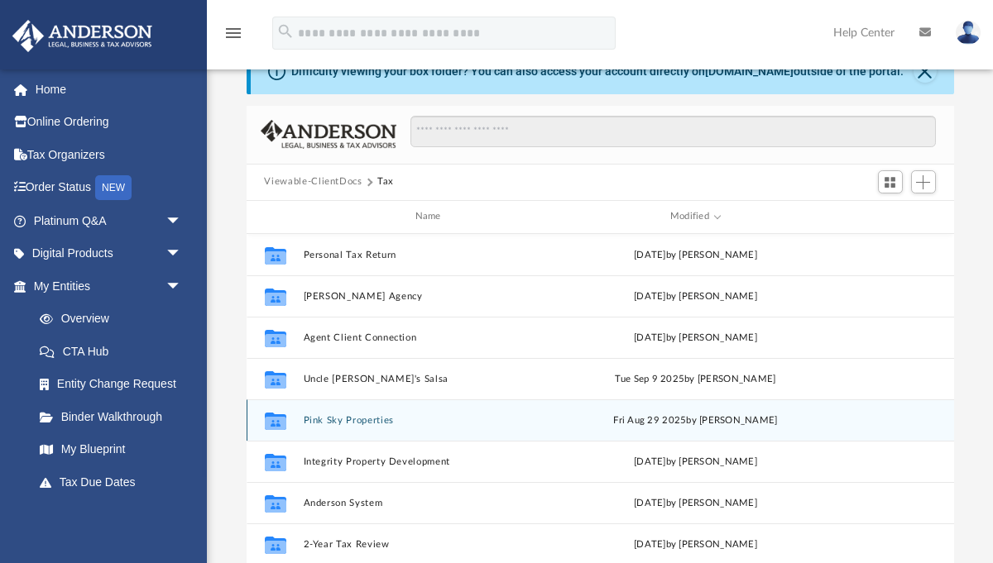
click at [359, 419] on button "Pink Sky Properties" at bounding box center [431, 419] width 256 height 11
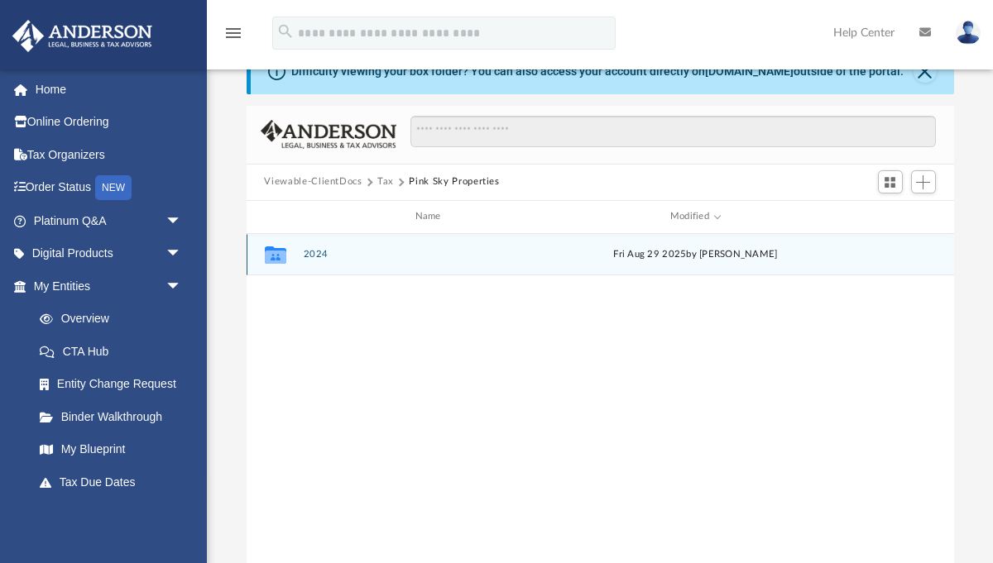
click at [318, 251] on button "2024" at bounding box center [431, 254] width 256 height 11
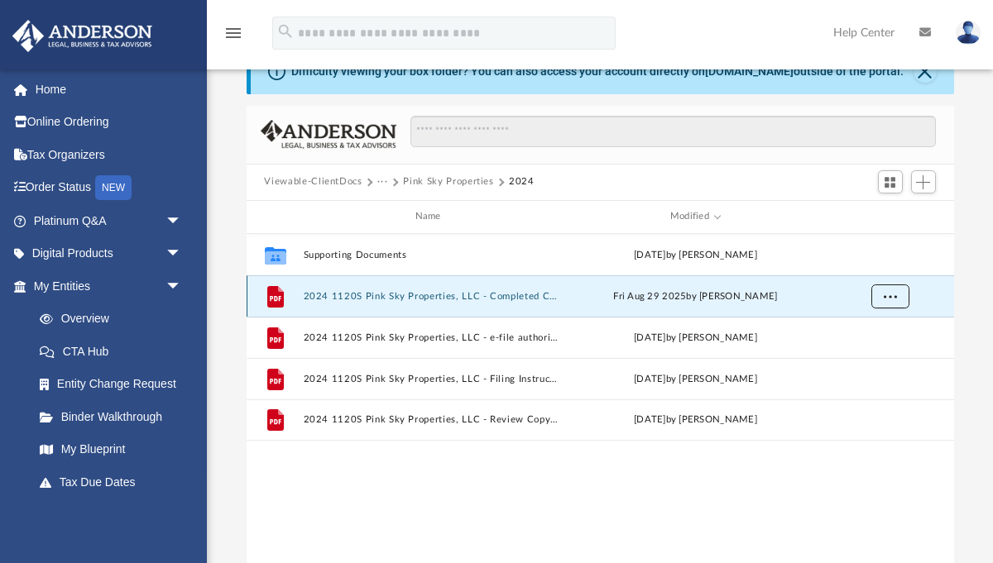
click at [902, 298] on button "More options" at bounding box center [889, 296] width 38 height 25
click at [871, 353] on li "Download" at bounding box center [874, 355] width 48 height 17
click at [378, 177] on button "···" at bounding box center [382, 182] width 11 height 15
click at [389, 205] on li "Tax" at bounding box center [394, 210] width 16 height 17
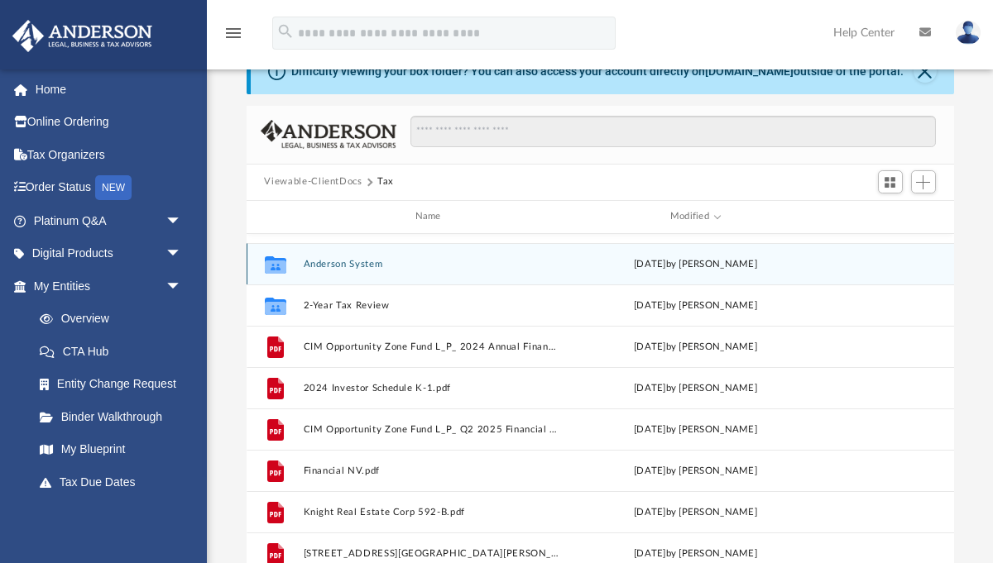
scroll to position [277, 0]
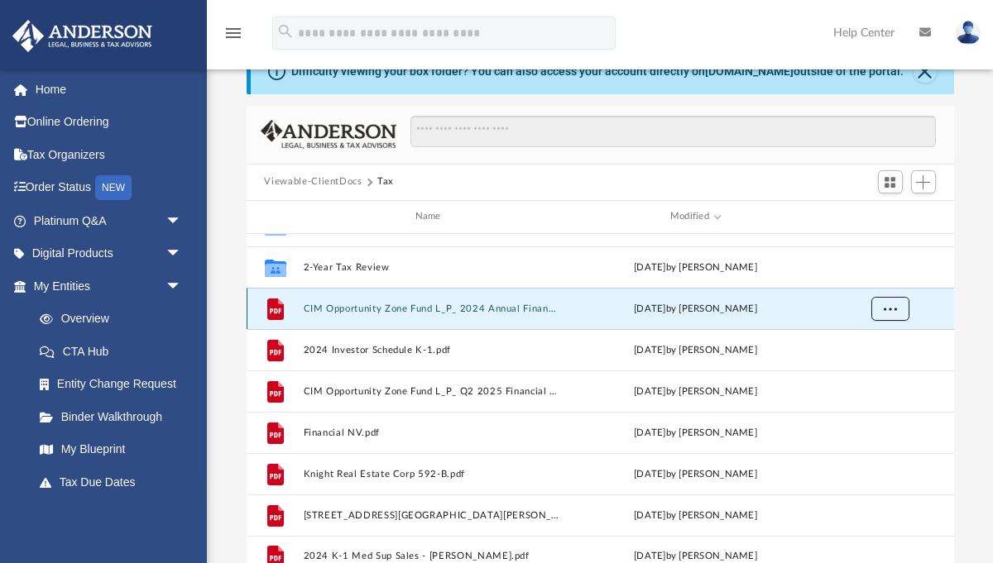
click at [892, 309] on span "More options" at bounding box center [889, 308] width 13 height 9
click at [878, 367] on li "Download" at bounding box center [874, 367] width 48 height 17
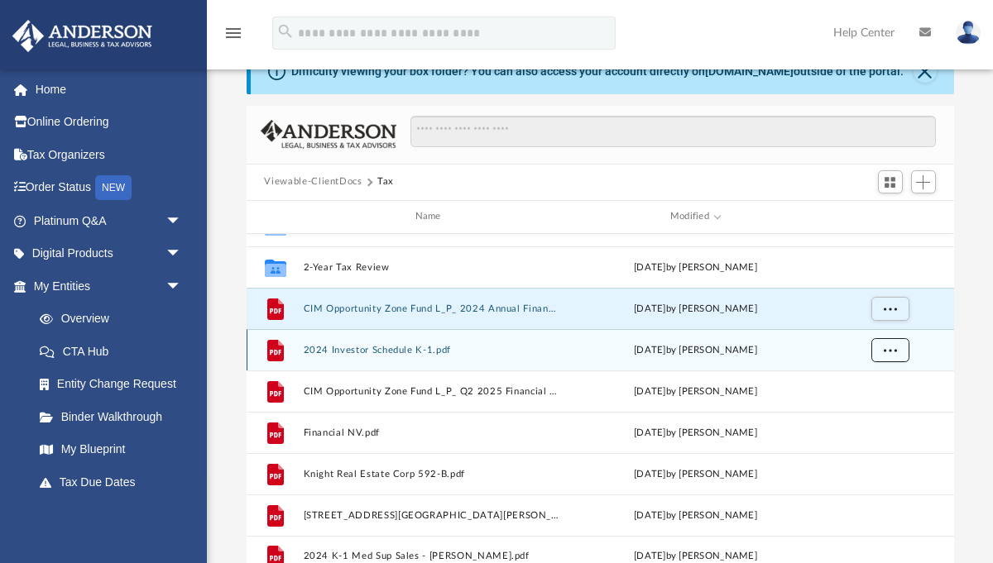
click at [893, 352] on span "More options" at bounding box center [889, 349] width 13 height 9
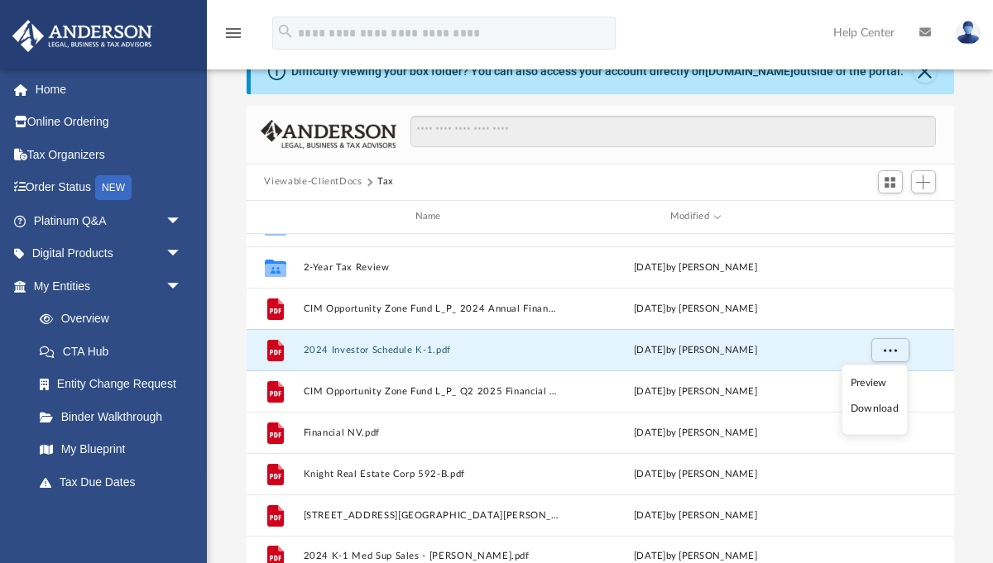
click at [880, 408] on li "Download" at bounding box center [874, 408] width 48 height 17
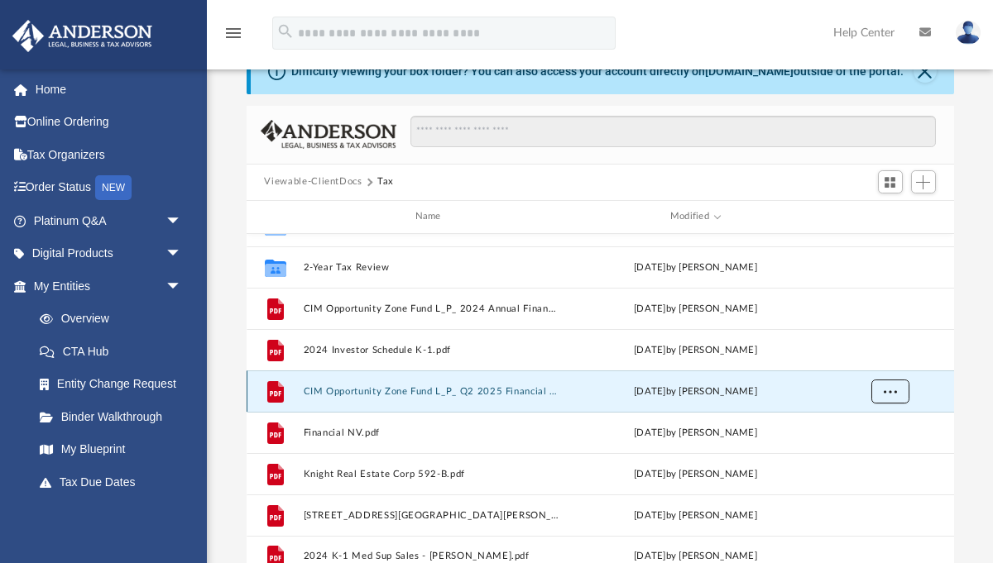
click at [887, 395] on span "More options" at bounding box center [889, 390] width 13 height 9
click at [877, 451] on li "Download" at bounding box center [874, 450] width 48 height 17
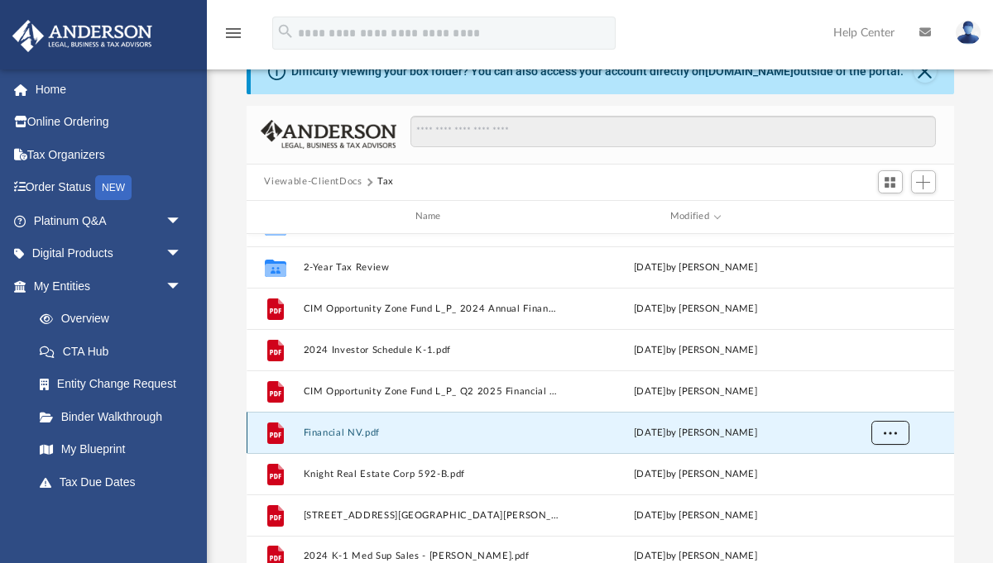
click at [888, 437] on span "More options" at bounding box center [889, 432] width 13 height 9
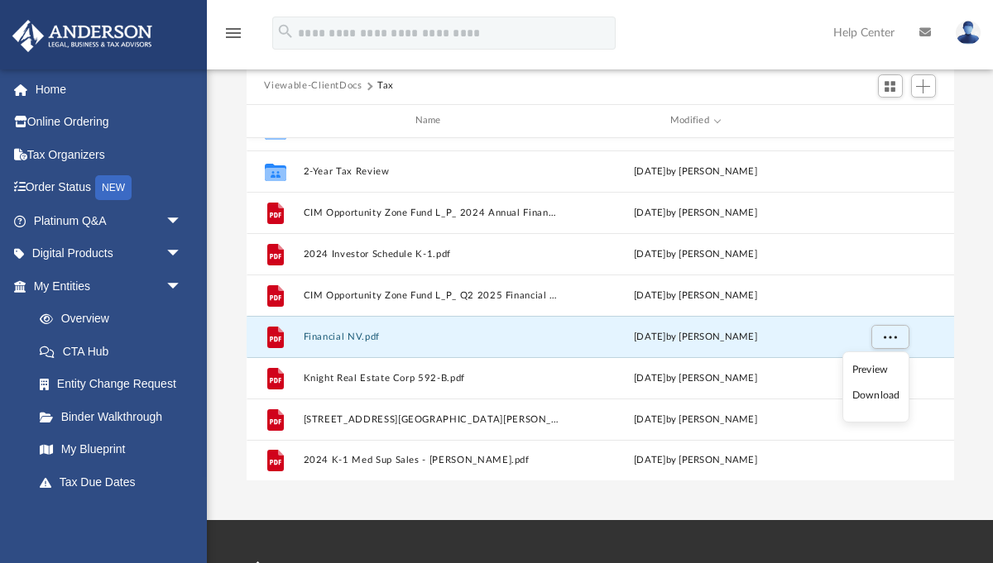
scroll to position [186, 0]
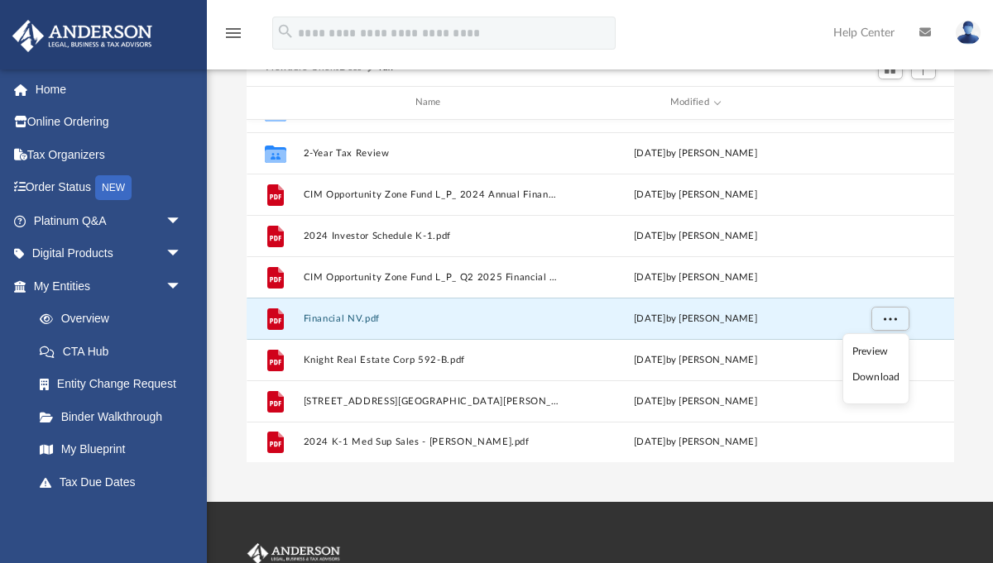
click at [970, 357] on div "Difficulty viewing your box folder? You can also access your account directly o…" at bounding box center [600, 198] width 786 height 529
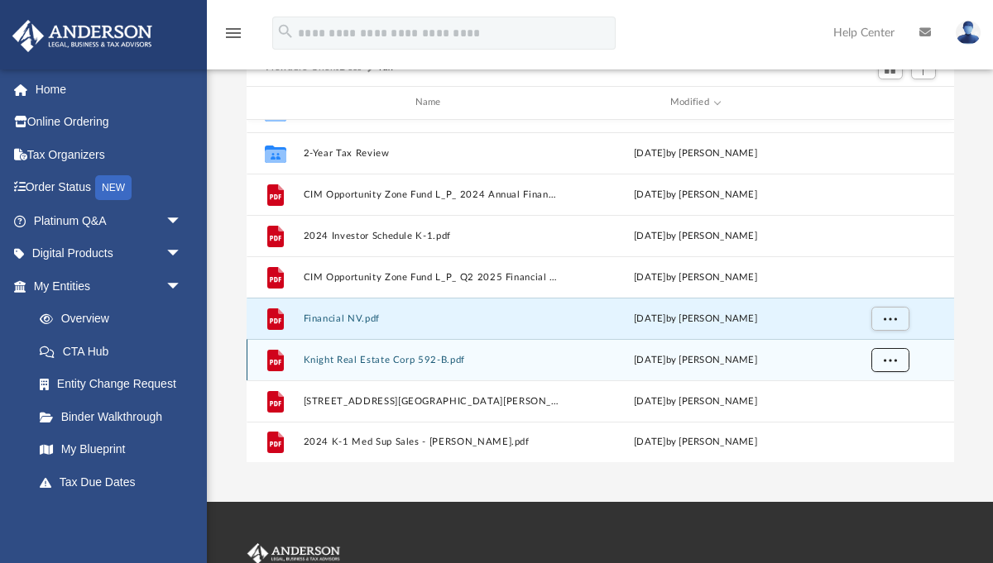
click at [889, 357] on span "More options" at bounding box center [889, 359] width 13 height 9
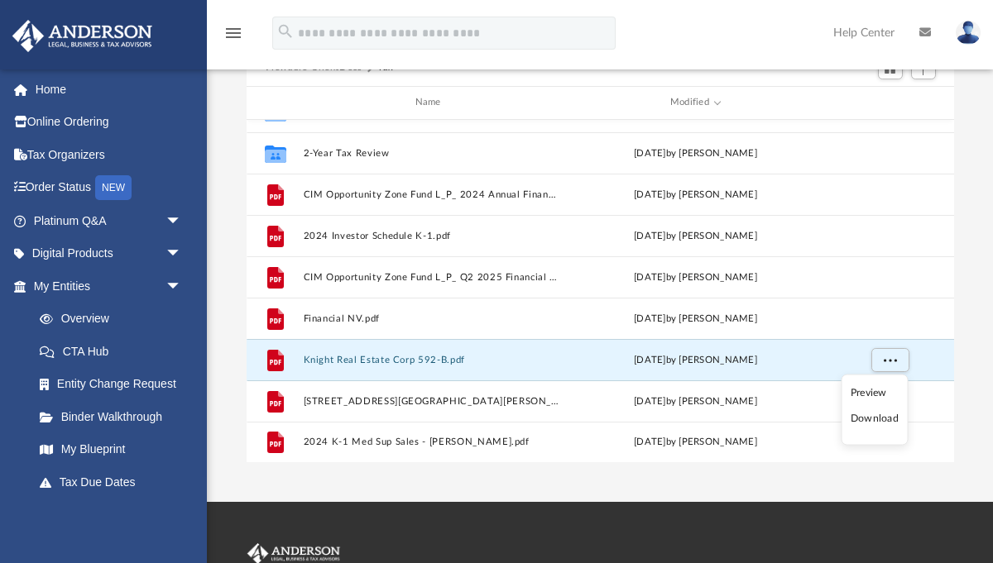
click at [870, 421] on li "Download" at bounding box center [874, 418] width 48 height 17
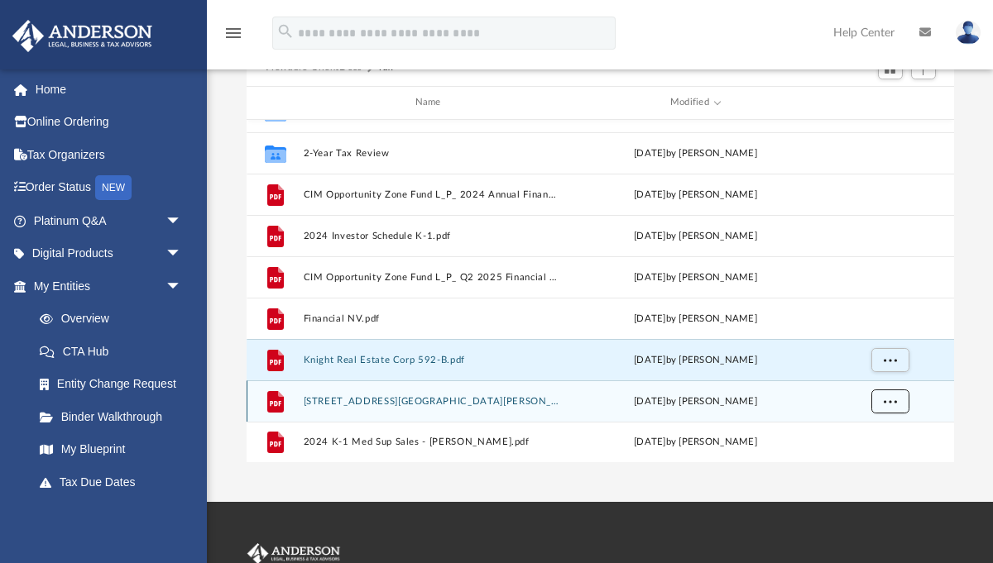
click at [883, 399] on span "More options" at bounding box center [889, 400] width 13 height 9
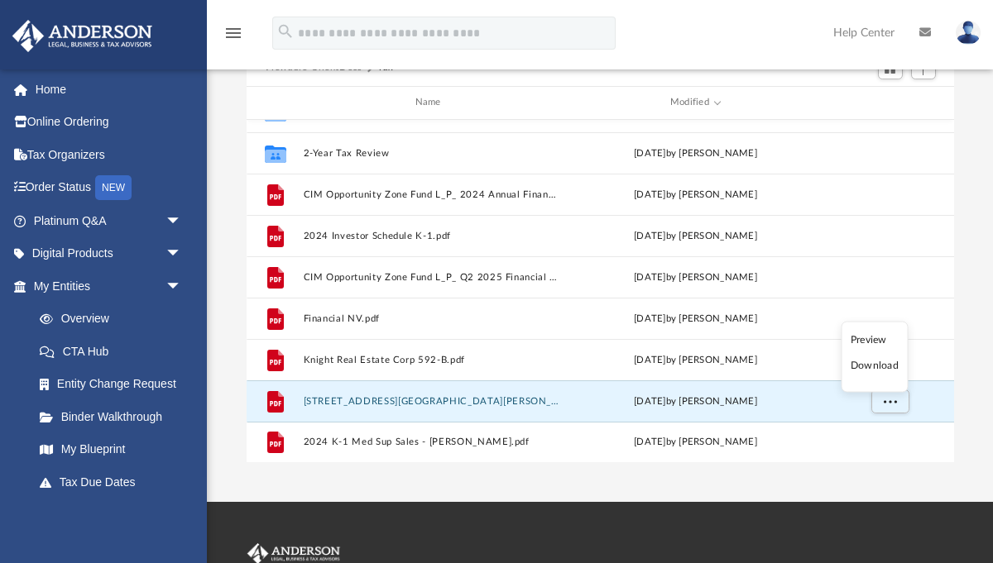
click at [875, 366] on li "Download" at bounding box center [874, 365] width 48 height 17
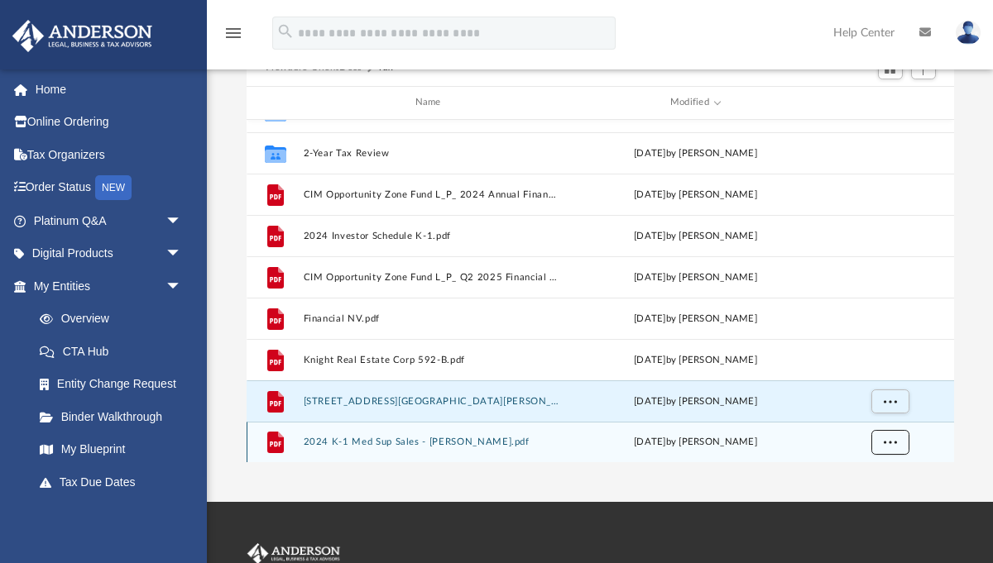
click at [892, 445] on span "More options" at bounding box center [889, 441] width 13 height 9
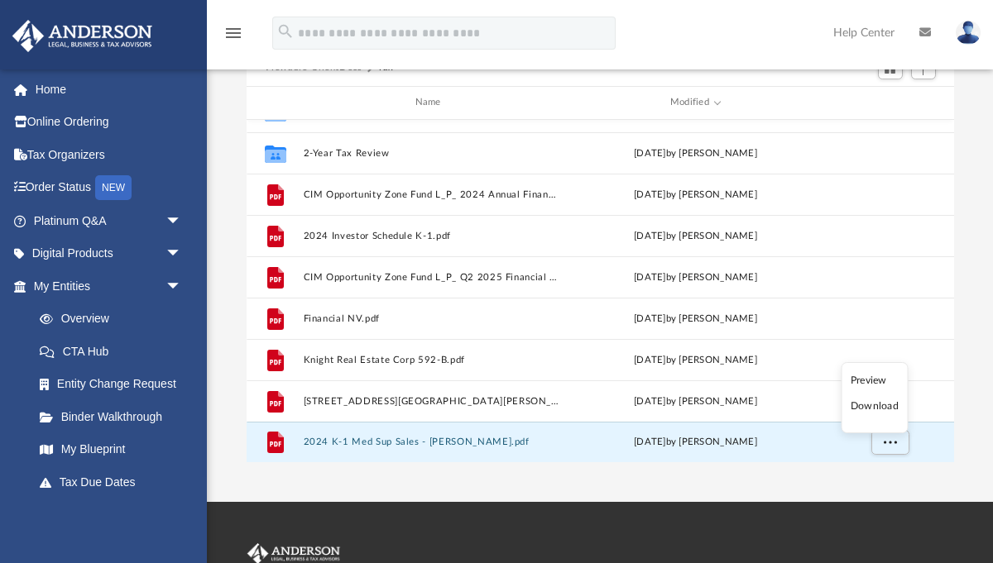
click at [880, 409] on li "Download" at bounding box center [874, 406] width 48 height 17
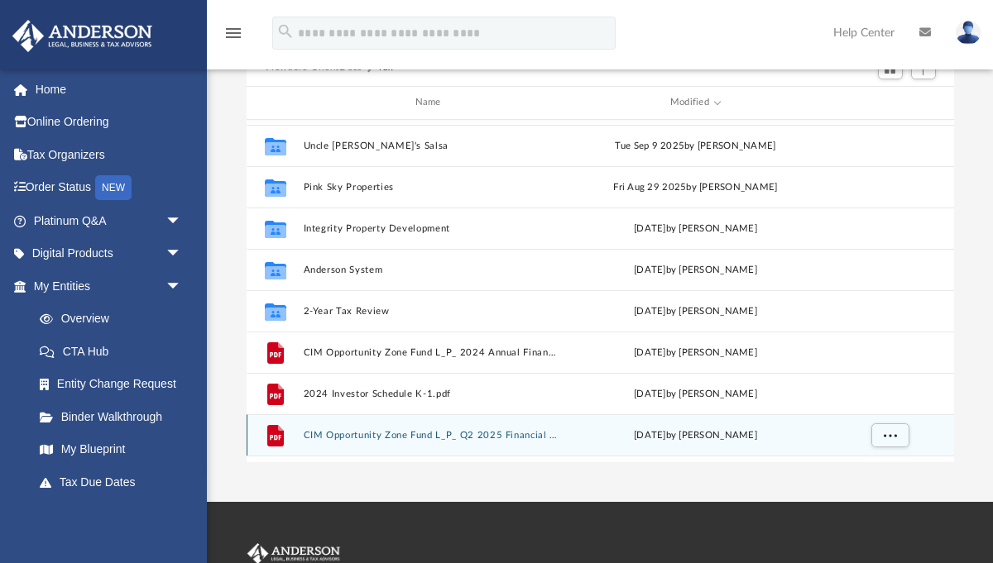
scroll to position [0, 0]
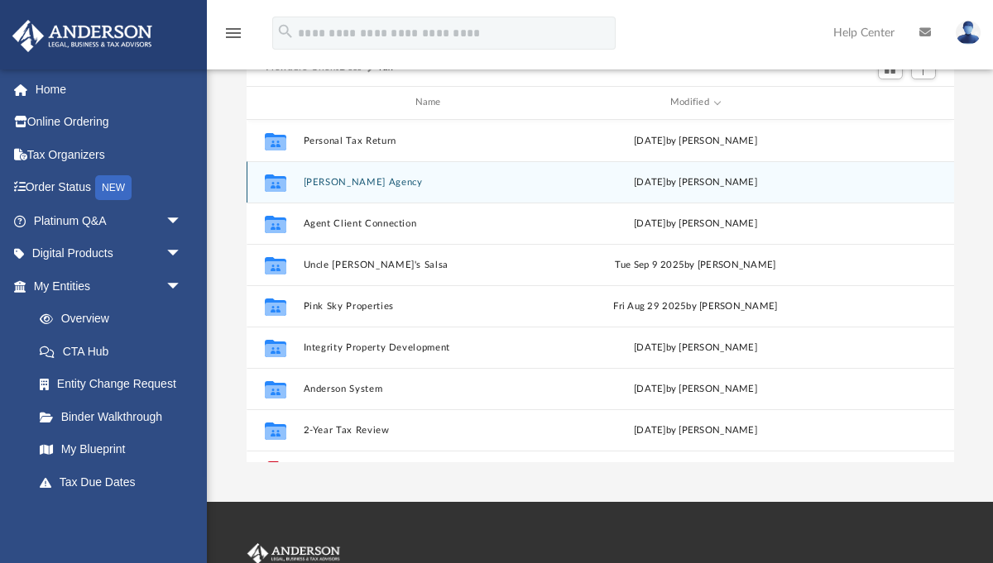
click at [330, 180] on button "Taylor Agency" at bounding box center [431, 181] width 256 height 11
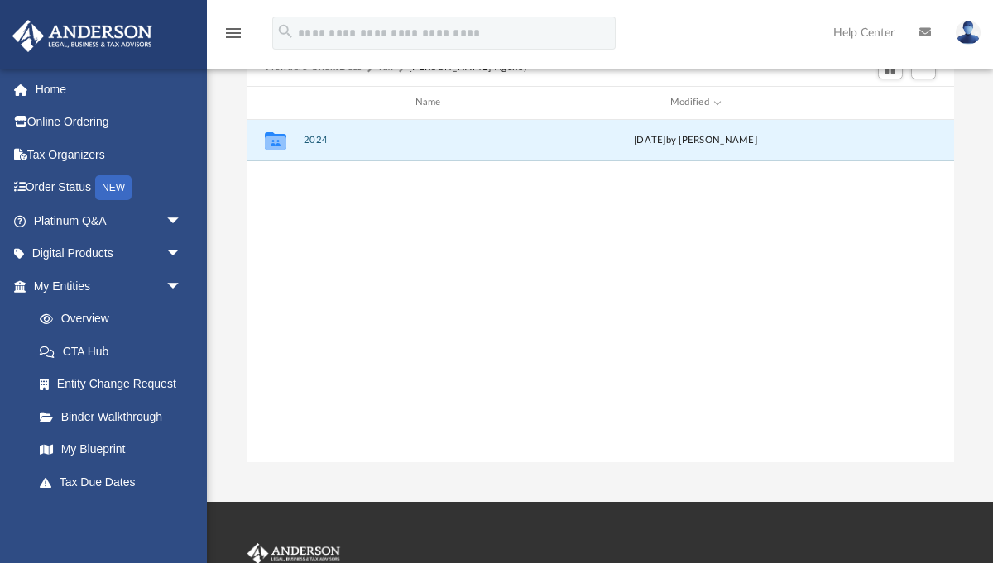
click at [318, 142] on button "2024" at bounding box center [431, 140] width 256 height 11
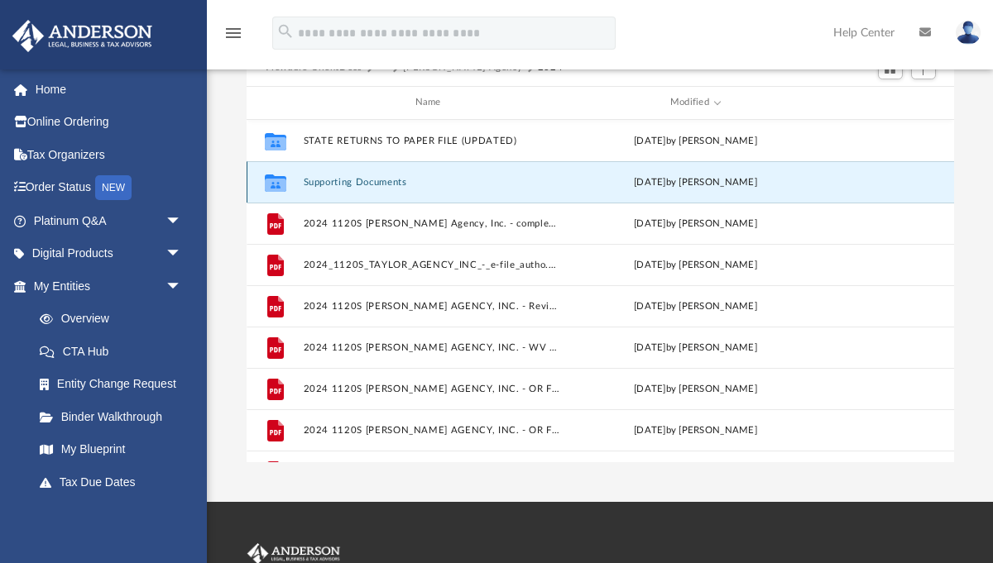
click at [342, 182] on button "Supporting Documents" at bounding box center [431, 181] width 256 height 11
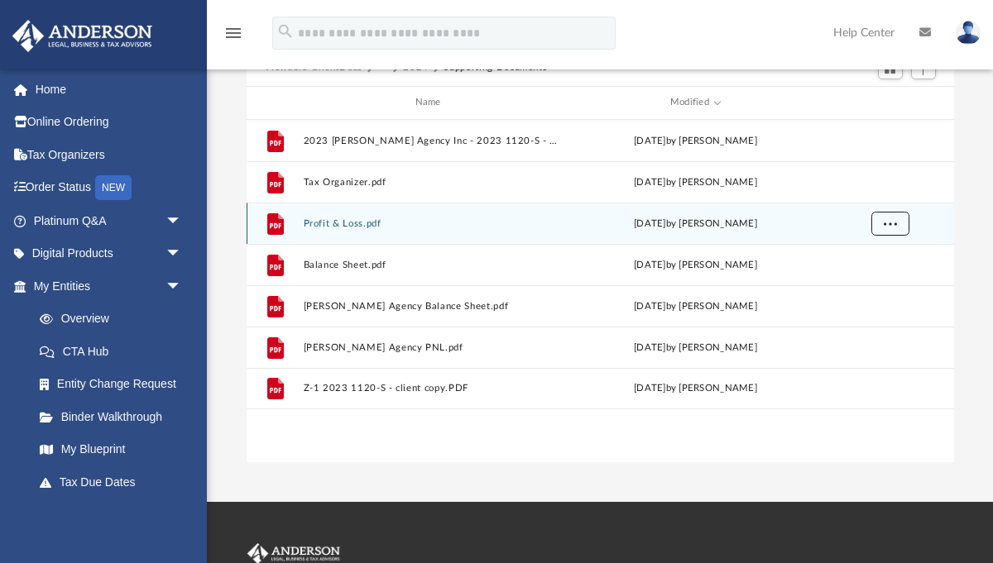
click at [880, 232] on button "More options" at bounding box center [889, 223] width 38 height 25
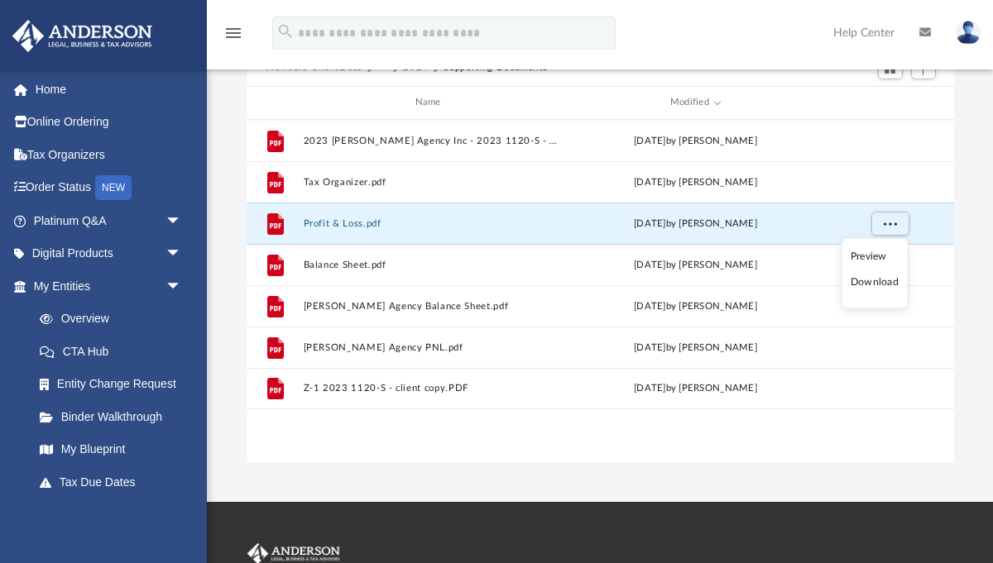
click at [878, 282] on li "Download" at bounding box center [874, 282] width 48 height 17
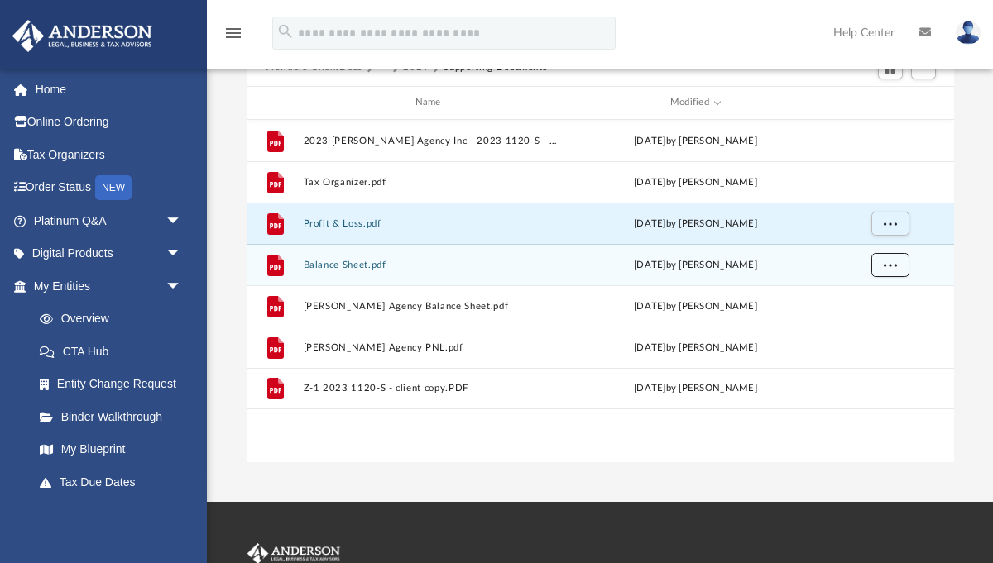
click at [897, 265] on button "More options" at bounding box center [889, 264] width 38 height 25
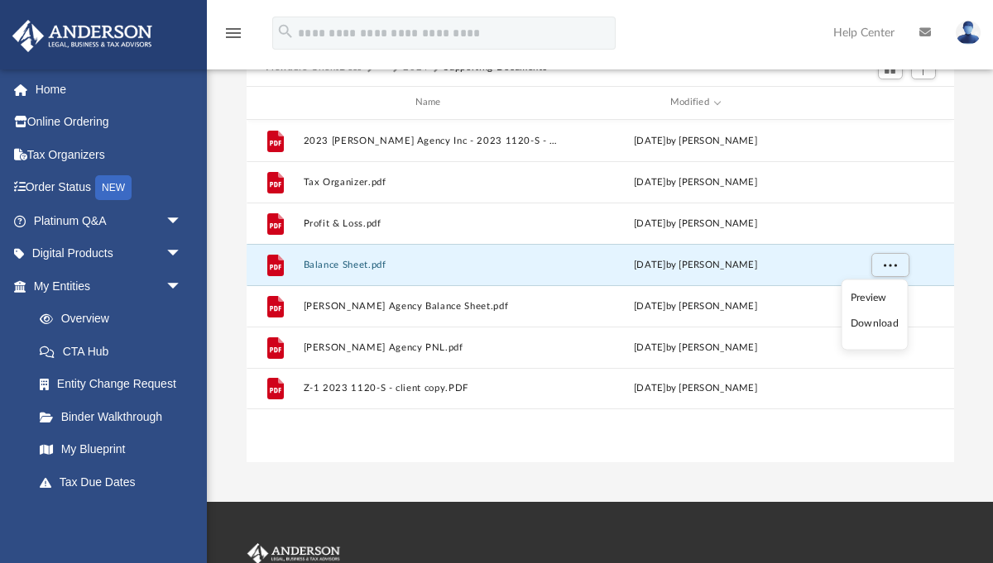
click at [883, 324] on li "Download" at bounding box center [874, 323] width 48 height 17
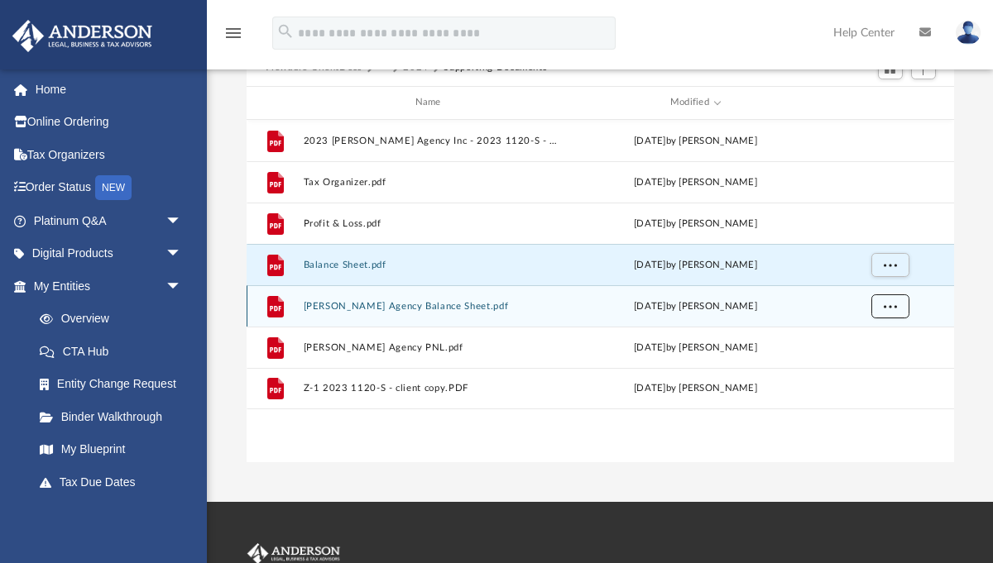
click at [888, 304] on span "More options" at bounding box center [889, 305] width 13 height 9
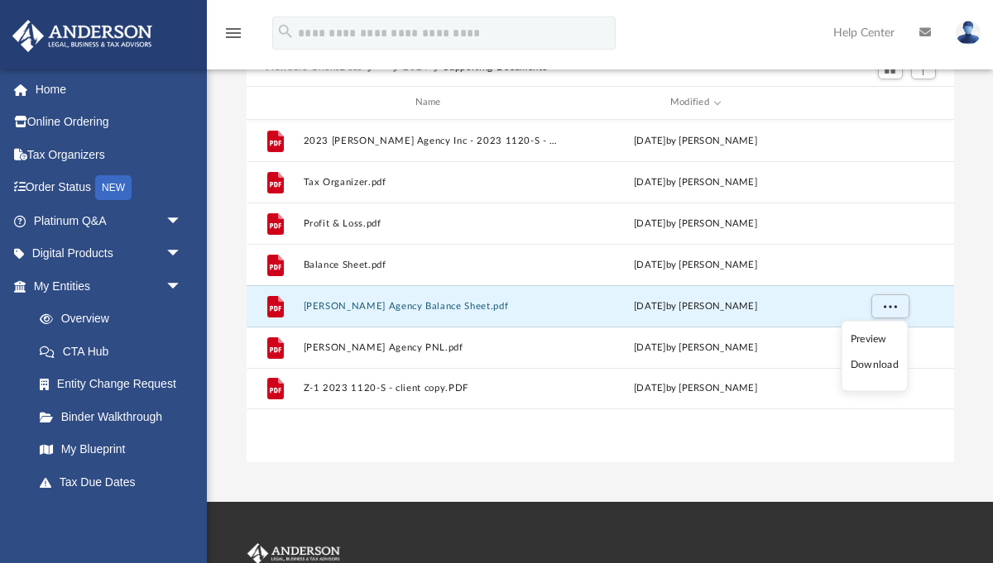
click at [882, 367] on li "Download" at bounding box center [874, 364] width 48 height 17
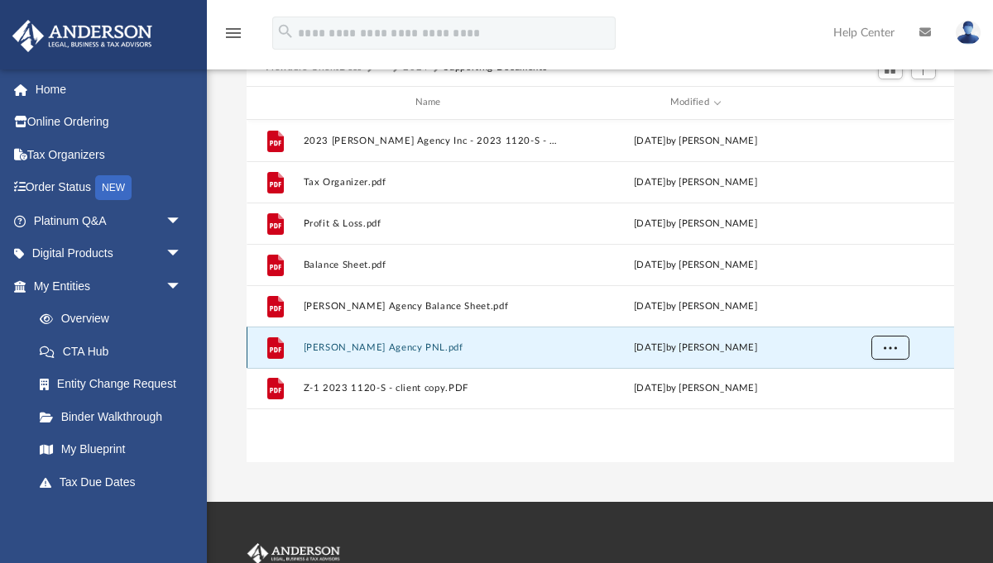
click at [900, 347] on button "More options" at bounding box center [889, 347] width 38 height 25
click at [887, 406] on li "Download" at bounding box center [874, 406] width 48 height 17
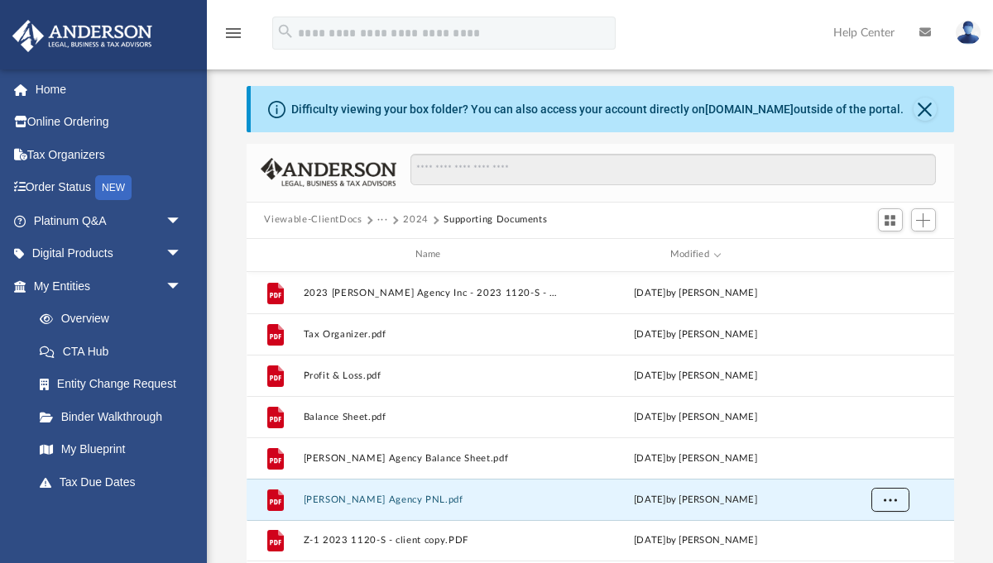
scroll to position [33, 0]
click at [377, 221] on button "···" at bounding box center [382, 220] width 11 height 15
click at [393, 252] on li "Tax" at bounding box center [445, 249] width 119 height 17
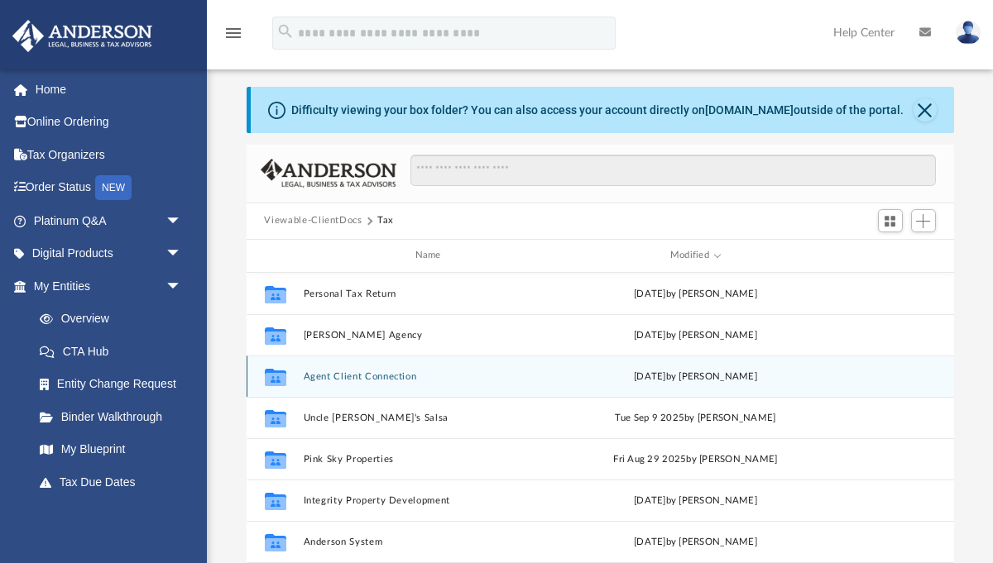
click at [347, 380] on div "Collaborated Folder Agent Client Connection Thu Sep 18 2025 by Dutch Dochev" at bounding box center [599, 376] width 707 height 41
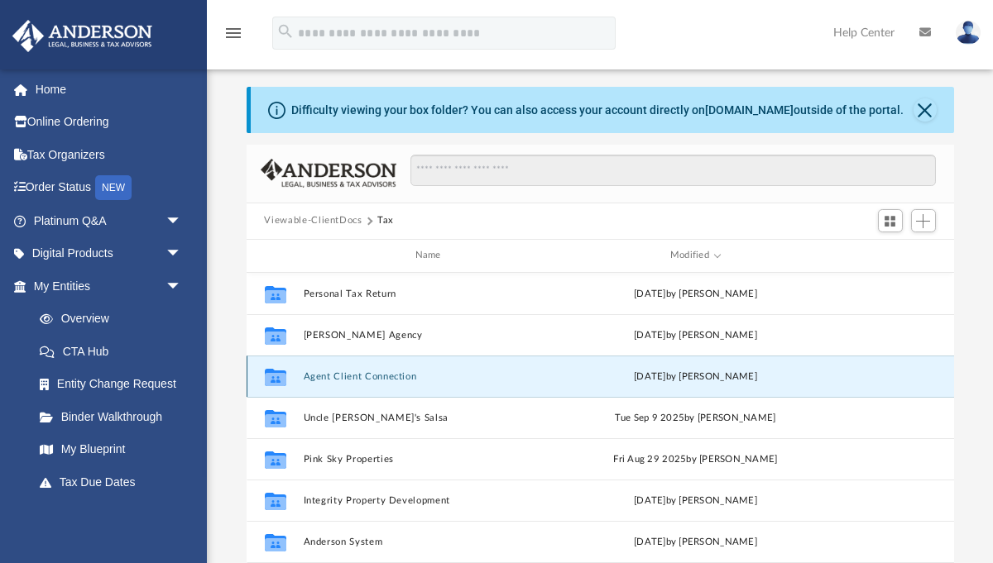
click at [349, 378] on button "Agent Client Connection" at bounding box center [431, 376] width 256 height 11
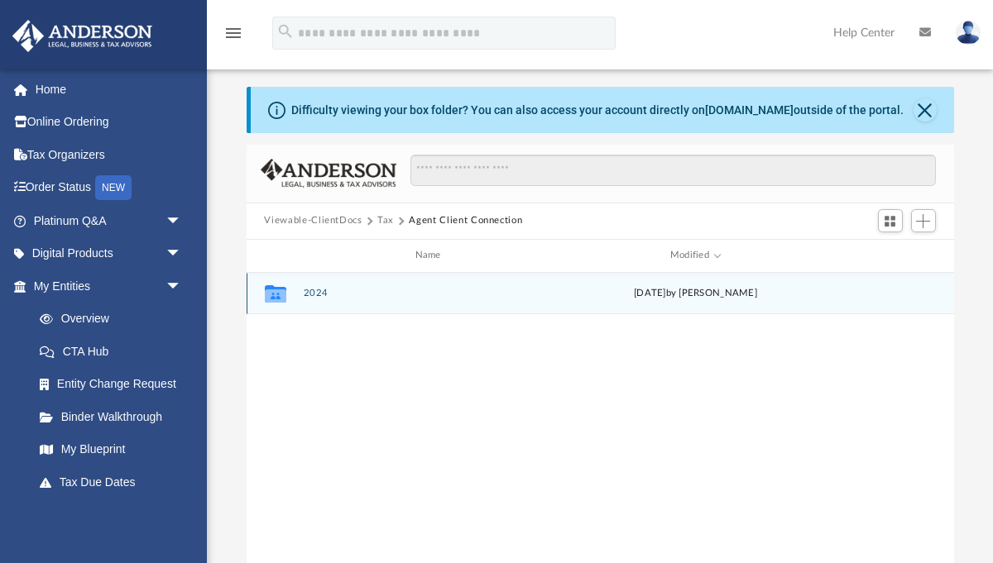
click at [317, 296] on button "2024" at bounding box center [431, 293] width 256 height 11
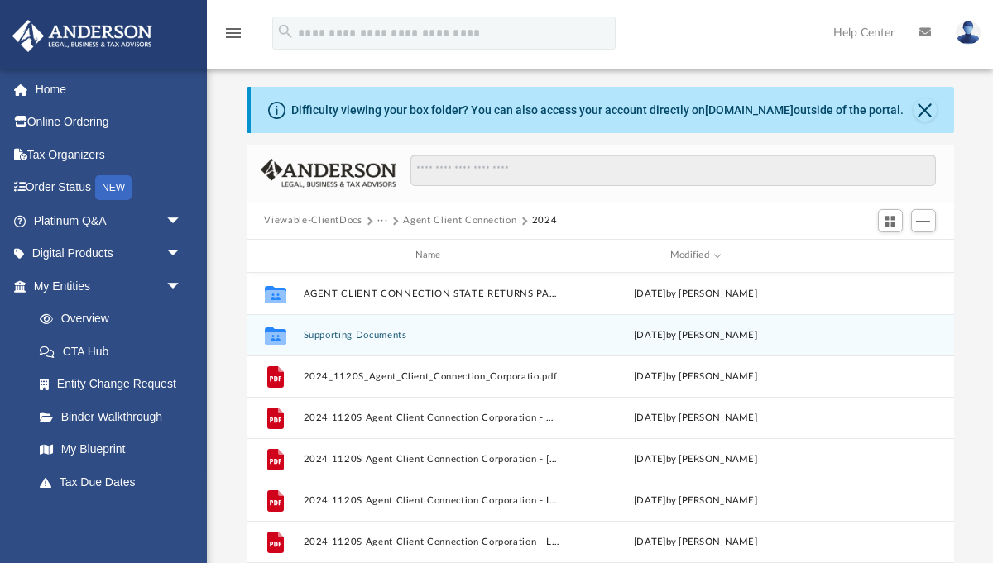
click at [338, 335] on button "Supporting Documents" at bounding box center [431, 334] width 256 height 11
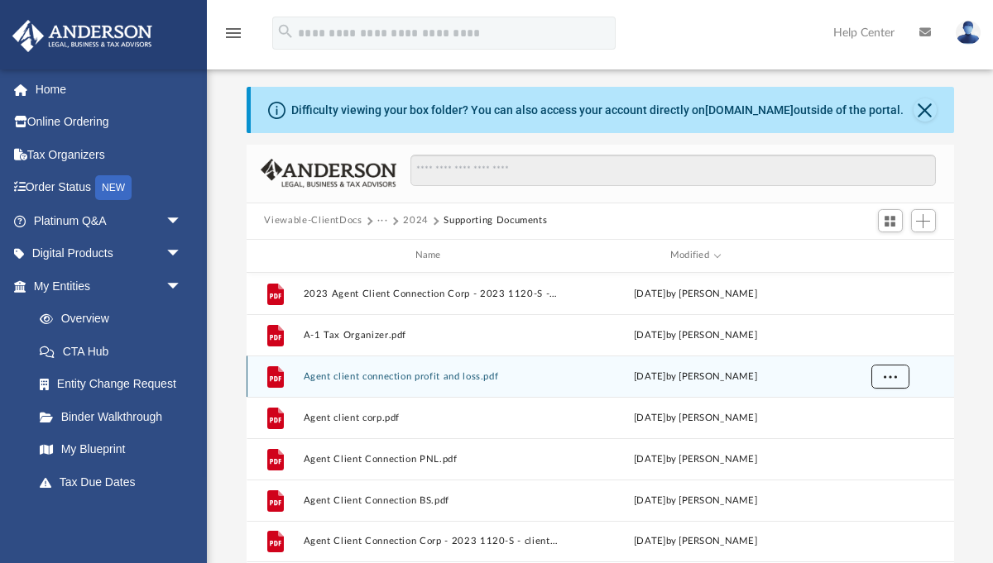
click at [880, 371] on button "More options" at bounding box center [889, 376] width 38 height 25
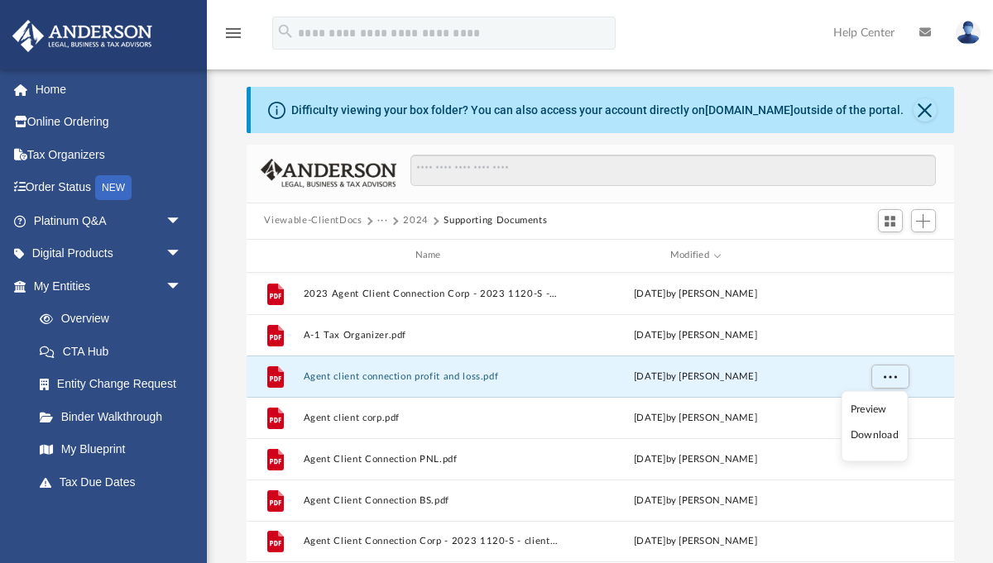
click at [884, 438] on li "Download" at bounding box center [874, 435] width 48 height 17
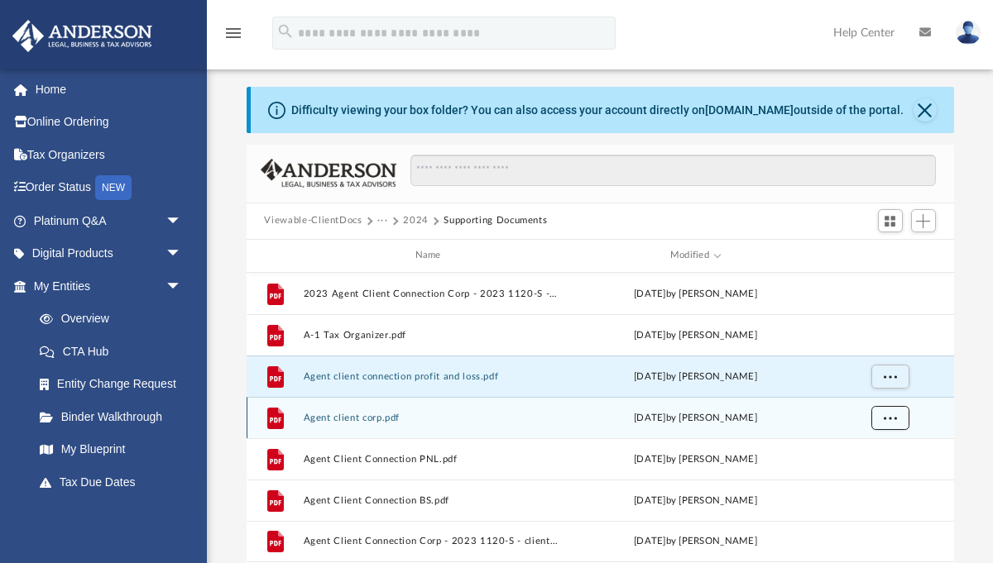
click at [890, 419] on span "More options" at bounding box center [889, 417] width 13 height 9
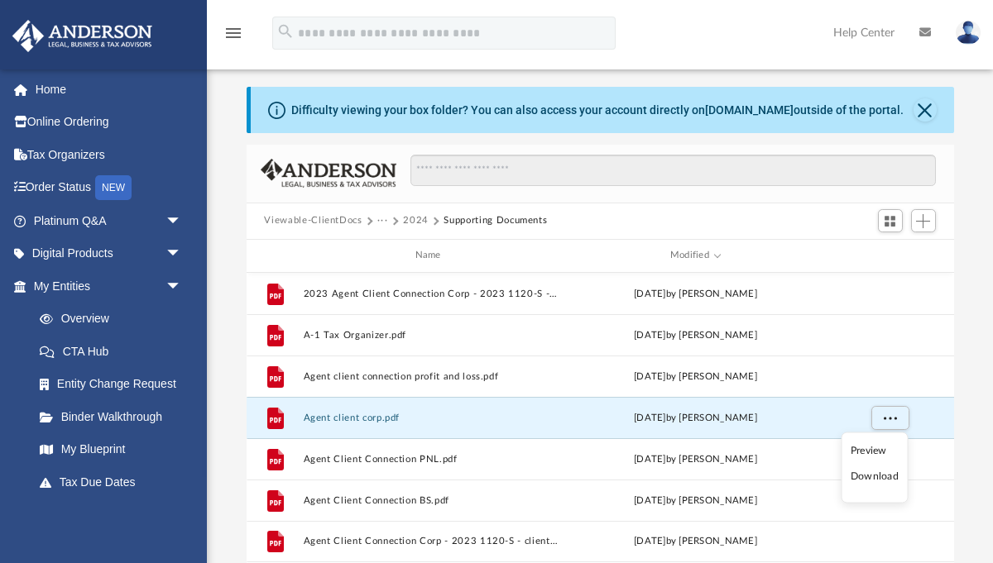
click at [882, 473] on li "Download" at bounding box center [874, 476] width 48 height 17
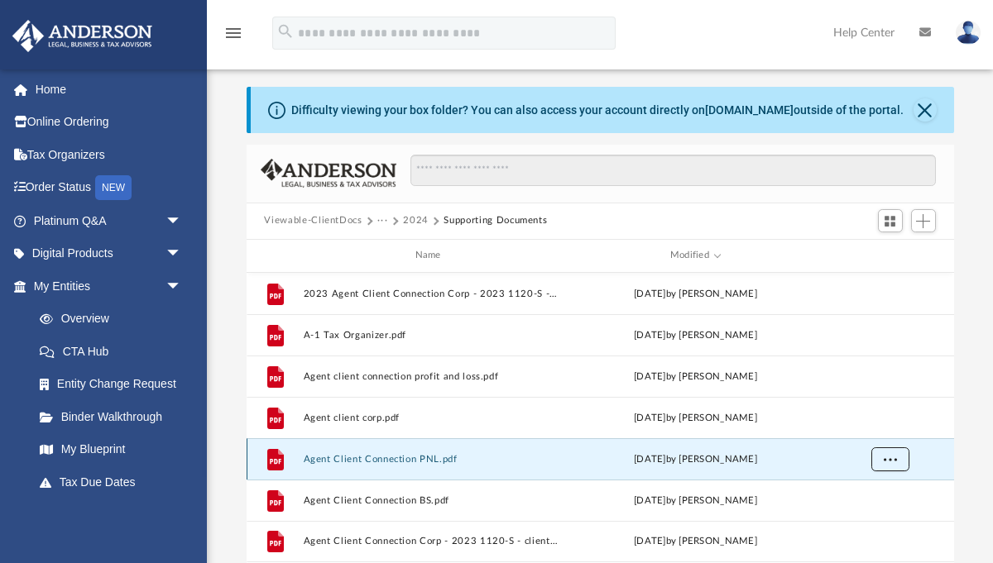
click at [887, 459] on span "More options" at bounding box center [889, 458] width 13 height 9
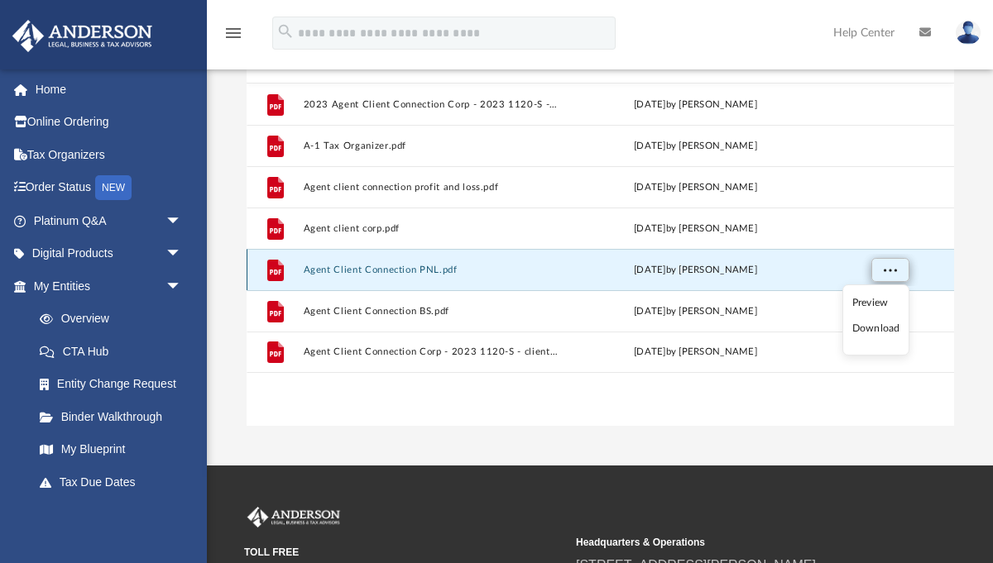
scroll to position [237, 0]
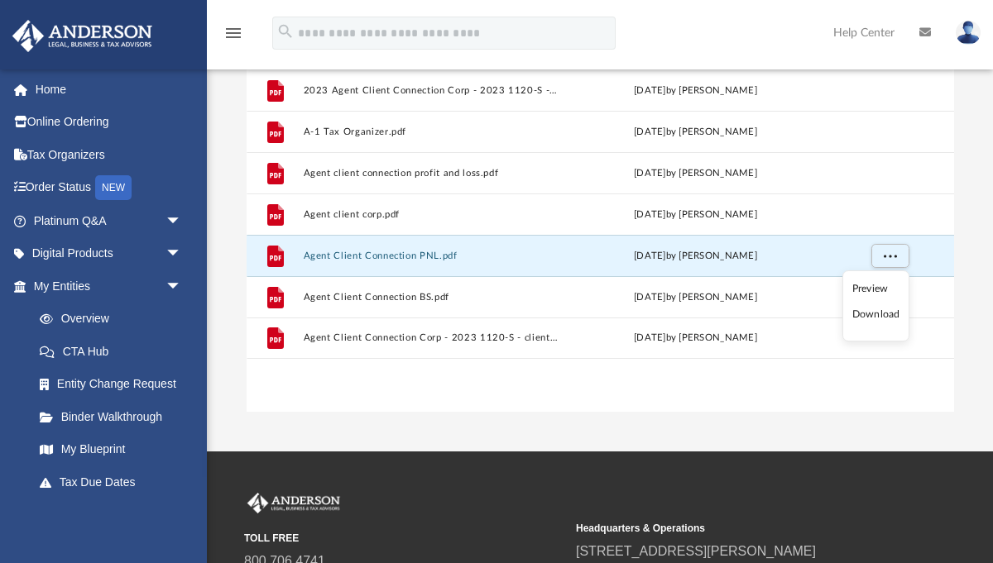
click at [886, 315] on li "Download" at bounding box center [876, 314] width 48 height 17
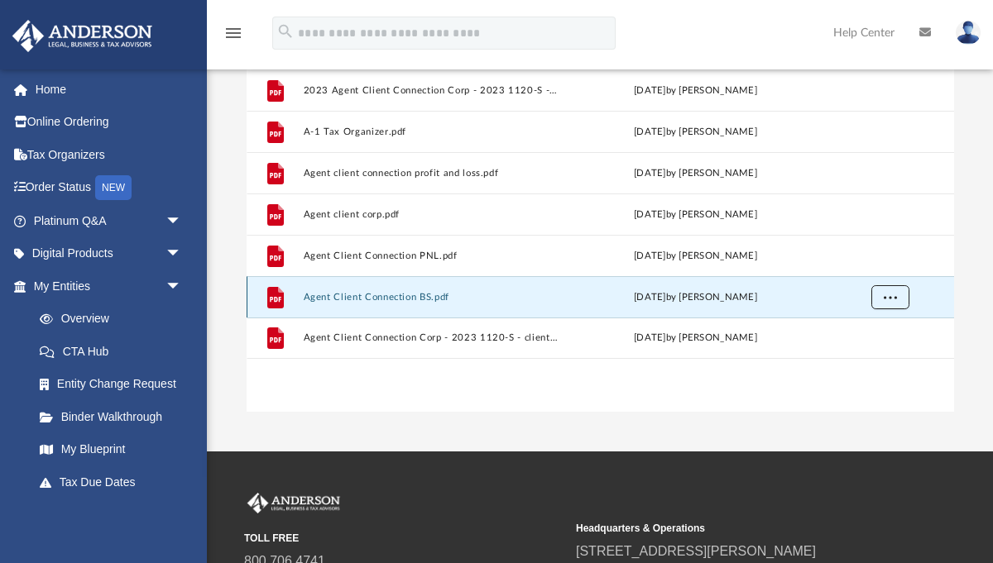
click at [885, 292] on span "More options" at bounding box center [889, 296] width 13 height 9
click at [876, 355] on li "Download" at bounding box center [874, 355] width 48 height 17
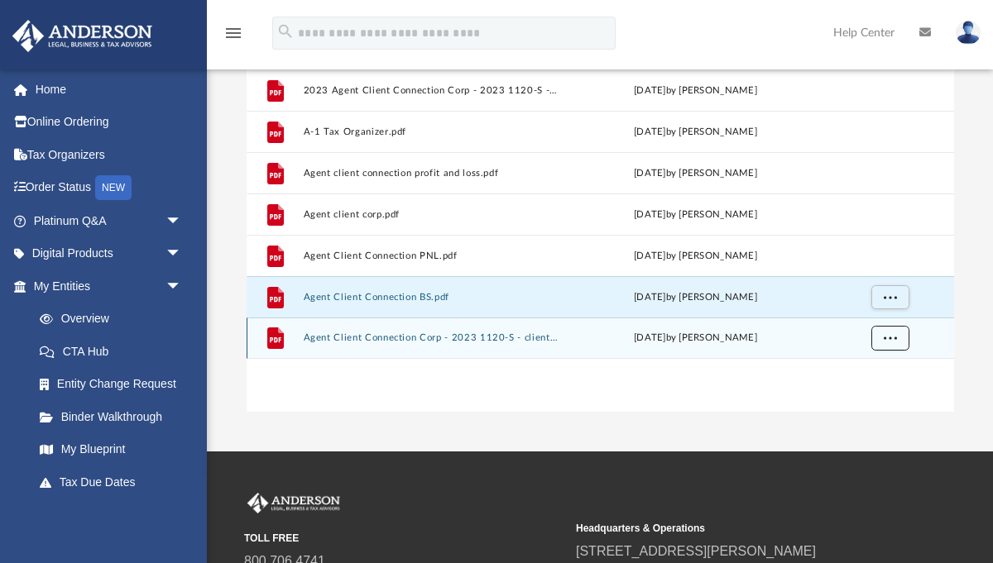
click at [896, 337] on button "More options" at bounding box center [889, 338] width 38 height 25
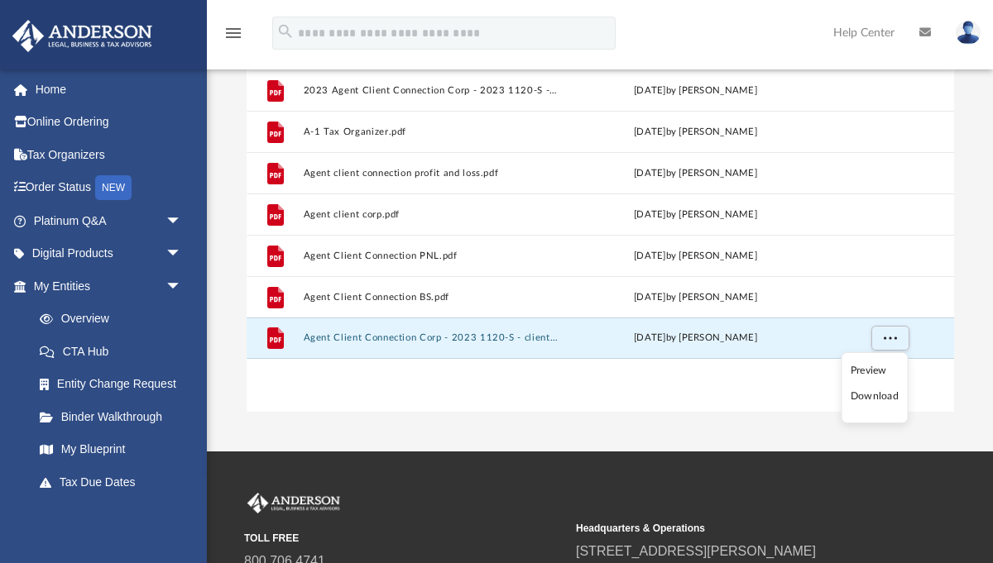
click at [878, 399] on li "Download" at bounding box center [874, 396] width 48 height 17
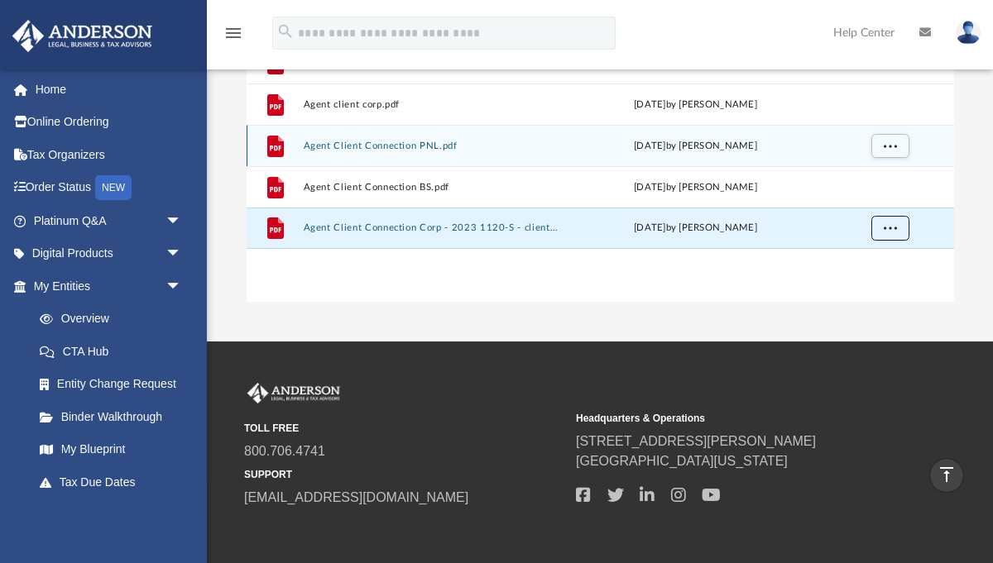
scroll to position [0, 0]
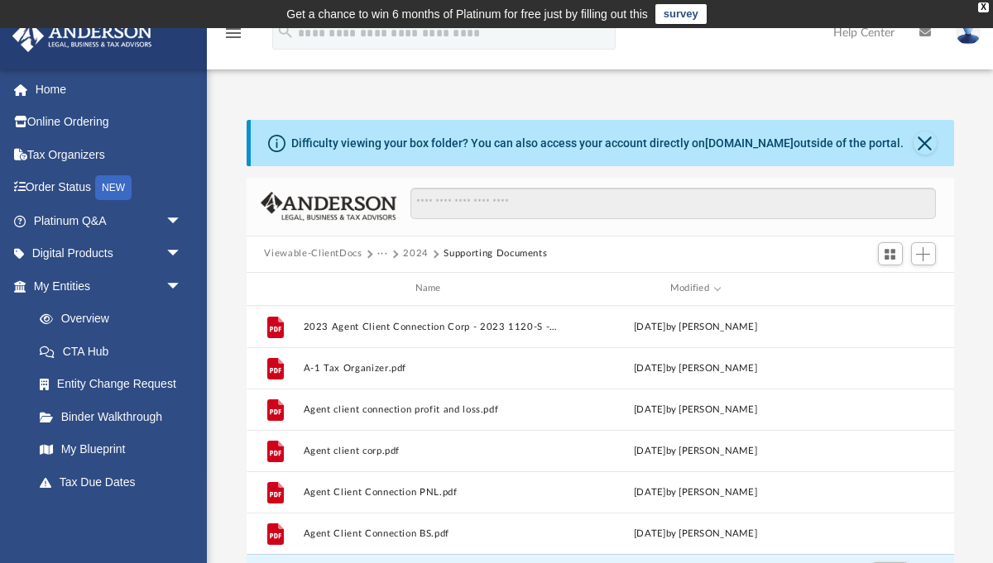
click at [381, 254] on button "···" at bounding box center [382, 253] width 11 height 15
click at [401, 310] on li "Agent Client Connection" at bounding box center [442, 308] width 112 height 17
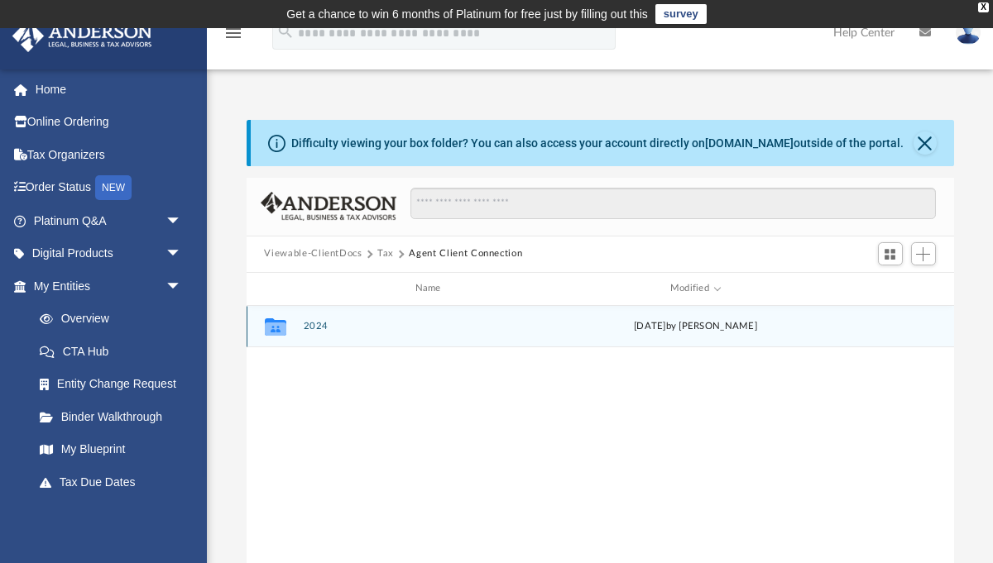
scroll to position [31, 0]
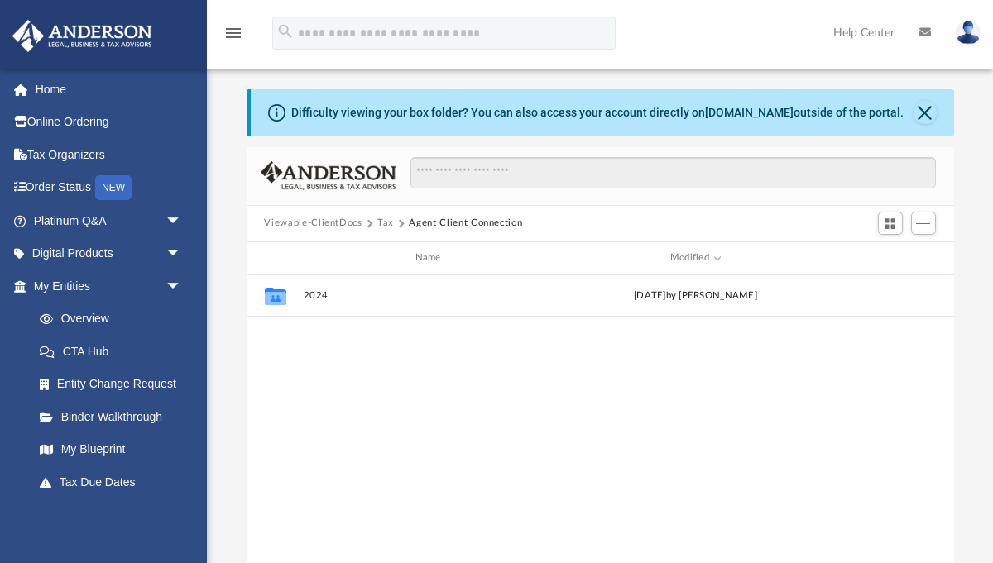
click at [381, 228] on button "Tax" at bounding box center [385, 223] width 17 height 15
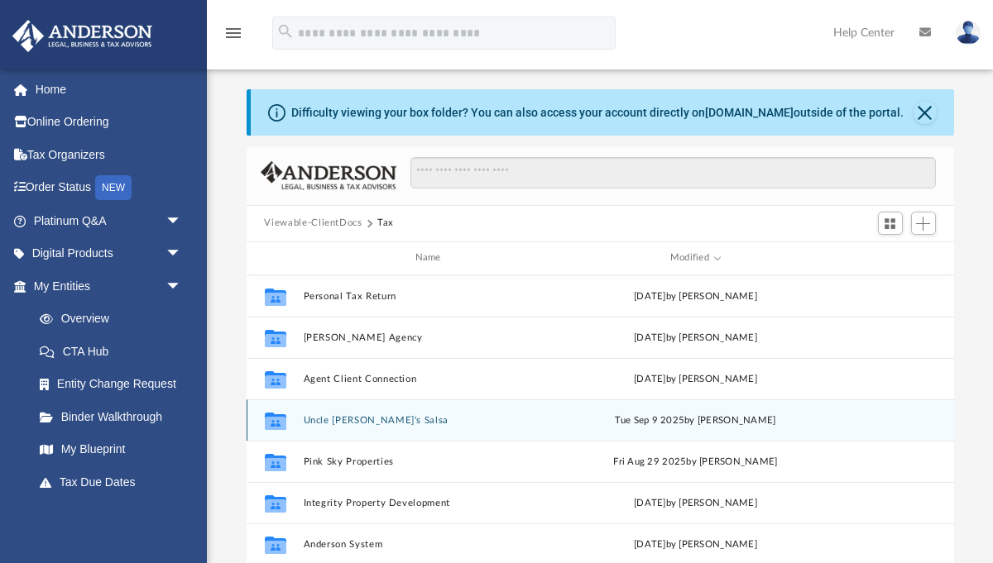
click at [376, 419] on button "Uncle Jimmy's Salsa" at bounding box center [431, 419] width 256 height 11
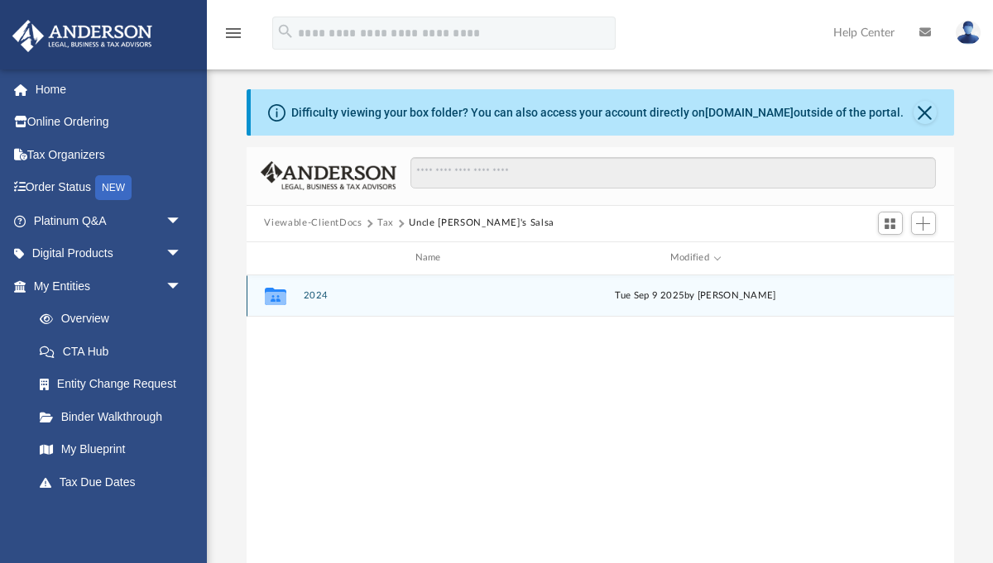
click at [317, 296] on button "2024" at bounding box center [431, 295] width 256 height 11
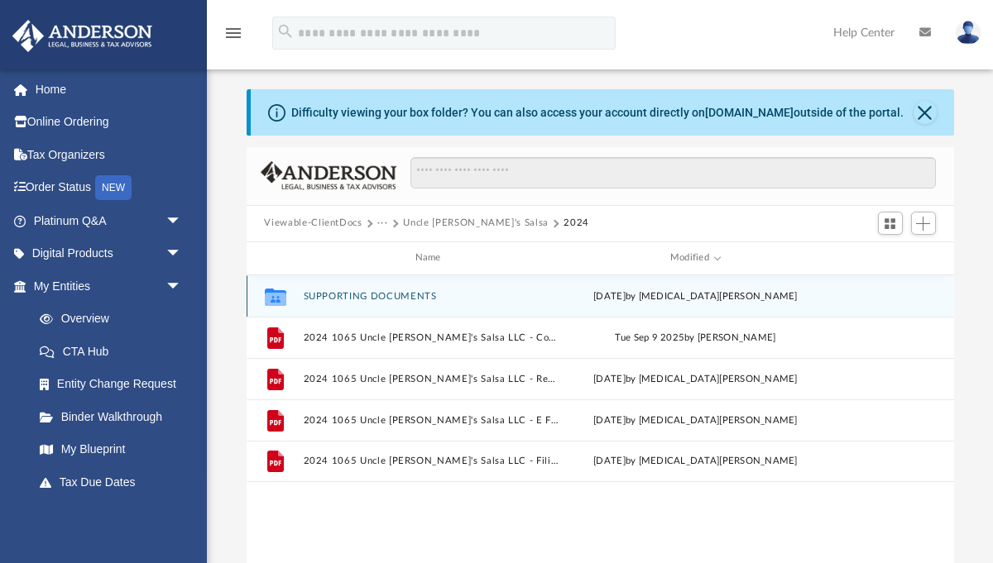
click at [347, 293] on button "SUPPORTING DOCUMENTS" at bounding box center [431, 295] width 256 height 11
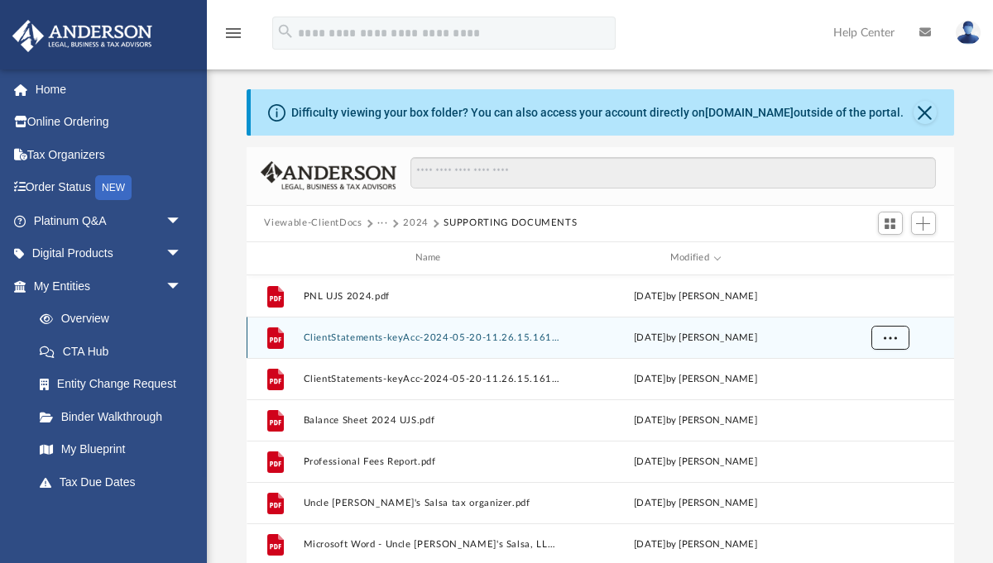
click at [893, 337] on span "More options" at bounding box center [889, 336] width 13 height 9
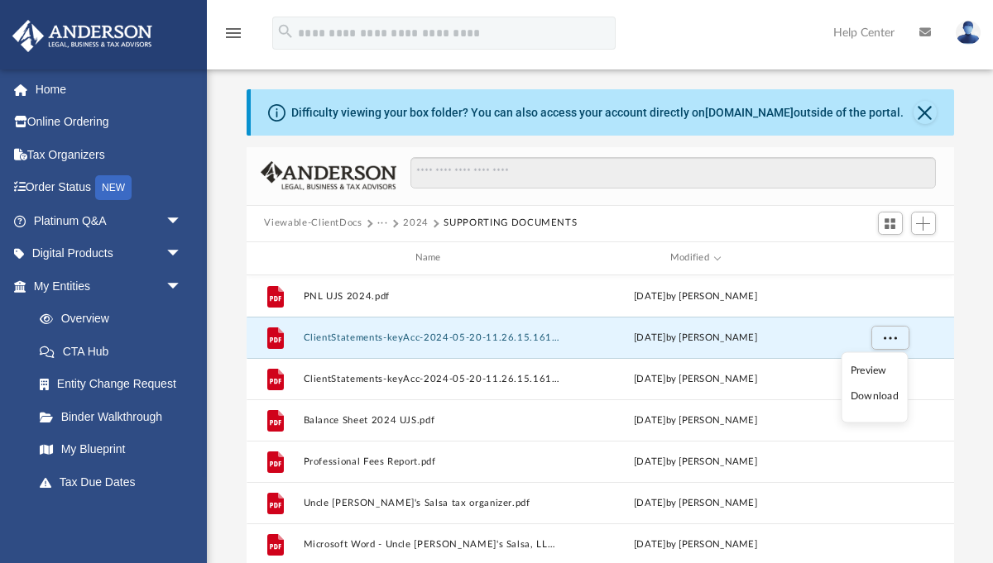
click at [878, 399] on li "Download" at bounding box center [874, 396] width 48 height 17
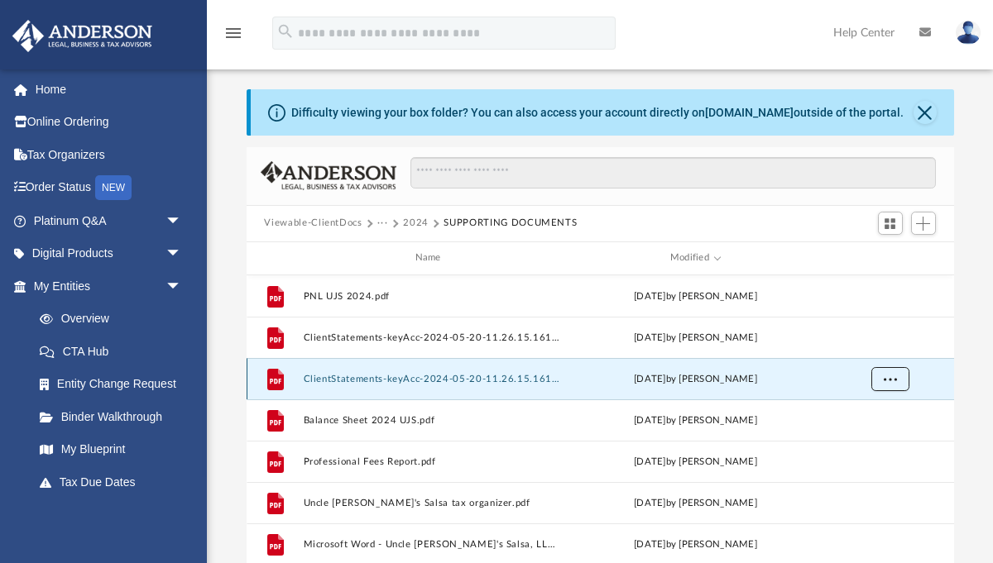
click at [895, 377] on span "More options" at bounding box center [889, 378] width 13 height 9
click at [877, 438] on li "Download" at bounding box center [874, 437] width 48 height 17
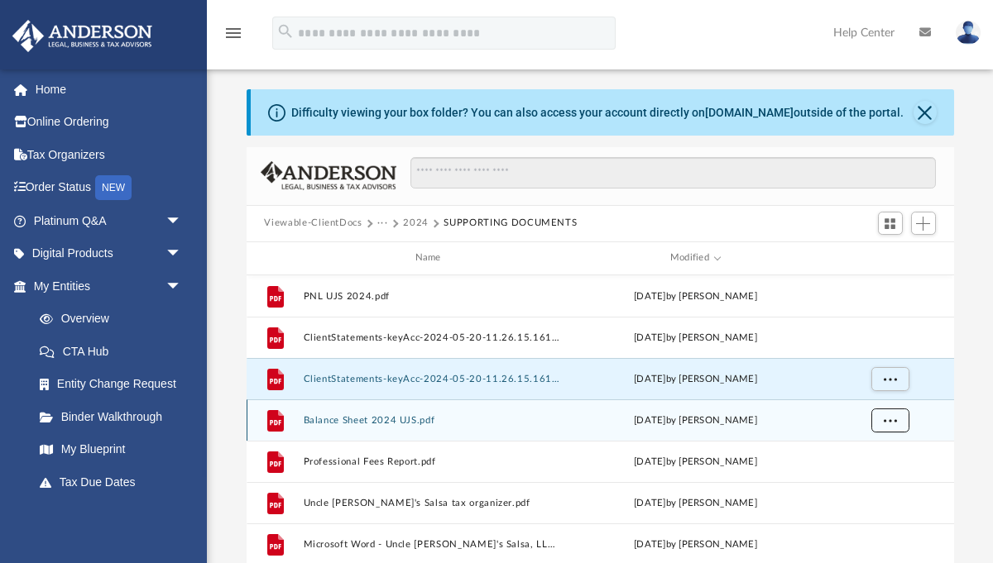
click at [886, 420] on span "More options" at bounding box center [889, 419] width 13 height 9
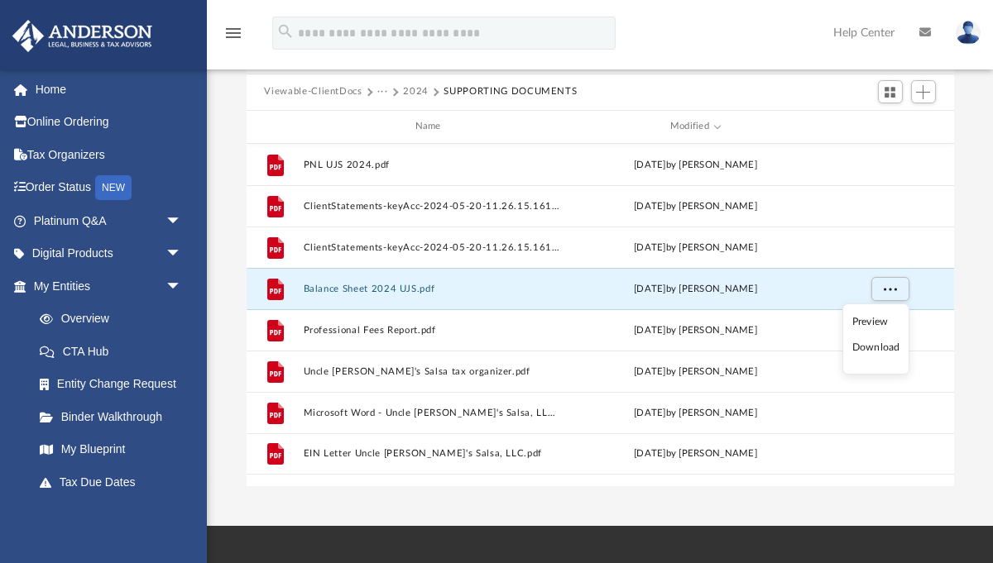
scroll to position [163, 0]
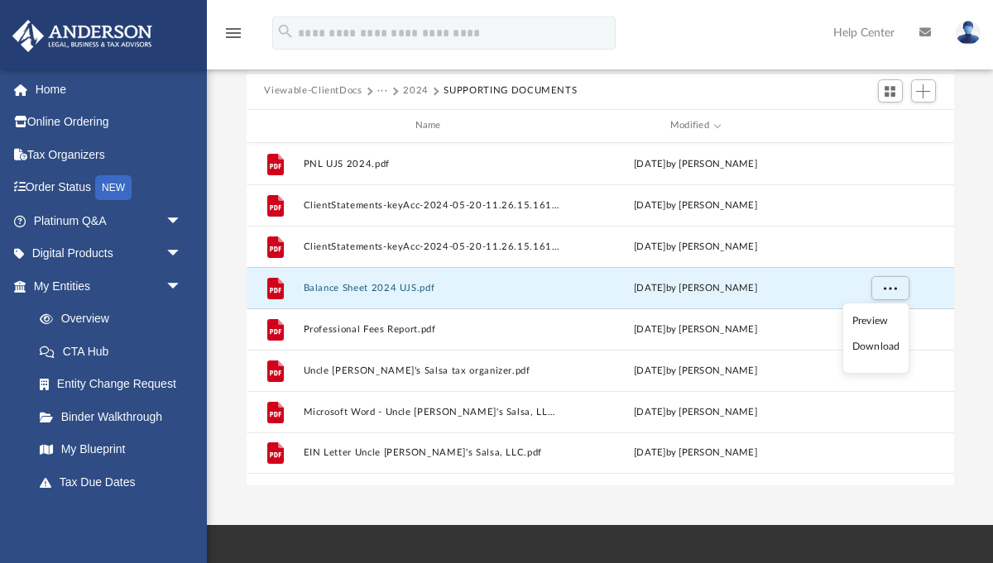
click at [884, 346] on li "Download" at bounding box center [876, 346] width 48 height 17
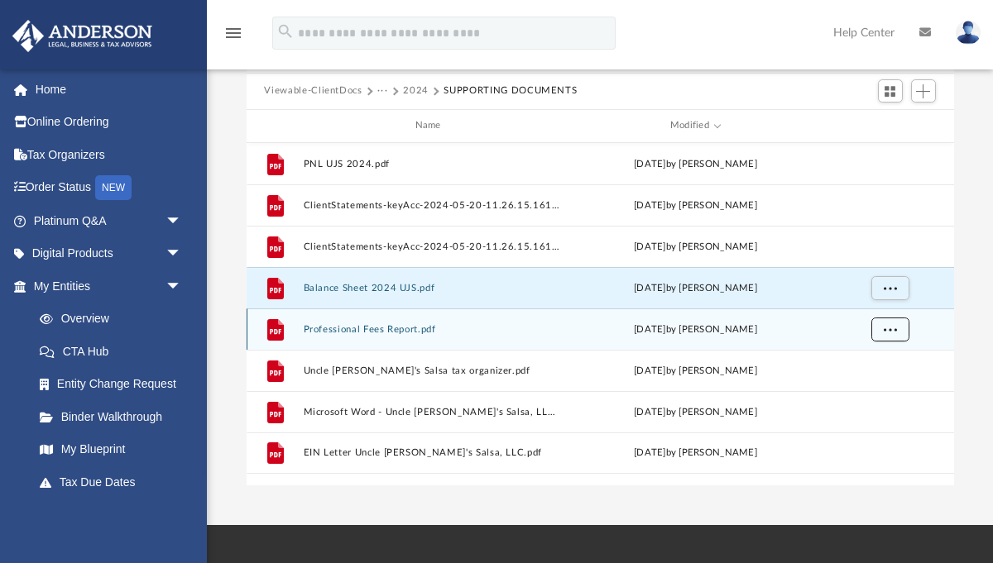
click at [887, 328] on span "More options" at bounding box center [889, 328] width 13 height 9
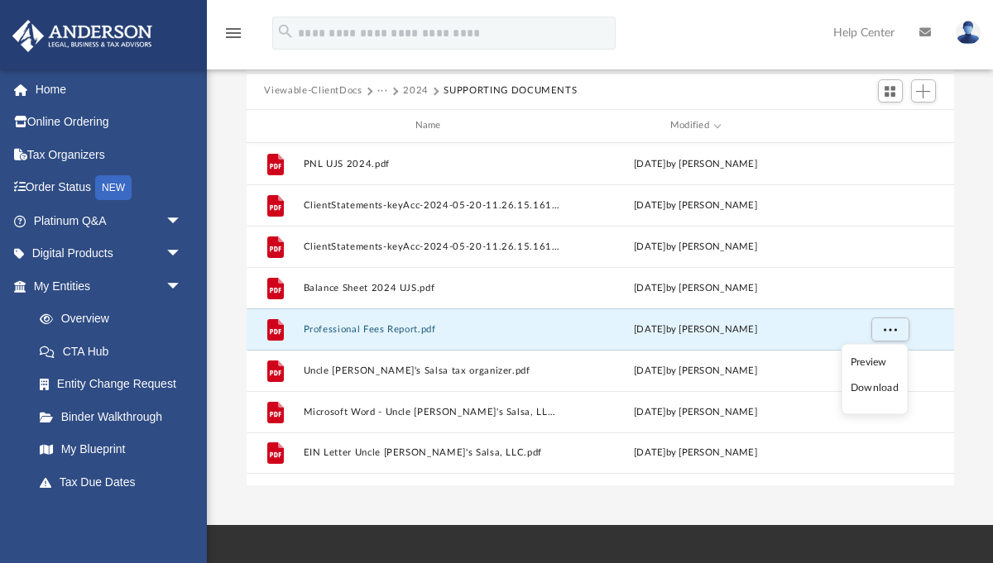
click at [868, 392] on li "Download" at bounding box center [874, 388] width 48 height 17
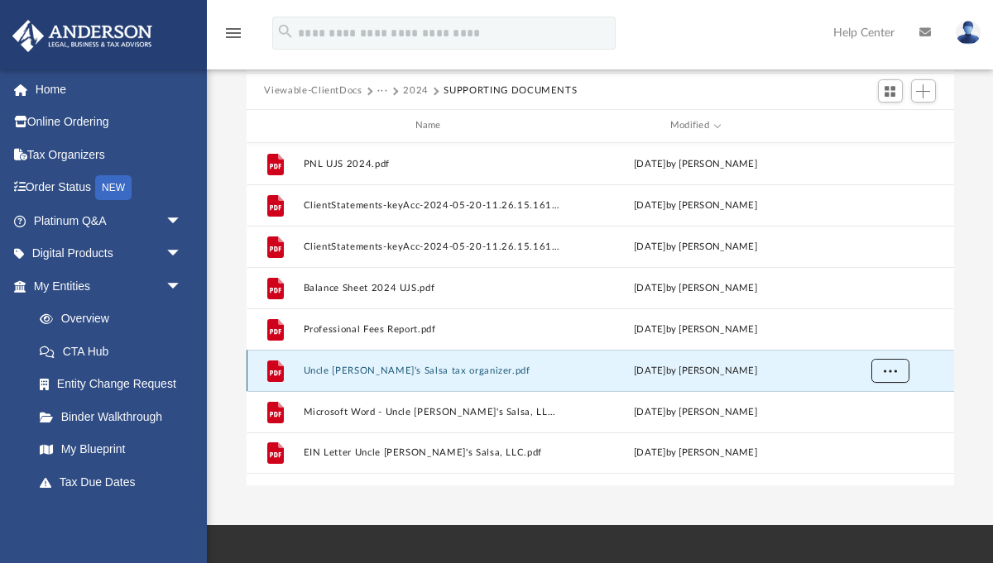
click at [885, 370] on span "More options" at bounding box center [889, 370] width 13 height 9
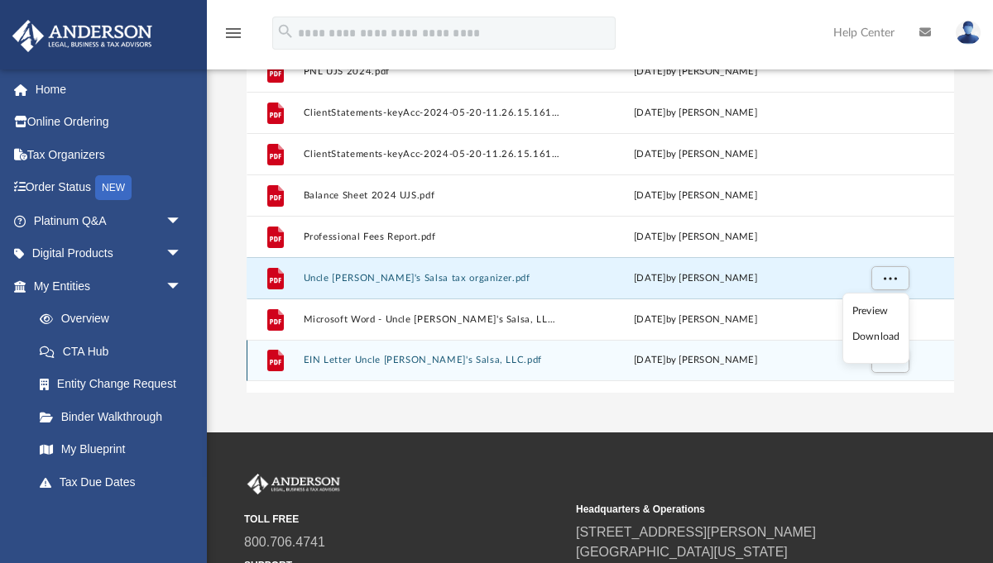
click at [758, 447] on div "TOLL FREE 800.706.4741 SUPPORT info@andersonadvisors.com Headquarters & Operati…" at bounding box center [496, 551] width 993 height 237
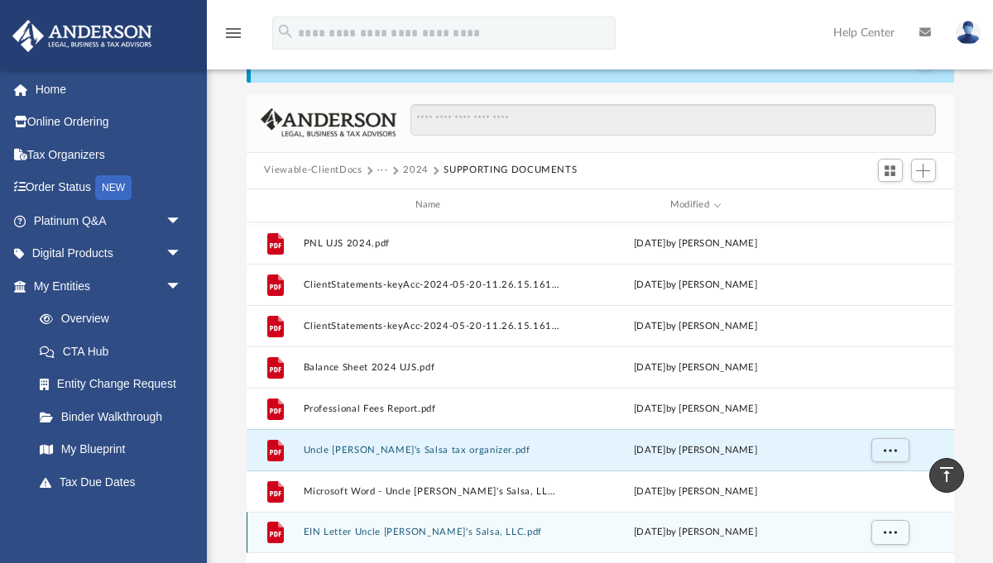
scroll to position [70, 0]
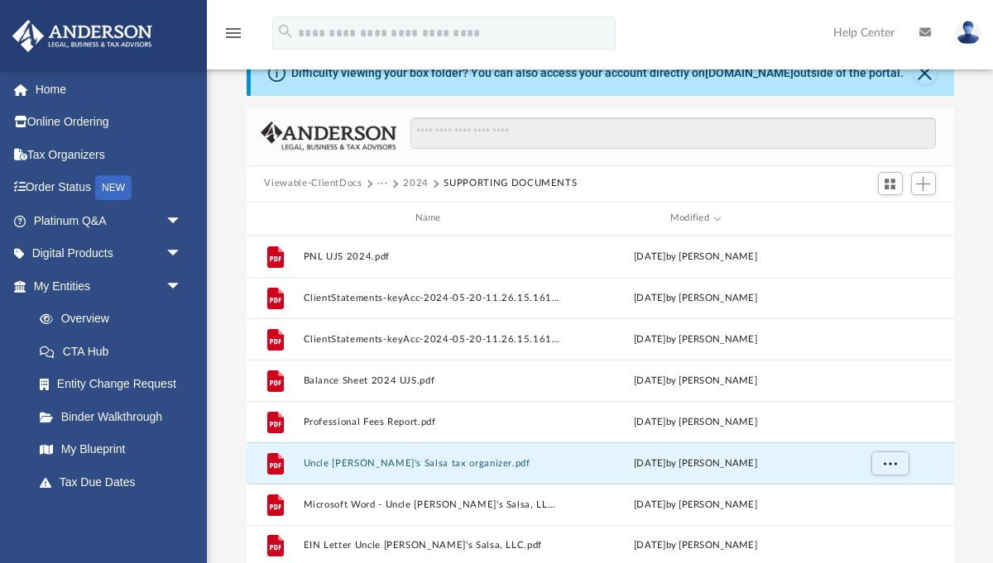
click at [385, 186] on button "···" at bounding box center [382, 183] width 11 height 15
click at [392, 208] on li "Tax" at bounding box center [459, 211] width 146 height 17
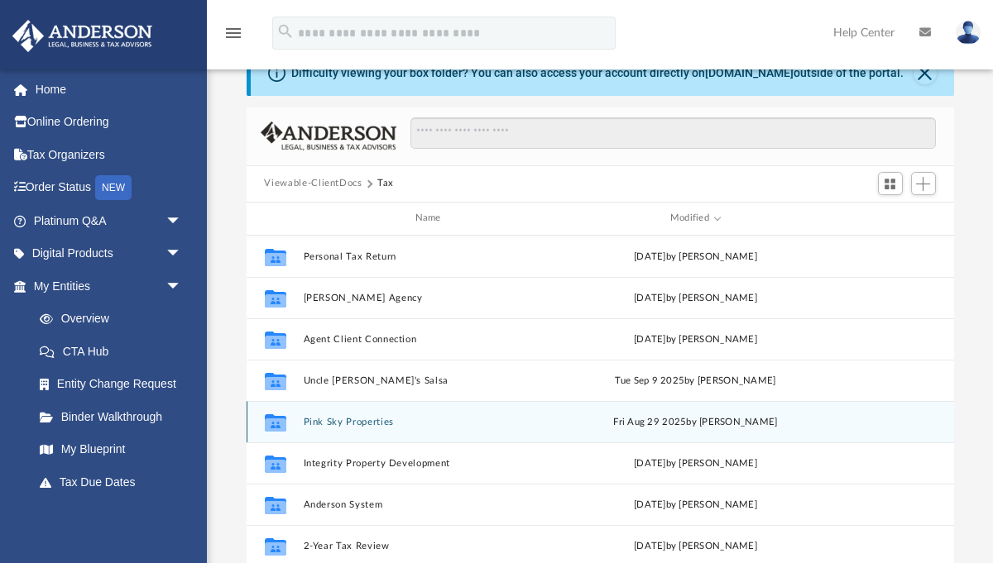
click at [341, 423] on button "Pink Sky Properties" at bounding box center [431, 421] width 256 height 11
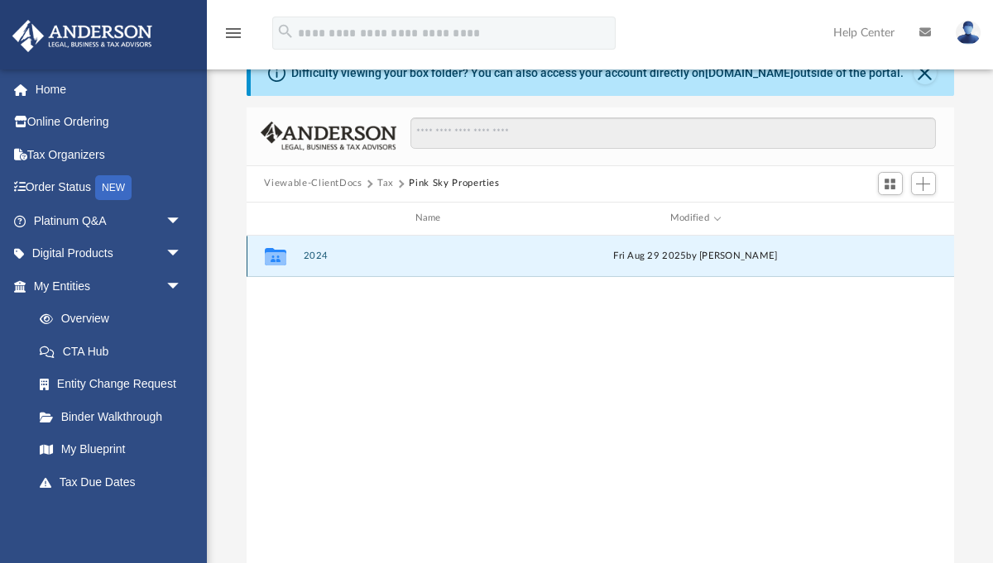
click at [321, 256] on button "2024" at bounding box center [431, 256] width 256 height 11
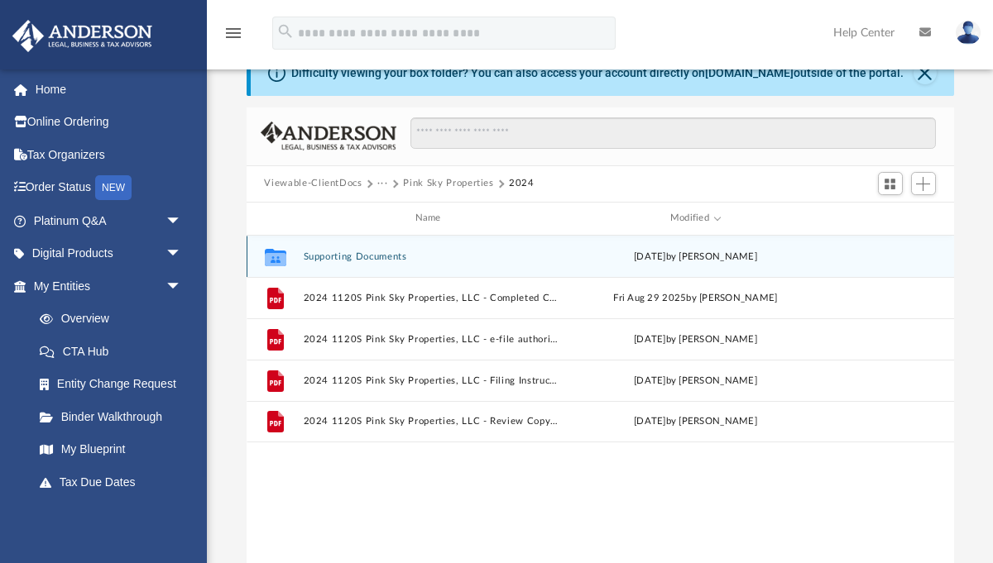
click at [370, 261] on button "Supporting Documents" at bounding box center [431, 256] width 256 height 11
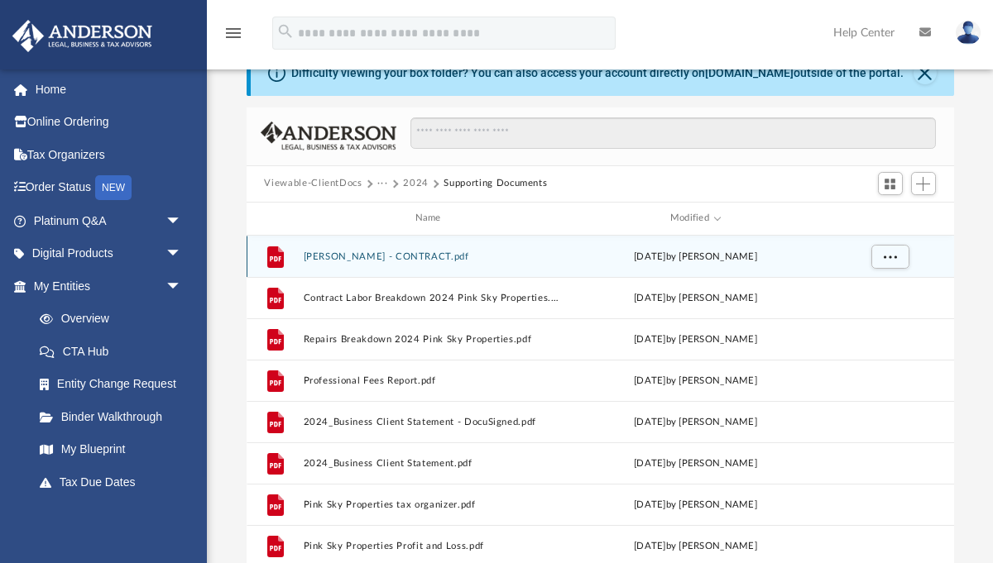
click at [427, 255] on button "TAYLOR, ANDREW - CONTRACT.pdf" at bounding box center [431, 256] width 256 height 11
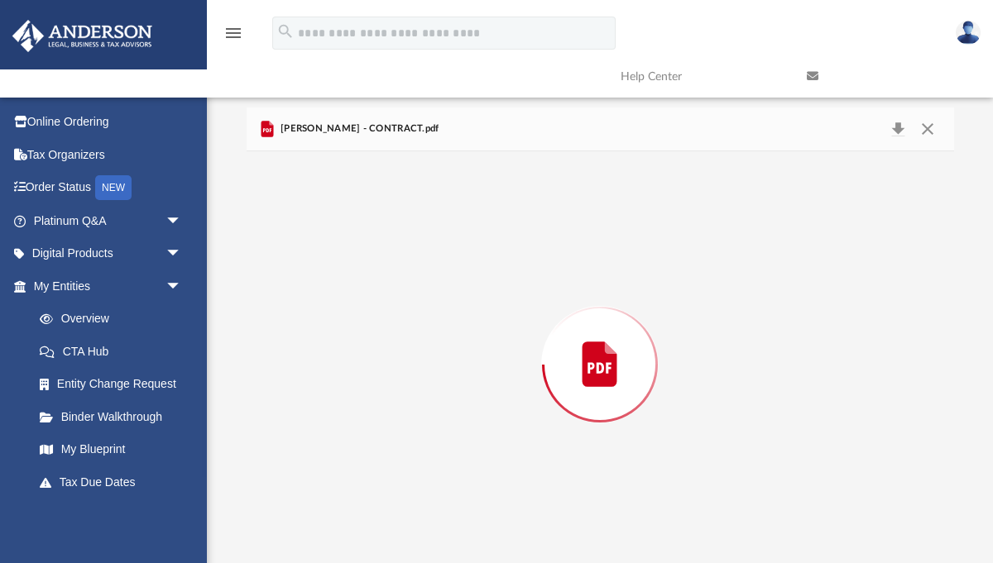
scroll to position [85, 0]
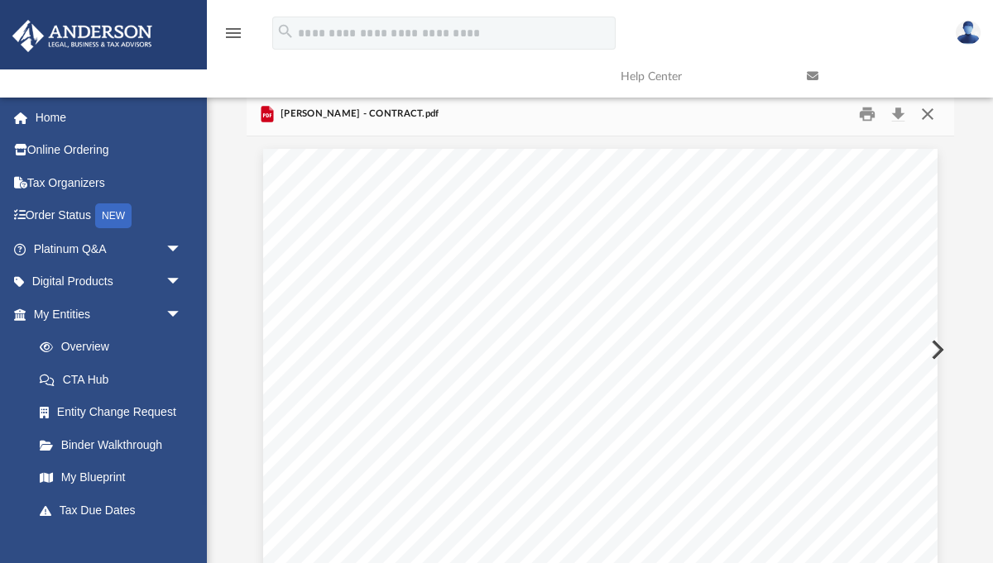
click at [930, 111] on button "Close" at bounding box center [927, 114] width 30 height 26
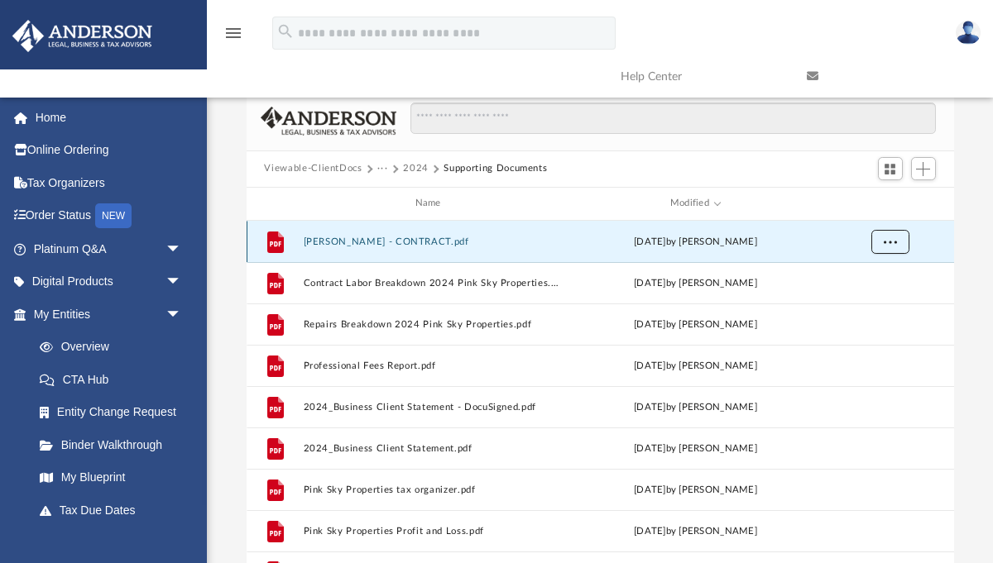
click at [894, 243] on span "More options" at bounding box center [889, 241] width 13 height 9
click at [870, 302] on li "Download" at bounding box center [874, 300] width 48 height 17
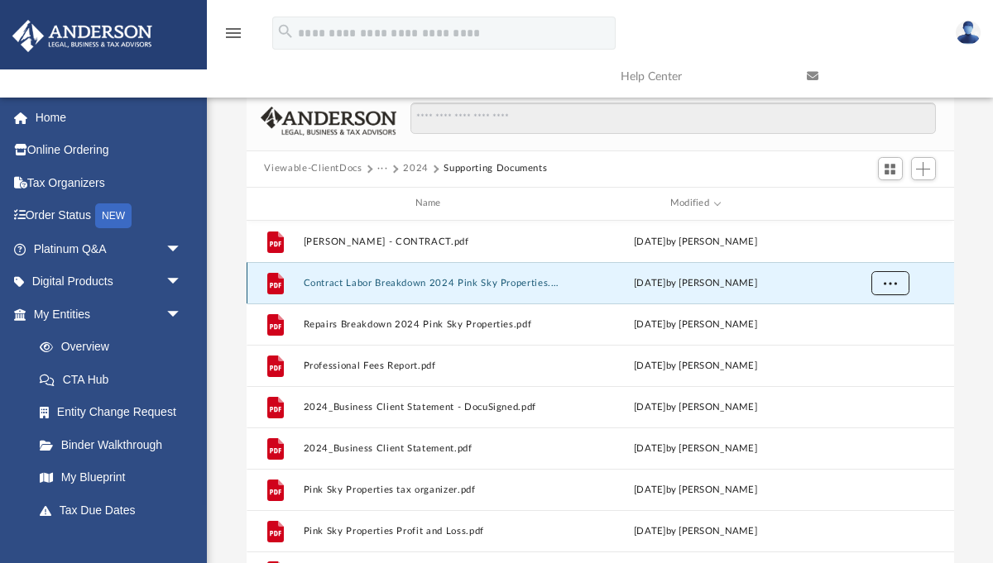
click at [891, 283] on span "More options" at bounding box center [889, 282] width 13 height 9
click at [875, 345] on li "Download" at bounding box center [874, 341] width 48 height 17
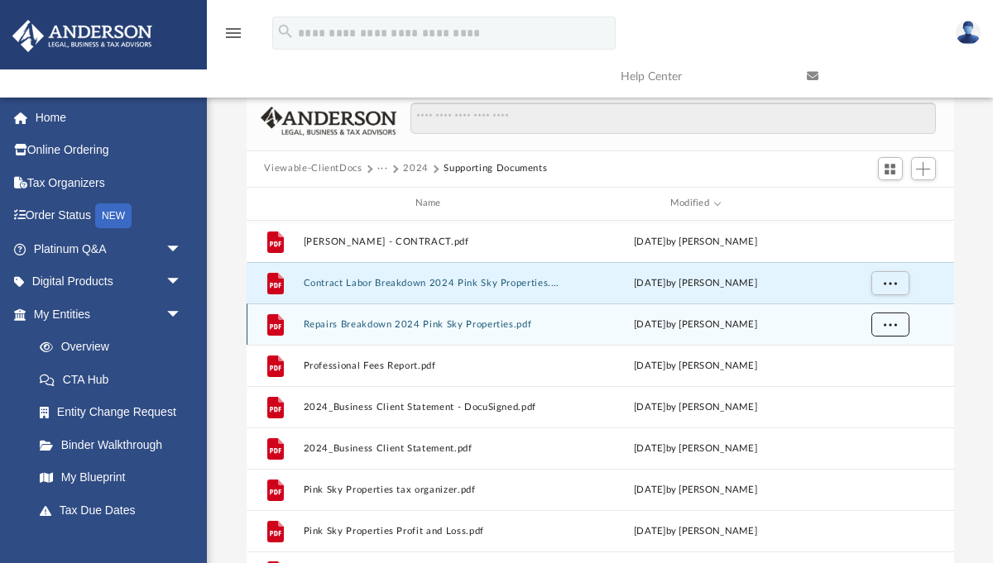
click at [893, 323] on span "More options" at bounding box center [889, 323] width 13 height 9
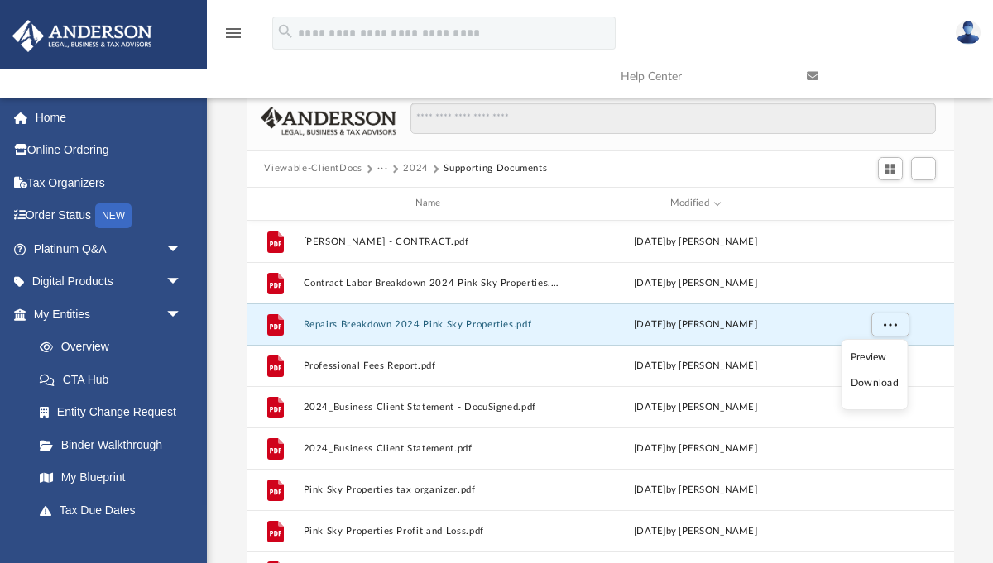
click at [883, 380] on li "Download" at bounding box center [874, 383] width 48 height 17
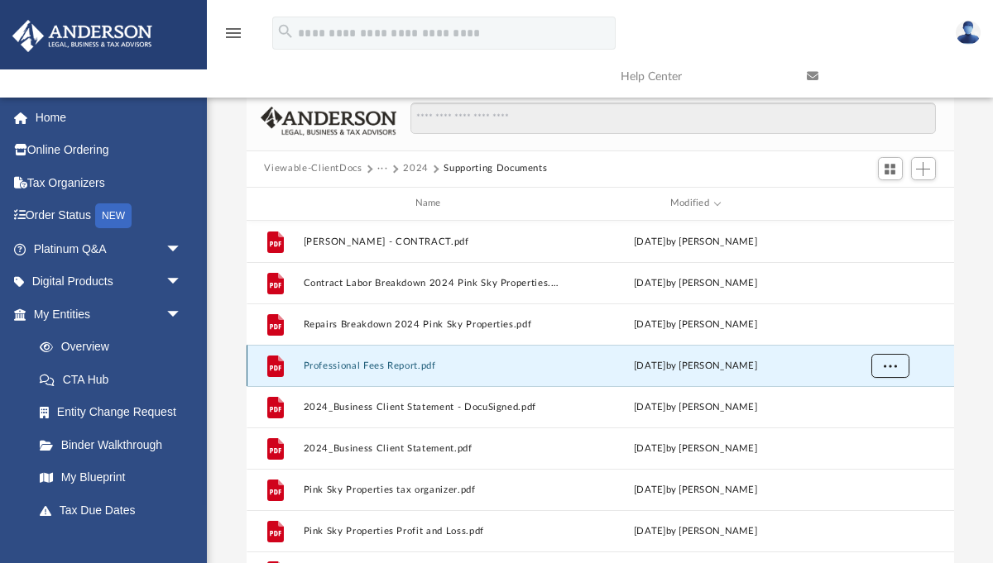
click at [894, 364] on span "More options" at bounding box center [889, 365] width 13 height 9
click at [881, 428] on li "Download" at bounding box center [874, 424] width 48 height 17
click at [380, 367] on button "Professional Fees Report.pdf" at bounding box center [431, 365] width 256 height 11
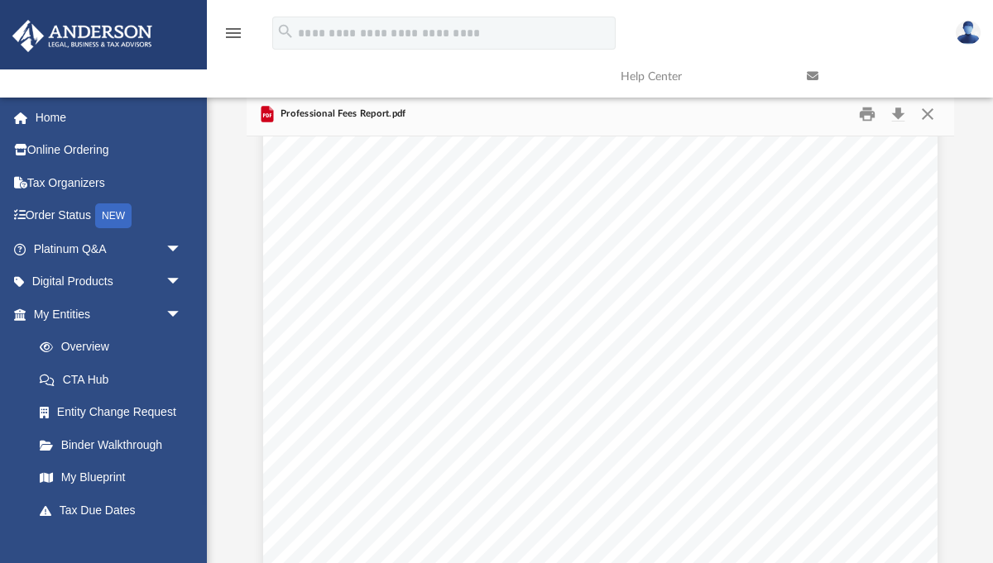
scroll to position [0, 0]
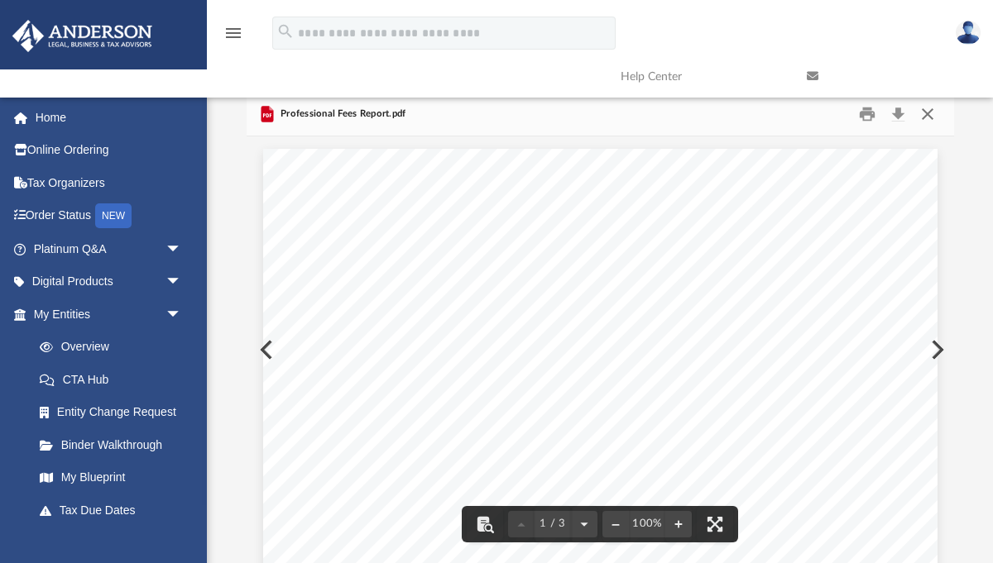
click at [922, 115] on button "Close" at bounding box center [927, 114] width 30 height 26
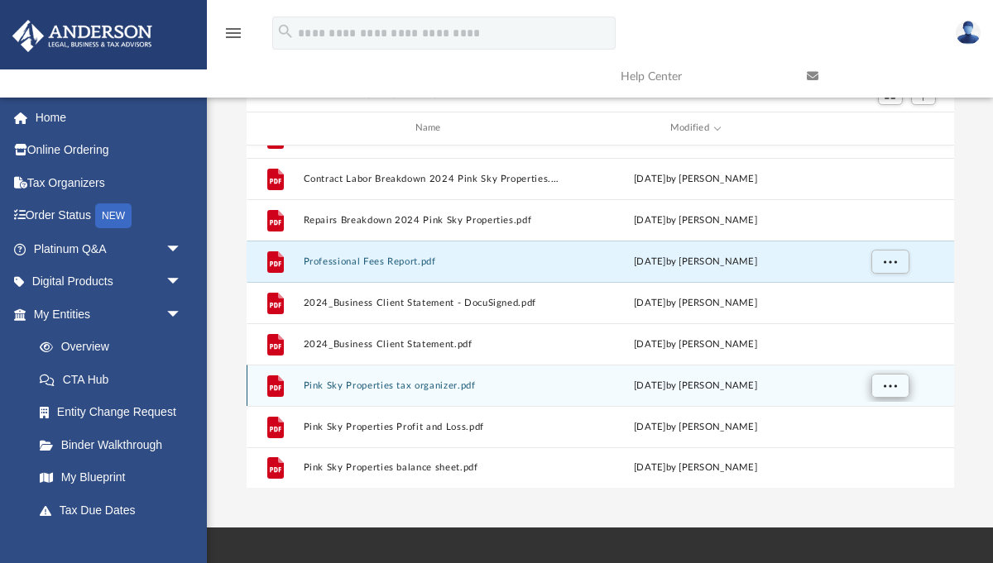
scroll to position [163, 0]
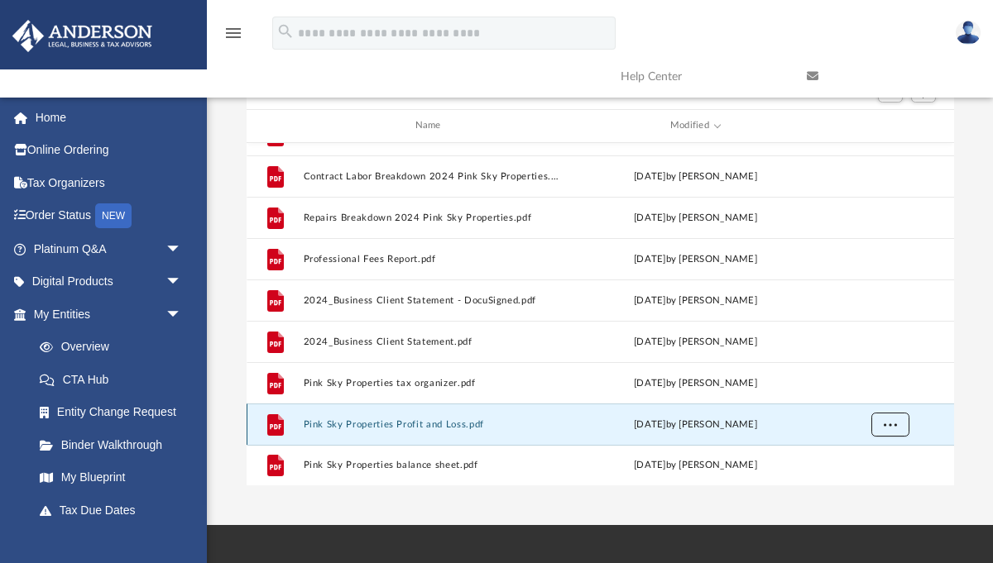
click at [887, 430] on button "More options" at bounding box center [889, 424] width 38 height 25
click at [875, 392] on li "Download" at bounding box center [874, 388] width 48 height 17
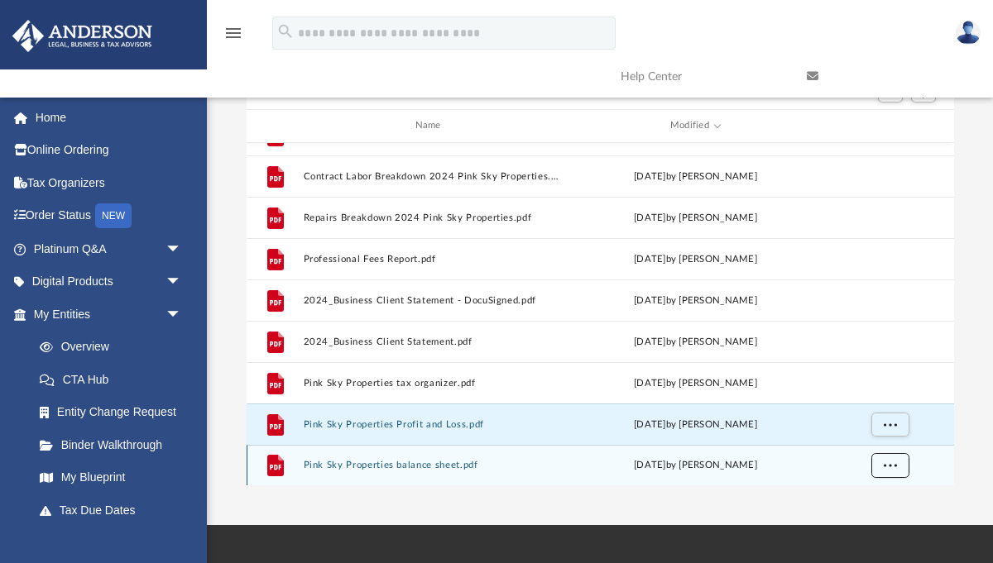
click at [892, 463] on span "More options" at bounding box center [889, 464] width 13 height 9
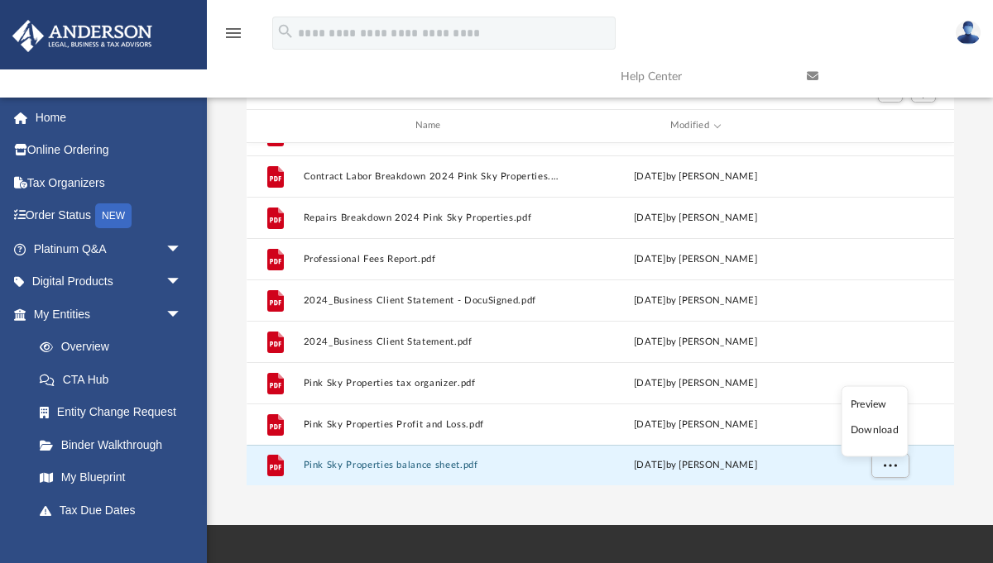
click at [870, 428] on li "Download" at bounding box center [874, 430] width 48 height 17
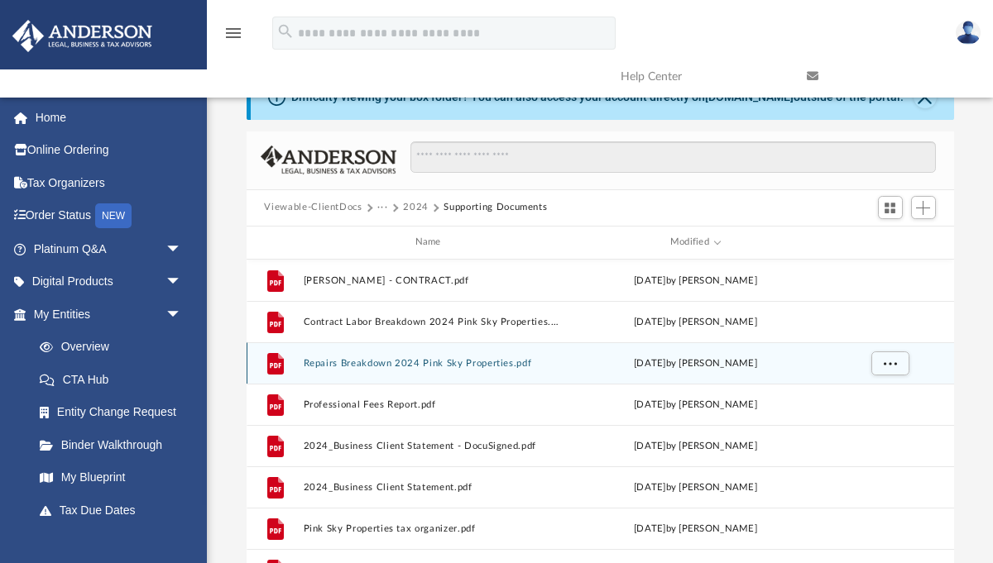
scroll to position [40, 0]
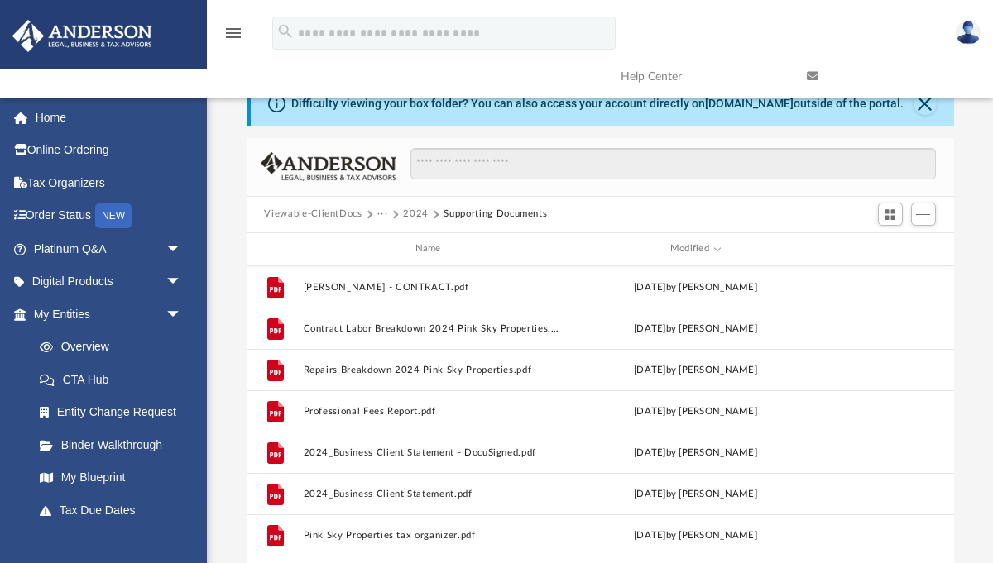
click at [373, 215] on span "Viewable-ClientDocs" at bounding box center [320, 214] width 113 height 15
click at [380, 213] on button "···" at bounding box center [382, 214] width 11 height 15
click at [394, 242] on li "Tax" at bounding box center [430, 242] width 88 height 17
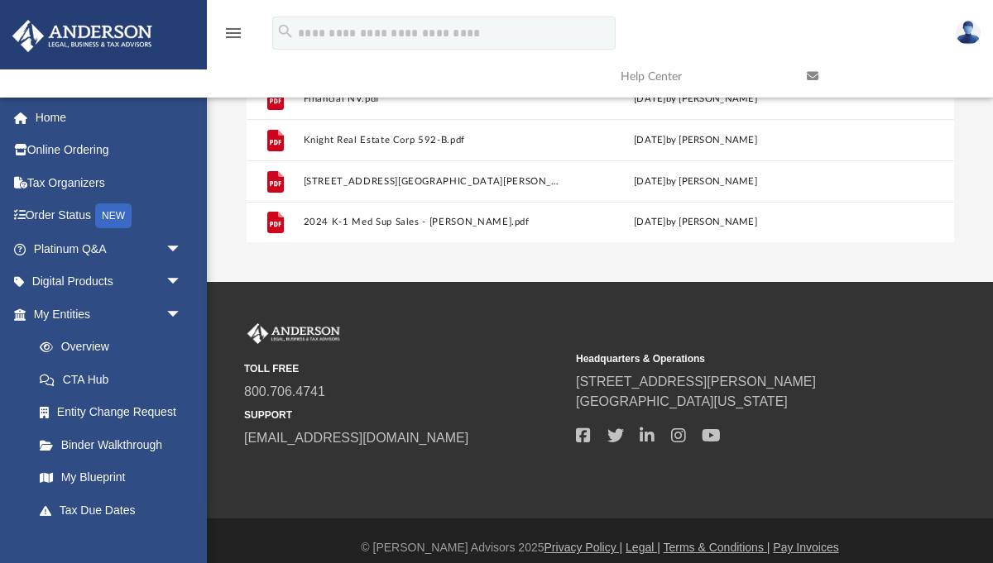
scroll to position [420, 0]
